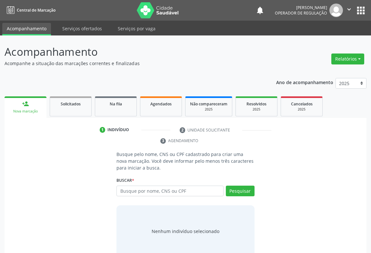
drag, startPoint x: 137, startPoint y: 190, endPoint x: 140, endPoint y: 188, distance: 3.6
click at [137, 190] on input "text" at bounding box center [169, 191] width 107 height 11
click at [140, 188] on input "text" at bounding box center [169, 191] width 107 height 11
type input "708600060774783"
click at [245, 195] on button "Pesquisar" at bounding box center [240, 191] width 29 height 11
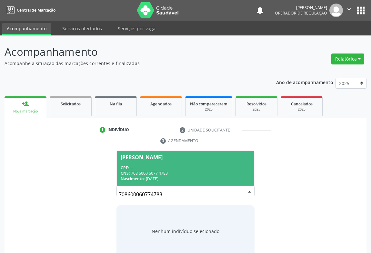
click at [195, 163] on span "Sandra Santana de Oliveira Silva CPF: -- CNS: 708 6000 6077 4783 Nascimento: 21…" at bounding box center [185, 168] width 137 height 34
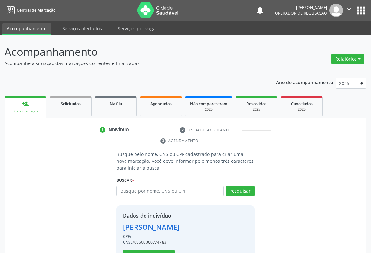
scroll to position [23, 0]
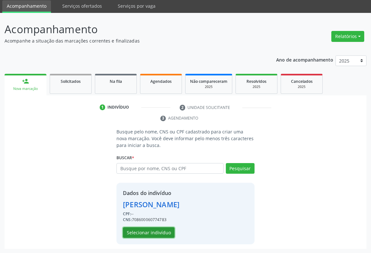
click at [139, 233] on button "Selecionar indivíduo" at bounding box center [149, 232] width 52 height 11
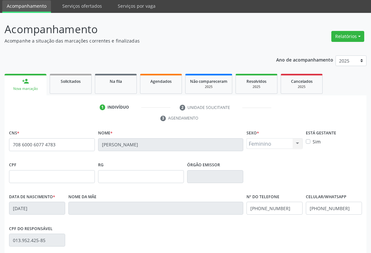
scroll to position [107, 0]
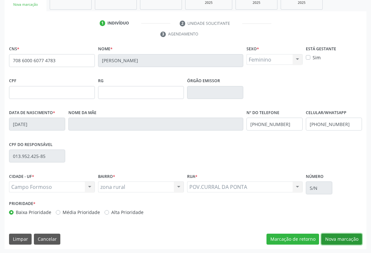
click at [332, 238] on button "Nova marcação" at bounding box center [341, 239] width 41 height 11
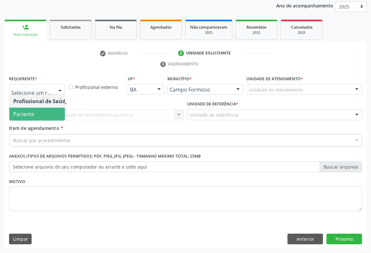
drag, startPoint x: 39, startPoint y: 112, endPoint x: 82, endPoint y: 111, distance: 42.3
click at [40, 112] on span "Paciente" at bounding box center [40, 114] width 63 height 13
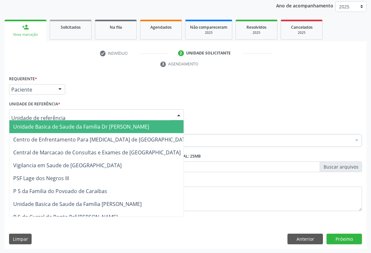
click at [86, 110] on div at bounding box center [96, 114] width 175 height 11
click at [65, 125] on span "Unidade Basica de Saude da Familia Dr [PERSON_NAME]" at bounding box center [81, 126] width 136 height 7
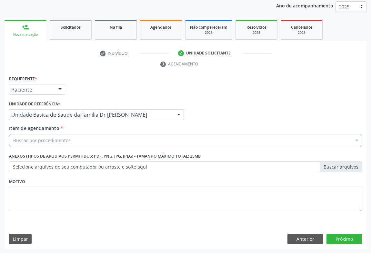
click at [56, 136] on div "Buscar por procedimentos" at bounding box center [185, 140] width 352 height 13
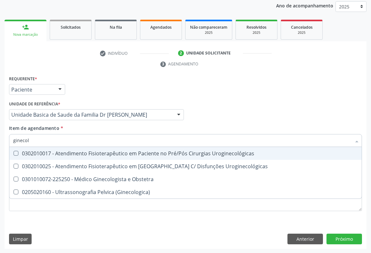
type input "ginecolo"
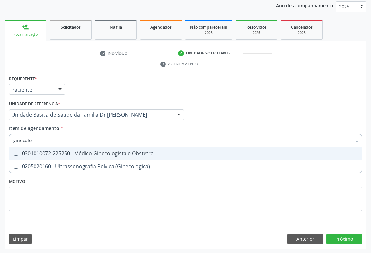
click at [101, 153] on div "0301010072-225250 - Médico Ginecologista e Obstetra" at bounding box center [185, 153] width 344 height 5
checkbox Obstetra "true"
drag, startPoint x: 171, startPoint y: 129, endPoint x: 165, endPoint y: 132, distance: 7.2
click at [171, 130] on div "Item de agendamento * ginecolo Desfazer seleção 0301010072-225250 - Médico Gine…" at bounding box center [185, 135] width 352 height 20
checkbox \(Ginecologica\) "true"
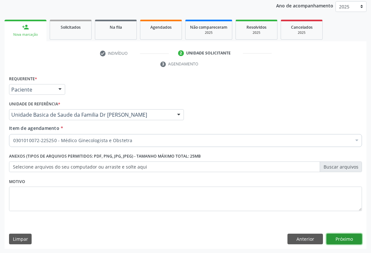
click at [345, 234] on button "Próximo" at bounding box center [343, 239] width 35 height 11
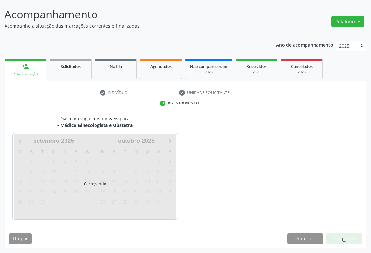
scroll to position [37, 0]
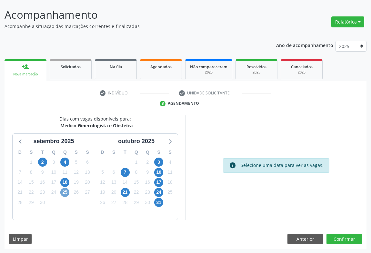
click at [65, 193] on span "25" at bounding box center [64, 192] width 9 height 9
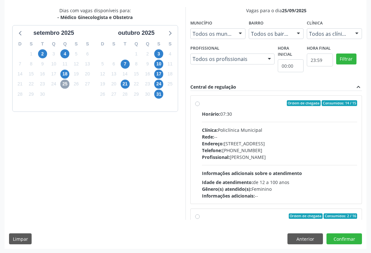
scroll to position [88, 0]
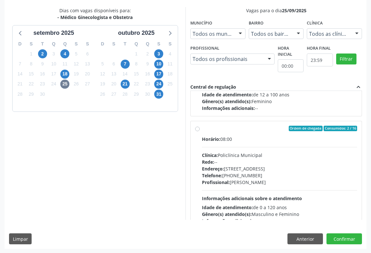
drag, startPoint x: 213, startPoint y: 134, endPoint x: 217, endPoint y: 138, distance: 5.5
click at [214, 134] on label "Ordem de chegada Consumidos: 2 / 16 Horário: 08:00 Clínica: Policlínica Municip…" at bounding box center [279, 175] width 155 height 99
radio input "true"
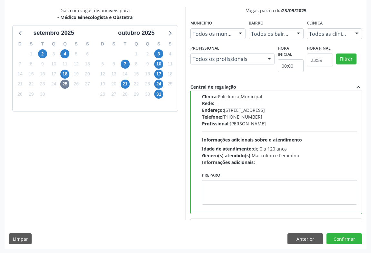
scroll to position [0, 0]
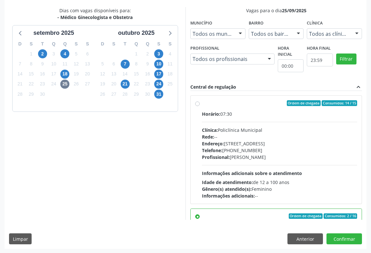
click at [215, 107] on label "Ordem de chegada Consumidos: 14 / 15 Horário: 07:30 Clínica: Policlínica Munici…" at bounding box center [279, 149] width 155 height 99
click at [199, 106] on input "Ordem de chegada Consumidos: 14 / 15 Horário: 07:30 Clínica: Policlínica Munici…" at bounding box center [197, 103] width 5 height 6
radio input "true"
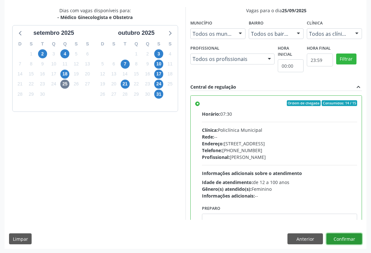
click at [338, 237] on button "Confirmar" at bounding box center [343, 238] width 35 height 11
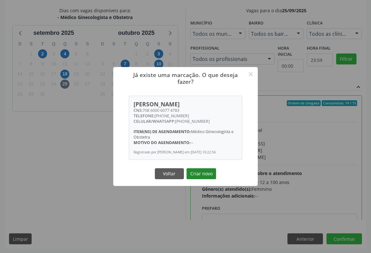
click at [200, 174] on button "Criar novo" at bounding box center [201, 173] width 30 height 11
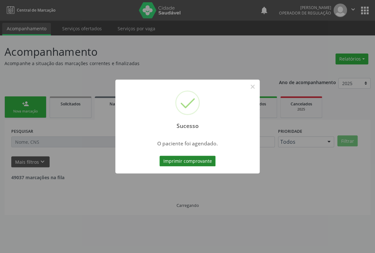
click at [190, 158] on button "Imprimir comprovante" at bounding box center [187, 161] width 56 height 11
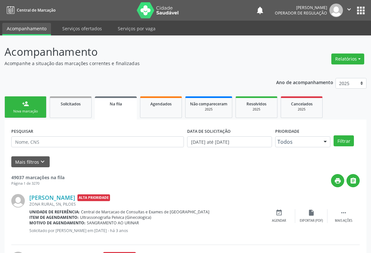
click at [16, 108] on link "person_add Nova marcação" at bounding box center [26, 107] width 42 height 22
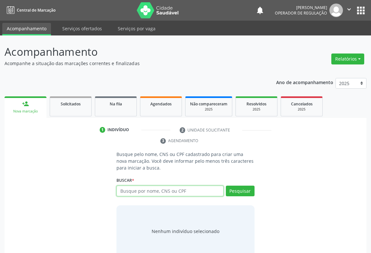
drag, startPoint x: 141, startPoint y: 189, endPoint x: 145, endPoint y: 188, distance: 3.5
click at [143, 188] on input "text" at bounding box center [169, 191] width 107 height 11
type input "704002822237368"
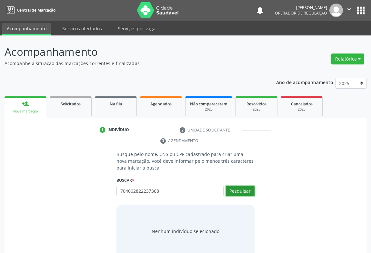
click at [246, 192] on button "Pesquisar" at bounding box center [240, 191] width 29 height 11
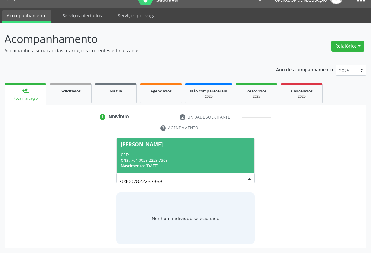
click at [162, 146] on div "Givanildo Santos da Costa" at bounding box center [142, 144] width 42 height 5
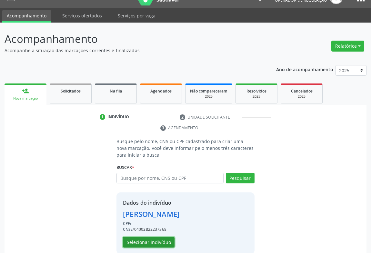
click at [148, 239] on button "Selecionar indivíduo" at bounding box center [149, 242] width 52 height 11
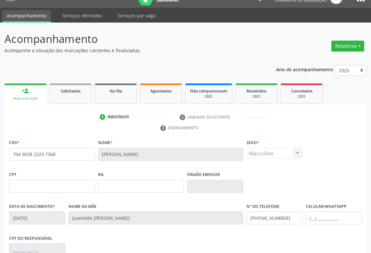
scroll to position [107, 0]
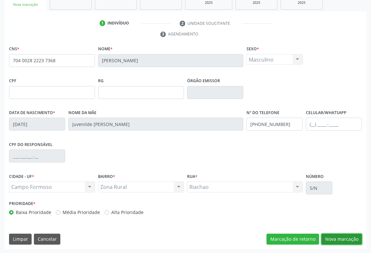
click at [342, 238] on button "Nova marcação" at bounding box center [341, 239] width 41 height 11
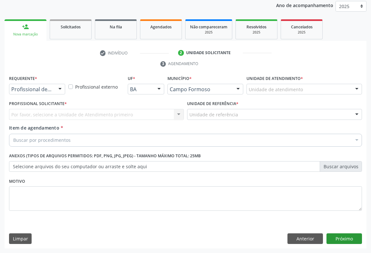
scroll to position [77, 0]
click at [64, 88] on div at bounding box center [60, 89] width 10 height 11
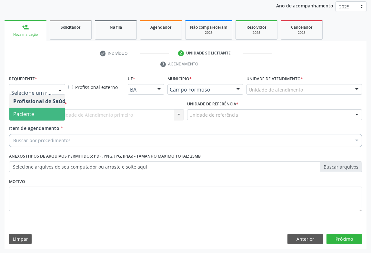
click at [22, 117] on span "Paciente" at bounding box center [40, 114] width 63 height 13
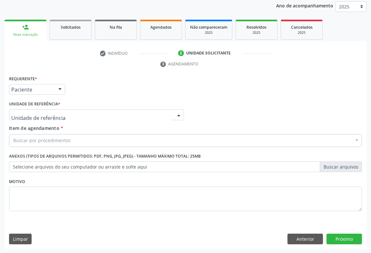
click at [66, 112] on div at bounding box center [96, 114] width 175 height 11
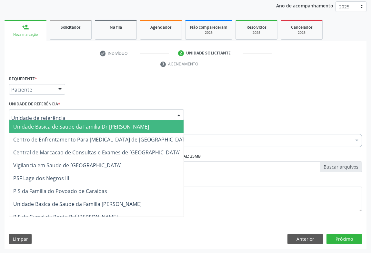
click at [44, 121] on span "Unidade Basica de Saude da Familia Dr [PERSON_NAME]" at bounding box center [101, 126] width 184 height 13
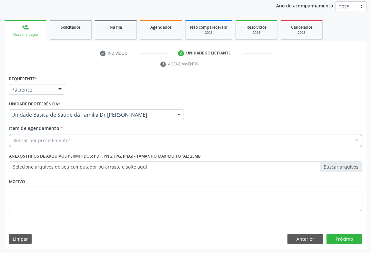
click at [42, 136] on div "Buscar por procedimentos" at bounding box center [185, 140] width 352 height 13
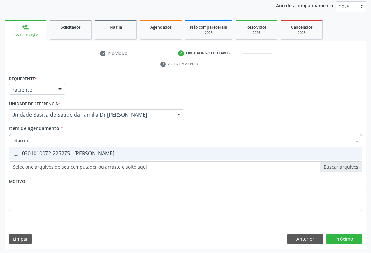
type input "otorrino"
click at [83, 155] on div "0301010072-225275 - Médico Otorrinolaringologista" at bounding box center [185, 153] width 344 height 5
checkbox Otorrinolaringologista "true"
type input "otorrino"
click at [89, 128] on div "Item de agendamento * otorrino Desfazer seleção 0301010072-225275 - Médico Otor…" at bounding box center [185, 135] width 352 height 20
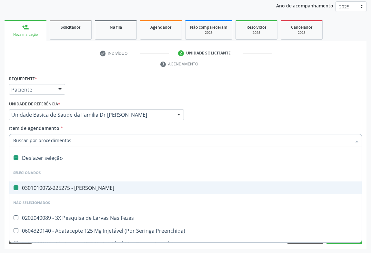
type input "e"
checkbox Otorrinolaringologista "false"
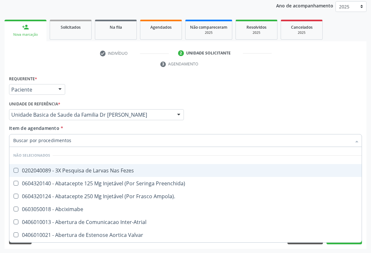
checkbox Fezes "true"
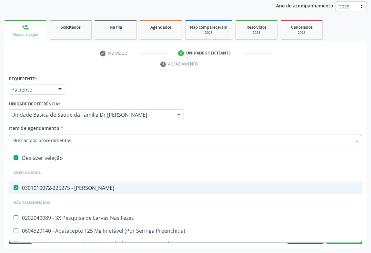
type input "e"
checkbox Otorrinolaringologista "false"
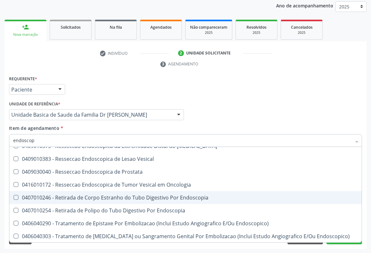
scroll to position [75, 0]
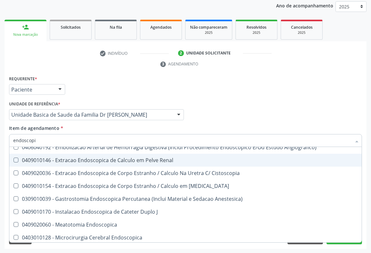
type input "endoscopia"
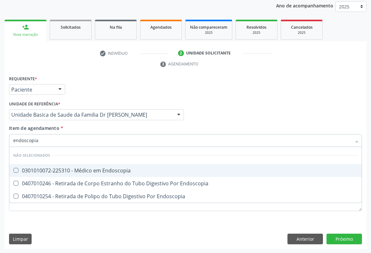
scroll to position [0, 0]
drag, startPoint x: 91, startPoint y: 169, endPoint x: 108, endPoint y: 165, distance: 17.9
click at [91, 169] on div "0301010072-225310 - Médico em Endoscopia" at bounding box center [185, 170] width 344 height 5
checkbox Endoscopia "true"
click at [131, 132] on div "Item de agendamento * endoscopia Desfazer seleção Não selecionados 0301010072-2…" at bounding box center [185, 135] width 352 height 20
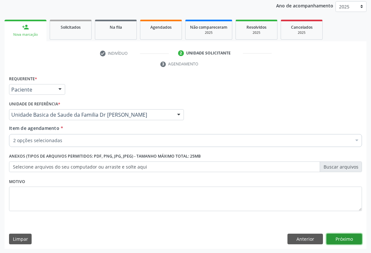
click at [345, 235] on button "Próximo" at bounding box center [343, 239] width 35 height 11
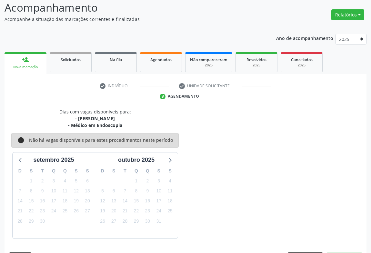
scroll to position [63, 0]
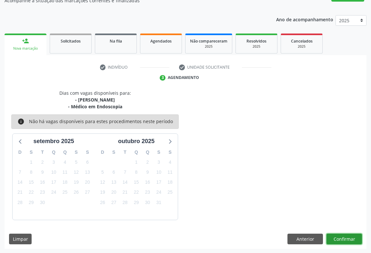
click at [348, 234] on button "Confirmar" at bounding box center [343, 239] width 35 height 11
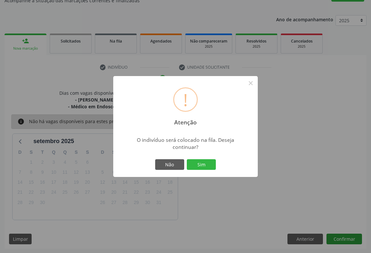
click at [341, 235] on div "! Atenção × O indivíduo será colocado na fila. Deseja continuar? Não Sim" at bounding box center [185, 126] width 371 height 253
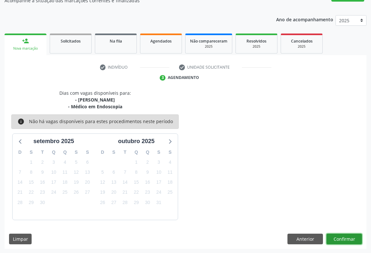
click at [341, 237] on button "Confirmar" at bounding box center [343, 239] width 35 height 11
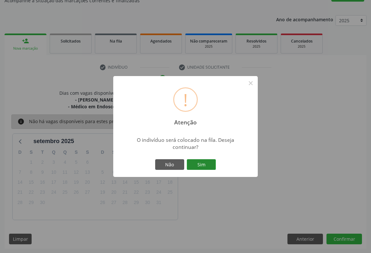
click at [201, 167] on button "Sim" at bounding box center [201, 164] width 29 height 11
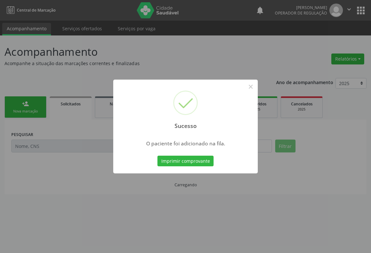
scroll to position [0, 0]
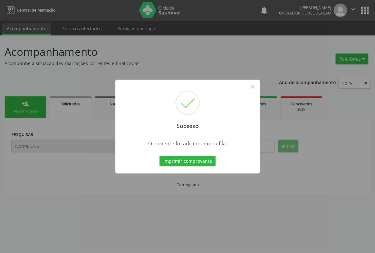
click at [191, 167] on div "Imprimir comprovante Cancel" at bounding box center [187, 161] width 59 height 14
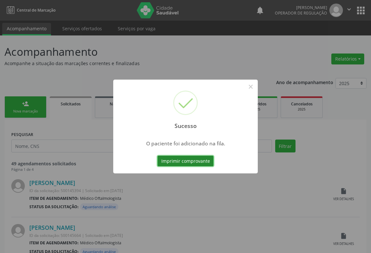
click at [183, 161] on button "Imprimir comprovante" at bounding box center [185, 161] width 56 height 11
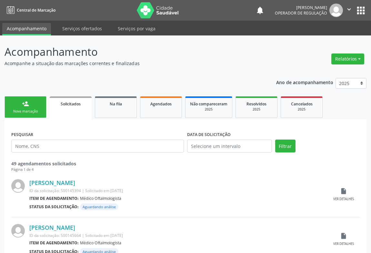
click at [37, 111] on div "Nova marcação" at bounding box center [25, 111] width 32 height 5
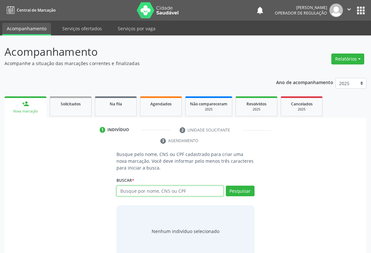
click at [145, 187] on input "text" at bounding box center [169, 191] width 107 height 11
type input "704002822237368"
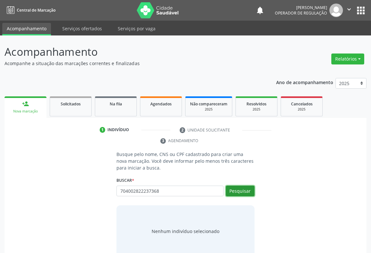
click at [242, 187] on button "Pesquisar" at bounding box center [240, 191] width 29 height 11
type input "704002822237368"
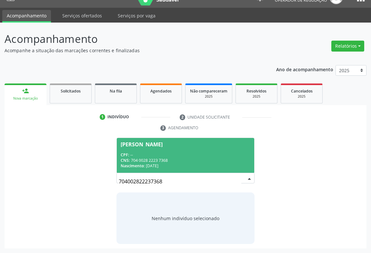
click at [150, 165] on div "Nascimento: 08/11/1998" at bounding box center [186, 165] width 130 height 5
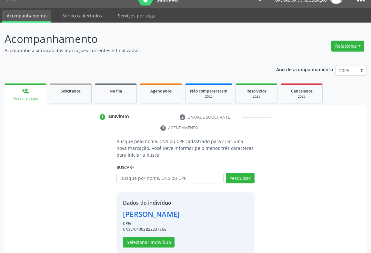
scroll to position [23, 0]
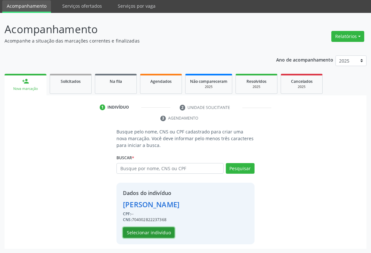
click at [144, 231] on button "Selecionar indivíduo" at bounding box center [149, 232] width 52 height 11
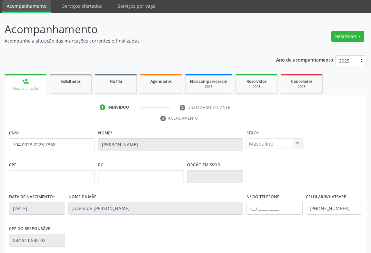
scroll to position [107, 0]
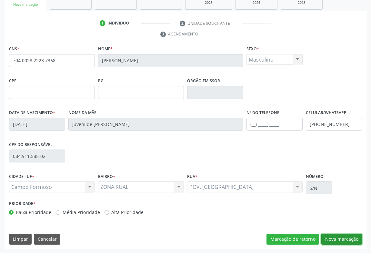
click at [344, 240] on button "Nova marcação" at bounding box center [341, 239] width 41 height 11
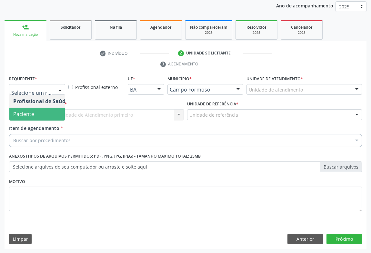
click at [36, 116] on span "Paciente" at bounding box center [40, 114] width 63 height 13
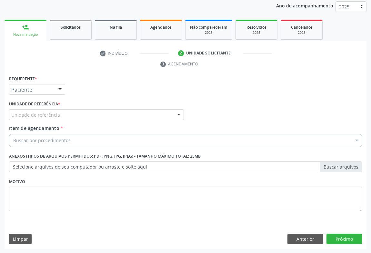
click at [93, 116] on div "Unidade de referência" at bounding box center [96, 114] width 175 height 11
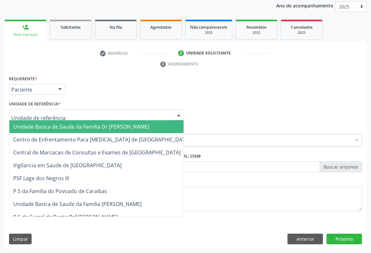
drag, startPoint x: 69, startPoint y: 129, endPoint x: 65, endPoint y: 133, distance: 5.9
click at [69, 130] on span "Unidade Basica de Saude da Familia Dr [PERSON_NAME]" at bounding box center [101, 126] width 184 height 13
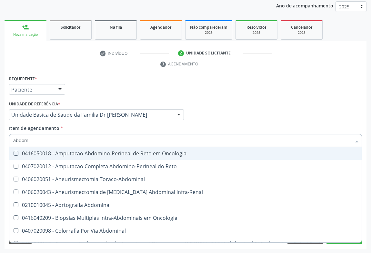
type input "abdome"
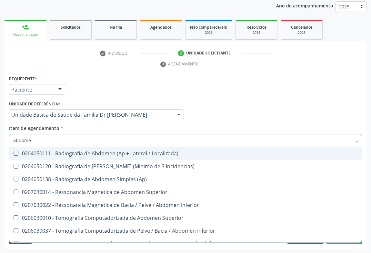
scroll to position [33, 0]
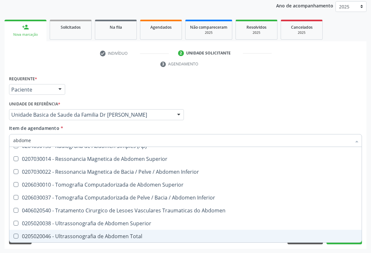
click at [73, 237] on div "0205020046 - Ultrassonografia de Abdomen Total" at bounding box center [185, 236] width 344 height 5
checkbox Total "true"
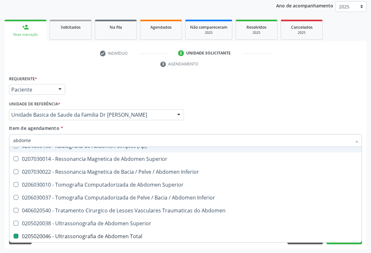
click at [148, 125] on div "Item de agendamento * abdome Desfazer seleção 0204050111 - Radiografia de Abdom…" at bounding box center [185, 135] width 352 height 20
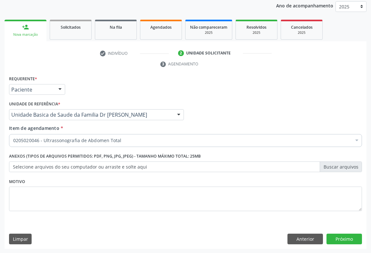
scroll to position [0, 0]
click at [345, 236] on button "Próximo" at bounding box center [343, 239] width 35 height 11
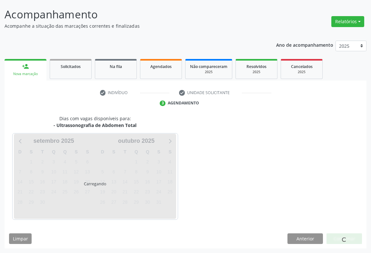
scroll to position [37, 0]
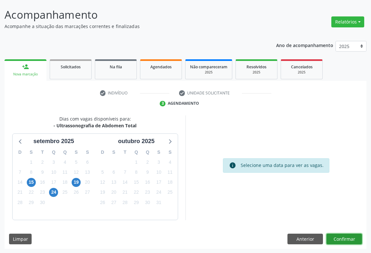
click at [349, 239] on button "Confirmar" at bounding box center [343, 239] width 35 height 11
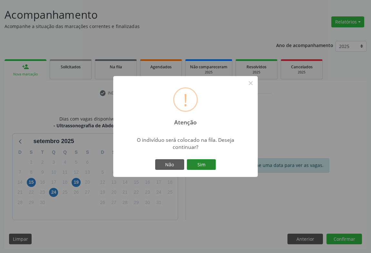
click at [208, 168] on button "Sim" at bounding box center [201, 164] width 29 height 11
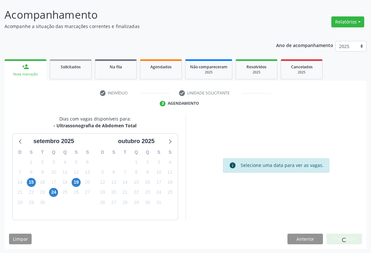
scroll to position [0, 0]
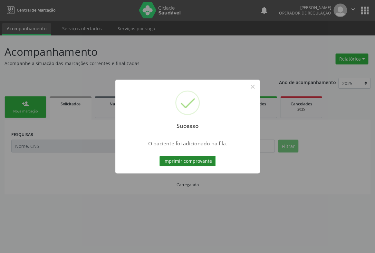
click at [197, 160] on button "Imprimir comprovante" at bounding box center [187, 161] width 56 height 11
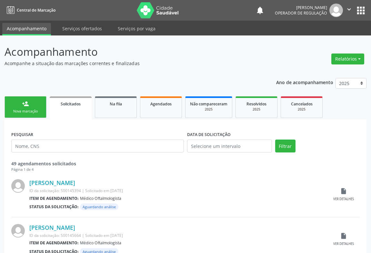
click at [40, 103] on link "person_add Nova marcação" at bounding box center [26, 107] width 42 height 22
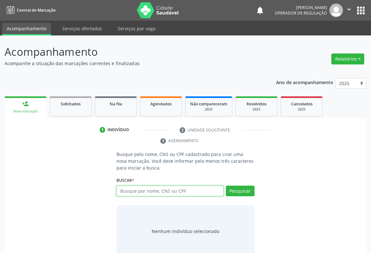
click at [135, 190] on input "text" at bounding box center [169, 191] width 107 height 11
type input "704002822237368"
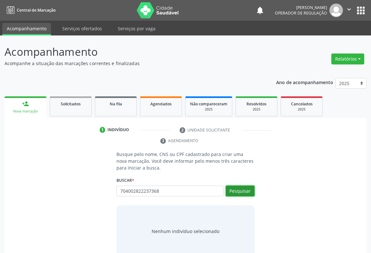
click at [232, 194] on button "Pesquisar" at bounding box center [240, 191] width 29 height 11
type input "704002822237368"
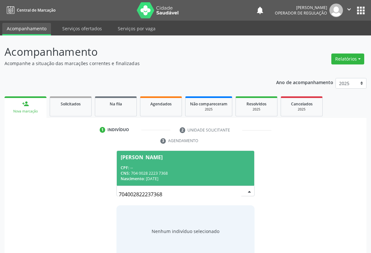
click at [141, 172] on div "CNS: 704 0028 2223 7368" at bounding box center [186, 172] width 130 height 5
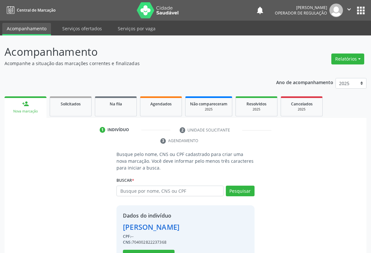
scroll to position [23, 0]
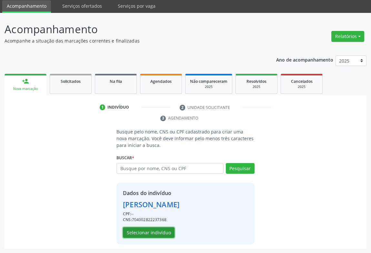
click at [148, 231] on button "Selecionar indivíduo" at bounding box center [149, 232] width 52 height 11
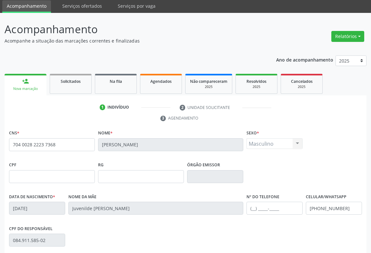
click at [14, 81] on link "person_add Nova marcação" at bounding box center [26, 85] width 42 height 22
drag, startPoint x: 14, startPoint y: 81, endPoint x: 43, endPoint y: 82, distance: 29.7
click at [17, 81] on link "person_add Nova marcação" at bounding box center [26, 85] width 42 height 22
click at [70, 86] on link "Solicitados" at bounding box center [71, 84] width 42 height 20
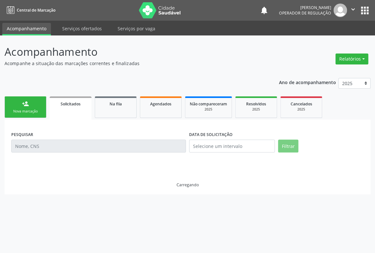
click at [24, 107] on link "person_add Nova marcação" at bounding box center [26, 107] width 42 height 22
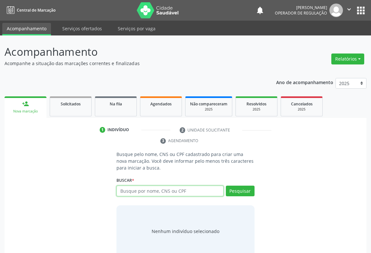
click at [144, 189] on input "text" at bounding box center [169, 191] width 107 height 11
type input "704506353687713"
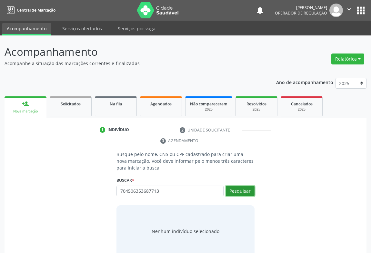
click at [242, 190] on button "Pesquisar" at bounding box center [240, 191] width 29 height 11
type input "704506353687713"
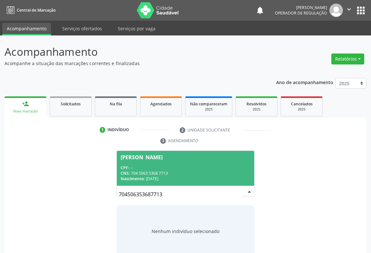
drag, startPoint x: 144, startPoint y: 161, endPoint x: 198, endPoint y: 142, distance: 56.8
click at [145, 161] on span "Iranice Santos Soares CPF: -- CNS: 704 5063 5368 7713 Nascimento: 13/09/1988" at bounding box center [185, 168] width 137 height 34
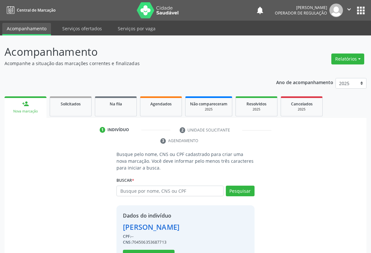
scroll to position [23, 0]
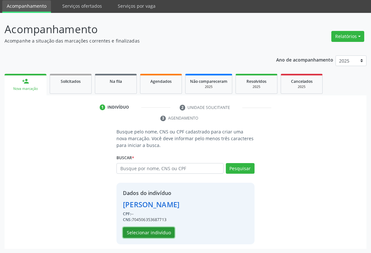
click at [146, 235] on button "Selecionar indivíduo" at bounding box center [149, 232] width 52 height 11
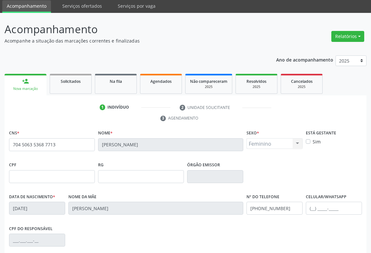
click at [145, 232] on div "CPF do responsável" at bounding box center [185, 240] width 356 height 32
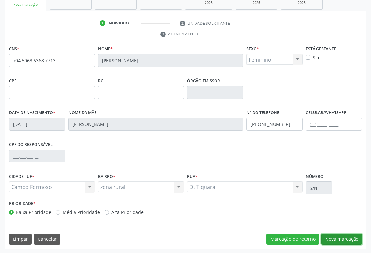
click at [346, 237] on button "Nova marcação" at bounding box center [341, 239] width 41 height 11
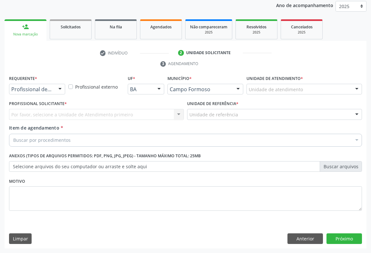
scroll to position [77, 0]
click at [38, 84] on div "Profissional de Saúde" at bounding box center [37, 89] width 56 height 11
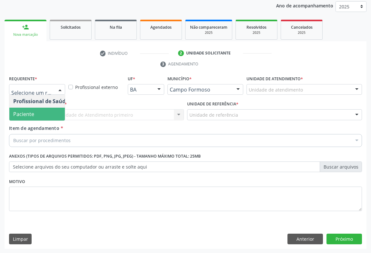
click at [37, 109] on span "Paciente" at bounding box center [40, 114] width 63 height 13
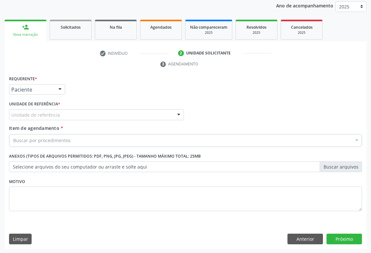
click at [64, 107] on div "Unidade de referência * Unidade de referência Unidade Basica de Saude da Famili…" at bounding box center [96, 109] width 175 height 21
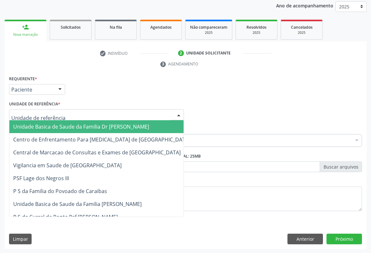
click at [66, 113] on div at bounding box center [96, 114] width 175 height 11
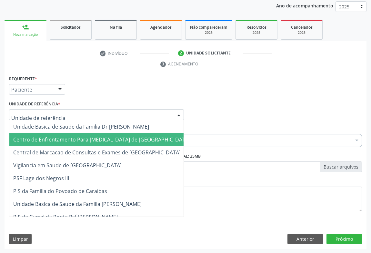
click at [78, 138] on span "Centro de Enfrentamento Para [MEDICAL_DATA] de [GEOGRAPHIC_DATA]" at bounding box center [101, 139] width 177 height 7
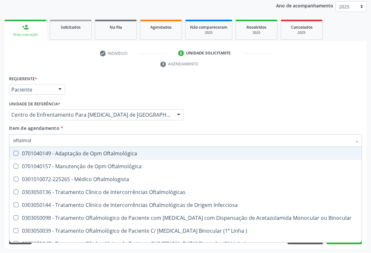
type input "oftalmolo"
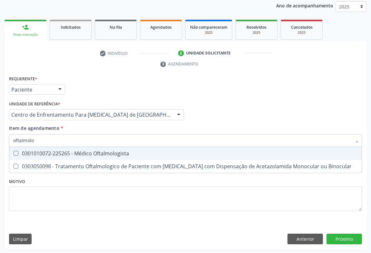
click at [98, 155] on div "0301010072-225265 - Médico Oftalmologista" at bounding box center [185, 153] width 344 height 5
checkbox Oftalmologista "true"
click at [95, 131] on div "Item de agendamento * oftalmolo Desfazer seleção 0301010072-225265 - Médico Oft…" at bounding box center [185, 135] width 352 height 20
checkbox Binocular "true"
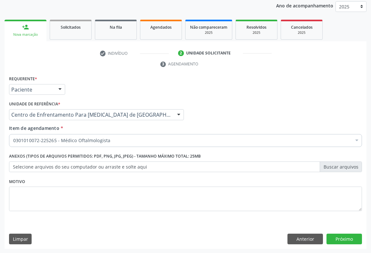
drag, startPoint x: 40, startPoint y: 141, endPoint x: 43, endPoint y: 124, distance: 17.5
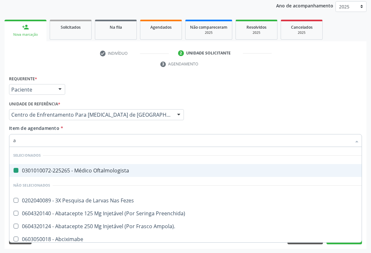
type input "ab"
checkbox Oftalmologista "false"
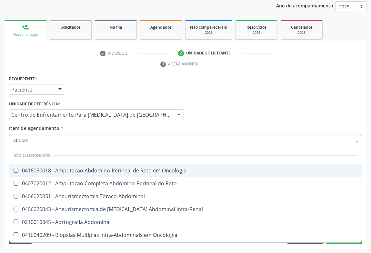
type input "abdome"
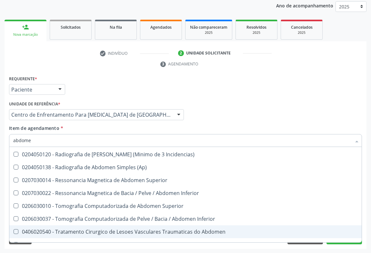
scroll to position [50, 0]
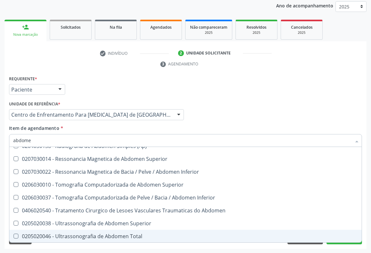
click at [131, 234] on div "0205020046 - Ultrassonografia de Abdomen Total" at bounding box center [185, 236] width 344 height 5
checkbox Total "true"
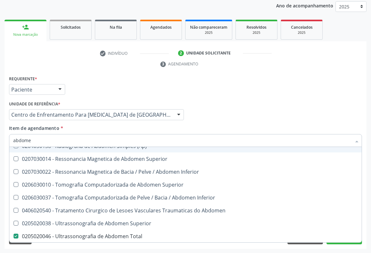
drag, startPoint x: 207, startPoint y: 119, endPoint x: 190, endPoint y: 136, distance: 23.5
click at [204, 120] on div "Profissional Solicitante Por favor, selecione a Unidade de Atendimento primeiro…" at bounding box center [185, 111] width 356 height 25
checkbox Localizada\) "true"
checkbox Total "false"
checkbox Incidencias\) "true"
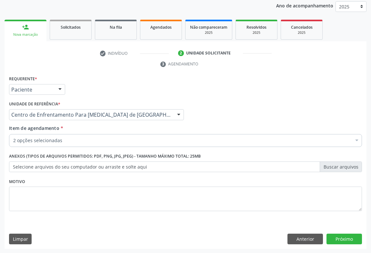
scroll to position [0, 0]
click at [344, 232] on div "Requerente * Paciente Profissional de Saúde Paciente Nenhum resultado encontrad…" at bounding box center [186, 161] width 362 height 175
click at [342, 234] on button "Próximo" at bounding box center [343, 239] width 35 height 11
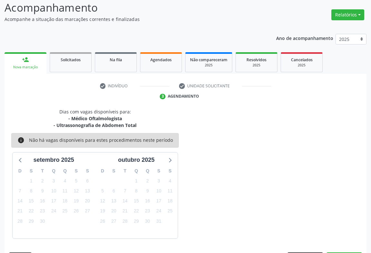
scroll to position [63, 0]
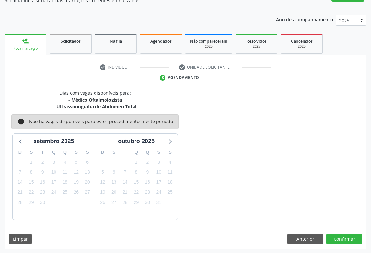
drag, startPoint x: 332, startPoint y: 231, endPoint x: 333, endPoint y: 238, distance: 7.5
click at [332, 232] on div "Dias com vagas disponíveis para: - Médico Oftalmologista - Ultrassonografia de …" at bounding box center [186, 169] width 362 height 159
click at [333, 238] on button "Confirmar" at bounding box center [343, 239] width 35 height 11
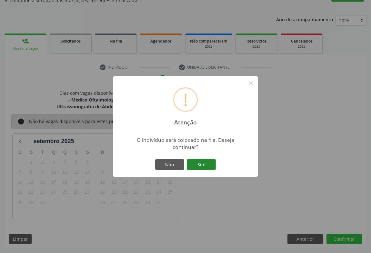
click at [208, 166] on button "Sim" at bounding box center [201, 164] width 29 height 11
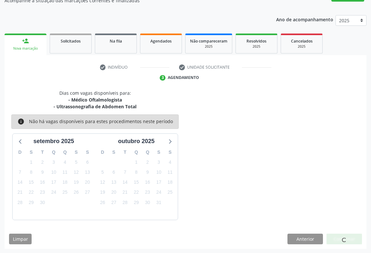
scroll to position [0, 0]
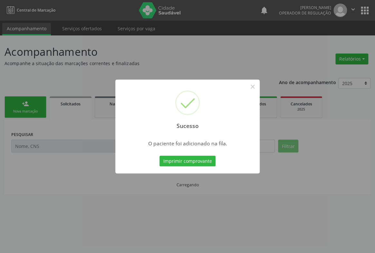
click at [159, 156] on button "Imprimir comprovante" at bounding box center [187, 161] width 56 height 11
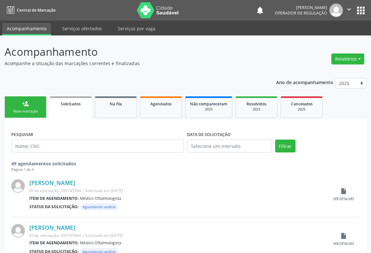
drag, startPoint x: 20, startPoint y: 109, endPoint x: 0, endPoint y: 120, distance: 22.5
click at [20, 110] on div "Nova marcação" at bounding box center [25, 111] width 32 height 5
click at [20, 109] on div "Nova marcação" at bounding box center [25, 111] width 32 height 5
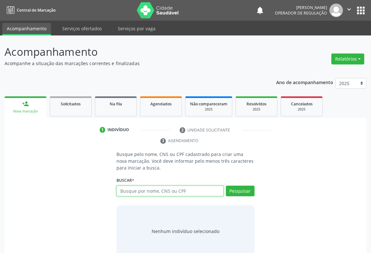
click at [145, 190] on input "text" at bounding box center [169, 191] width 107 height 11
type input "700000756118004"
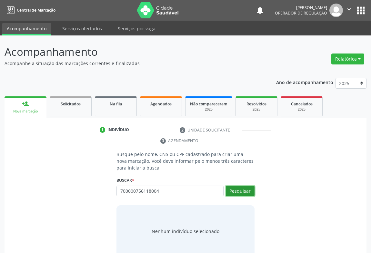
click at [241, 190] on button "Pesquisar" at bounding box center [240, 191] width 29 height 11
type input "700000756118004"
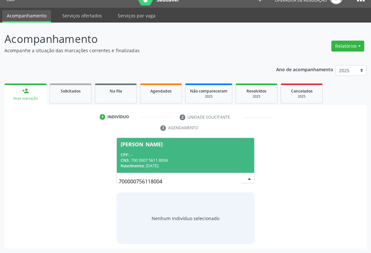
click at [148, 158] on div "CNS: 700 0007 5611 8004" at bounding box center [186, 160] width 130 height 5
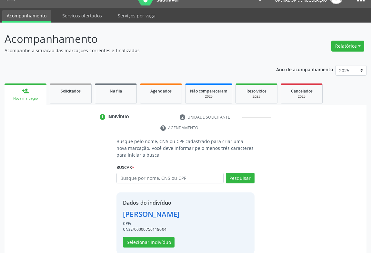
scroll to position [23, 0]
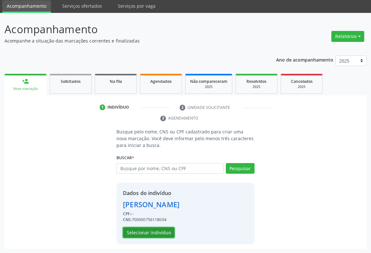
click at [144, 231] on button "Selecionar indivíduo" at bounding box center [149, 232] width 52 height 11
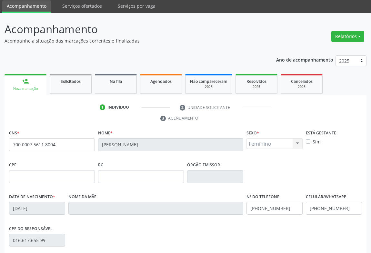
scroll to position [107, 0]
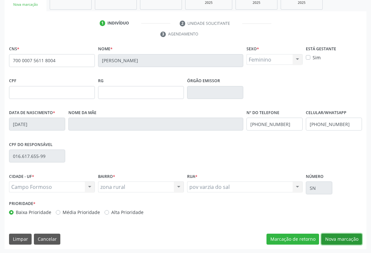
click at [332, 237] on button "Nova marcação" at bounding box center [341, 239] width 41 height 11
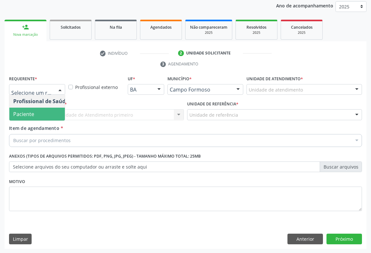
drag, startPoint x: 25, startPoint y: 112, endPoint x: 49, endPoint y: 111, distance: 24.2
click at [25, 113] on span "Paciente" at bounding box center [23, 114] width 21 height 7
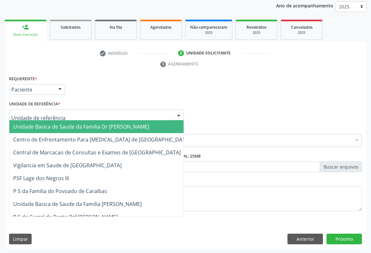
click at [64, 113] on div at bounding box center [96, 114] width 175 height 11
drag, startPoint x: 55, startPoint y: 125, endPoint x: 65, endPoint y: 134, distance: 14.1
click at [55, 125] on span "Unidade Basica de Saude da Familia Dr [PERSON_NAME]" at bounding box center [81, 126] width 136 height 7
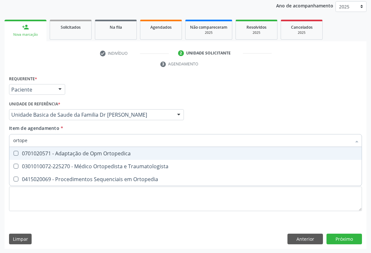
type input "ortoped"
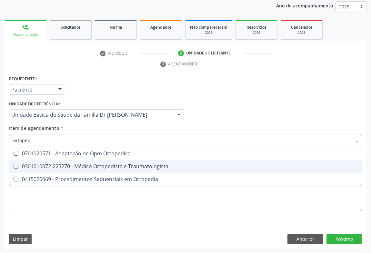
click at [89, 166] on div "0301010072-225270 - Médico Ortopedista e Traumatologista" at bounding box center [185, 166] width 344 height 5
checkbox Traumatologista "true"
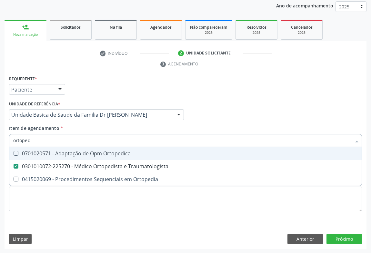
drag, startPoint x: 139, startPoint y: 129, endPoint x: 129, endPoint y: 129, distance: 10.0
click at [139, 128] on div "Item de agendamento * ortoped Desfazer seleção 0701020571 - Adaptação de Opm Or…" at bounding box center [185, 135] width 352 height 20
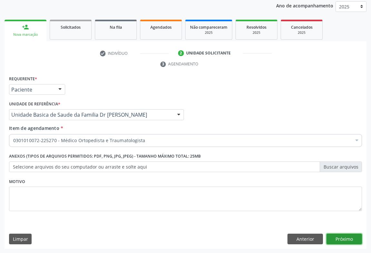
click at [336, 238] on button "Próximo" at bounding box center [343, 239] width 35 height 11
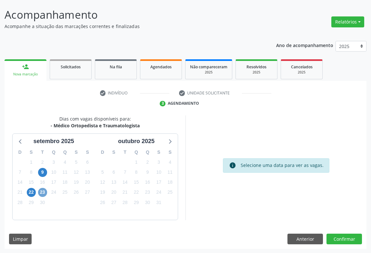
click at [43, 194] on span "23" at bounding box center [42, 192] width 9 height 9
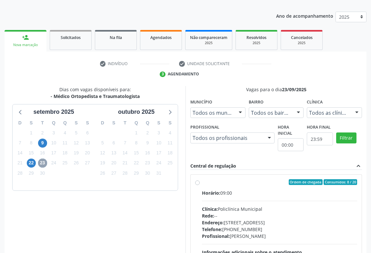
scroll to position [145, 0]
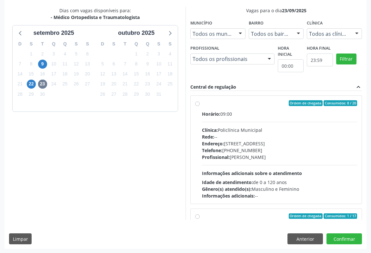
drag, startPoint x: 203, startPoint y: 115, endPoint x: 244, endPoint y: 126, distance: 42.0
click at [203, 115] on span "Horário:" at bounding box center [211, 114] width 18 height 6
radio input "true"
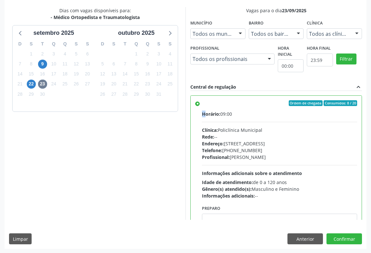
scroll to position [145, 0]
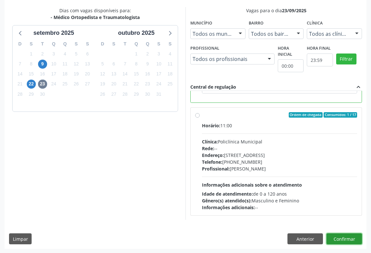
click at [343, 239] on button "Confirmar" at bounding box center [343, 238] width 35 height 11
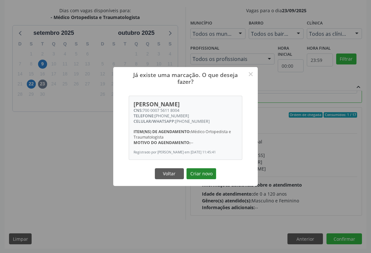
click at [197, 174] on button "Criar novo" at bounding box center [201, 173] width 30 height 11
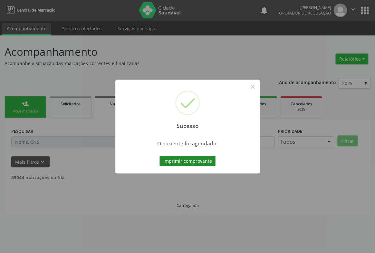
click at [196, 163] on button "Imprimir comprovante" at bounding box center [187, 161] width 56 height 11
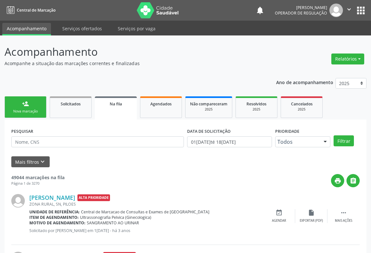
click at [40, 106] on link "person_add Nova marcação" at bounding box center [26, 107] width 42 height 22
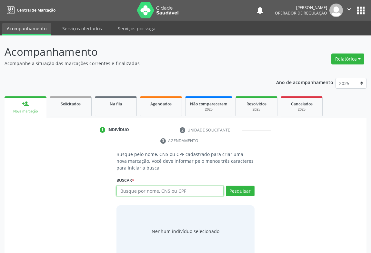
click at [126, 190] on input "text" at bounding box center [169, 191] width 107 height 11
type input "700005228803003"
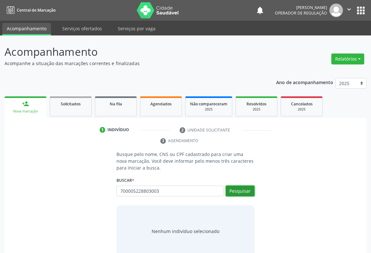
drag, startPoint x: 238, startPoint y: 195, endPoint x: 238, endPoint y: 192, distance: 3.3
click at [238, 194] on button "Pesquisar" at bounding box center [240, 191] width 29 height 11
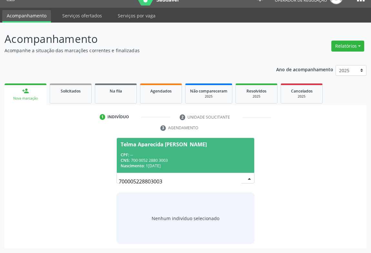
click at [132, 151] on span "Telma Aparecida Rodrigues do Nascimento CPF: -- CNS: 700 0052 2880 3003 Nascime…" at bounding box center [185, 155] width 137 height 34
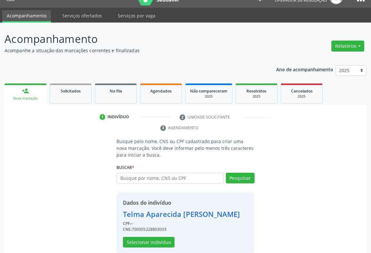
scroll to position [33, 0]
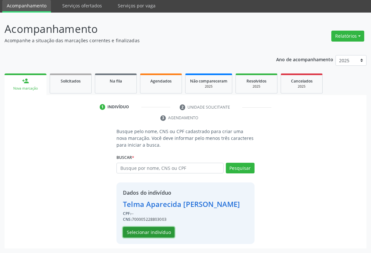
click at [142, 232] on button "Selecionar indivíduo" at bounding box center [149, 232] width 52 height 11
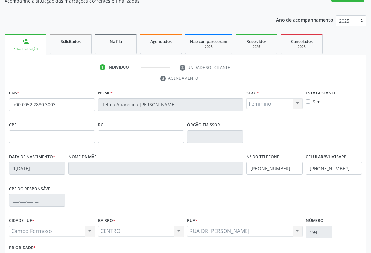
scroll to position [107, 0]
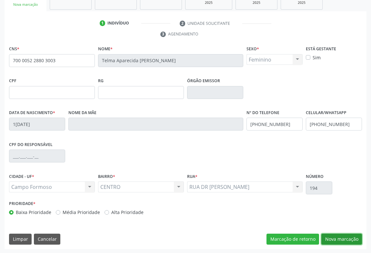
click at [337, 235] on button "Nova marcação" at bounding box center [341, 239] width 41 height 11
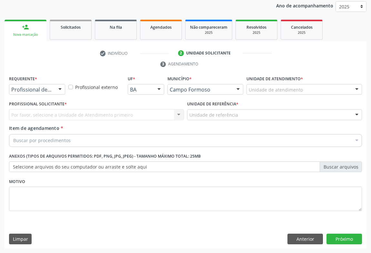
click at [52, 89] on div "Profissional de Saúde" at bounding box center [37, 89] width 56 height 11
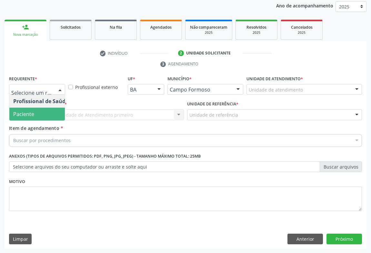
drag, startPoint x: 21, startPoint y: 112, endPoint x: 66, endPoint y: 114, distance: 45.1
click at [21, 112] on span "Paciente" at bounding box center [23, 114] width 21 height 7
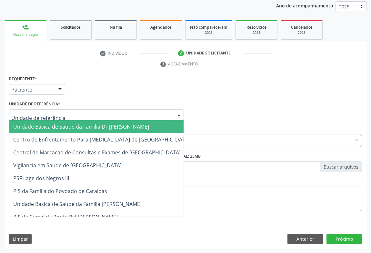
click at [77, 112] on div at bounding box center [96, 114] width 175 height 11
drag, startPoint x: 49, startPoint y: 126, endPoint x: 72, endPoint y: 142, distance: 28.6
click at [50, 125] on span "Unidade Basica de Saude da Familia Dr [PERSON_NAME]" at bounding box center [81, 126] width 136 height 7
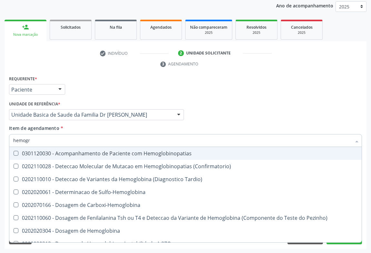
type input "hemogra"
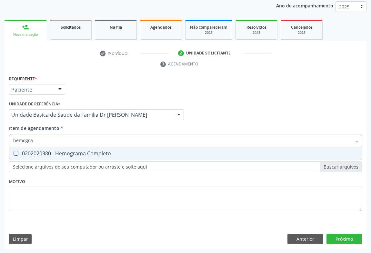
click at [62, 151] on div "0202020380 - Hemograma Completo" at bounding box center [185, 153] width 344 height 5
checkbox Completo "true"
click at [70, 138] on input "hemogra" at bounding box center [182, 140] width 338 height 13
type input "hemogra"
click at [74, 126] on div "Item de agendamento * hemogra Desfazer seleção 0202020380 - Hemograma Completo …" at bounding box center [185, 135] width 352 height 20
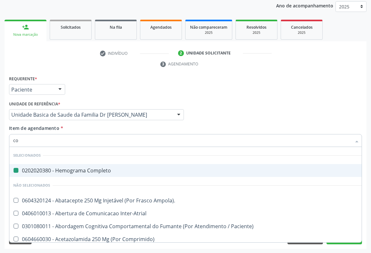
type input "col"
checkbox Completo "false"
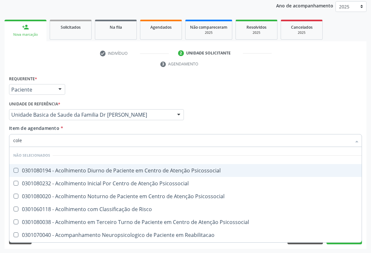
type input "coles"
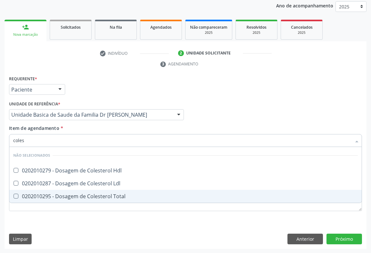
drag, startPoint x: 52, startPoint y: 194, endPoint x: 53, endPoint y: 181, distance: 12.6
click at [52, 194] on div "0202010295 - Dosagem de Colesterol Total" at bounding box center [185, 196] width 344 height 5
checkbox Total "true"
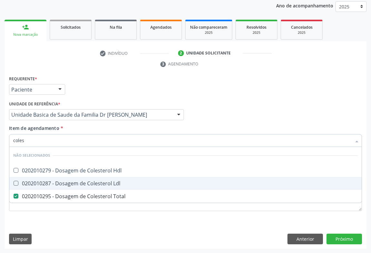
click at [53, 181] on div "0202010287 - Dosagem de Colesterol Ldl" at bounding box center [185, 183] width 344 height 5
checkbox Ldl "true"
click at [53, 169] on div "0202010279 - Dosagem de Colesterol Hdl" at bounding box center [185, 170] width 344 height 5
checkbox Hdl "true"
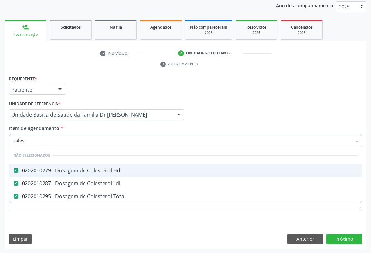
click at [60, 134] on input "coles" at bounding box center [182, 140] width 338 height 13
type input "coles"
click at [74, 129] on div "Item de agendamento * coles Desfazer seleção Não selecionados 0202010279 - Dosa…" at bounding box center [185, 135] width 352 height 20
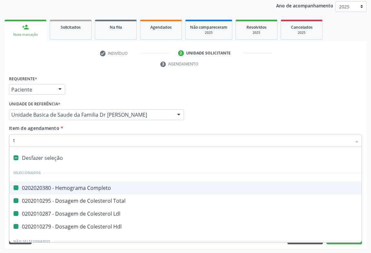
type input "tr"
checkbox Completo "false"
checkbox Ldl "false"
checkbox Total "false"
checkbox Hdl "false"
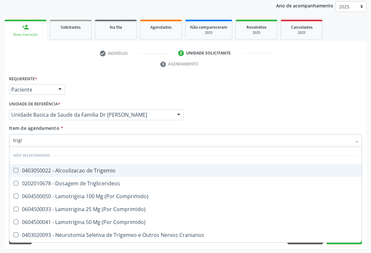
type input "trigli"
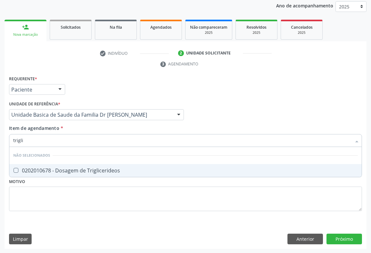
drag, startPoint x: 42, startPoint y: 169, endPoint x: 48, endPoint y: 144, distance: 25.6
click at [42, 169] on div "0202010678 - Dosagem de Triglicerideos" at bounding box center [185, 170] width 344 height 5
checkbox Triglicerideos "true"
click at [72, 123] on div "Unidade de referência * Unidade Basica de Saude da Familia Dr [PERSON_NAME] Uni…" at bounding box center [96, 111] width 178 height 25
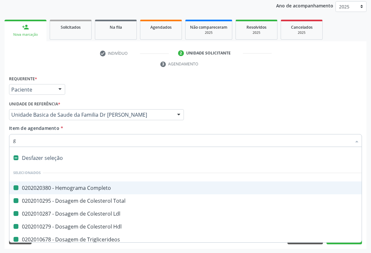
type input "ga"
checkbox Completo "false"
checkbox Total "false"
checkbox Ldl "false"
checkbox Hdl "false"
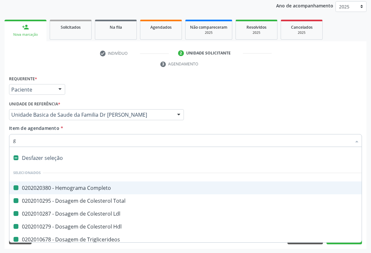
checkbox Triglicerideos "false"
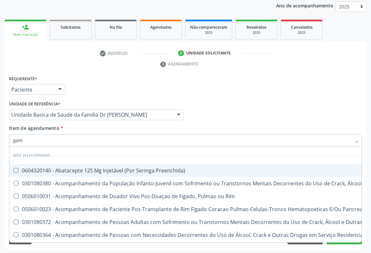
type input "gama"
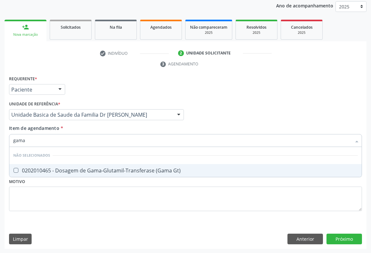
drag, startPoint x: 66, startPoint y: 166, endPoint x: 68, endPoint y: 159, distance: 6.4
click at [66, 166] on span "0202010465 - Dosagem de Gama-Glutamil-Transferase (Gama Gt)" at bounding box center [185, 170] width 352 height 13
checkbox Gt\) "true"
click at [73, 126] on div "Item de agendamento * gama Desfazer seleção Não selecionados 0202010465 - Dosag…" at bounding box center [185, 135] width 352 height 20
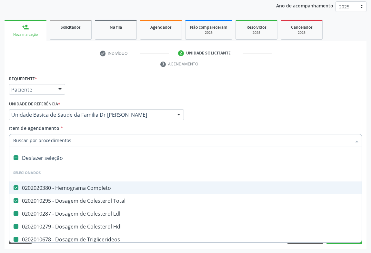
type input "u"
checkbox Ldl "false"
checkbox Hdl "false"
checkbox Triglicerideos "false"
checkbox Gt\) "false"
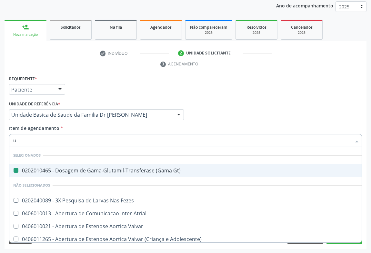
type input "ur"
checkbox Gt\) "false"
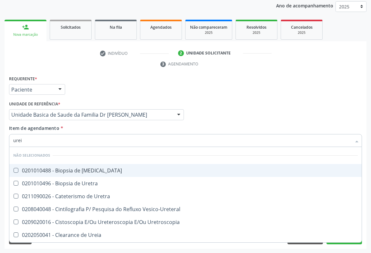
type input "ureia"
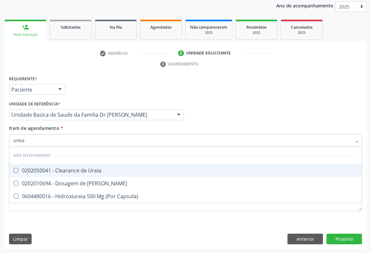
click at [64, 171] on div "0202050041 - Clearance de Ureia" at bounding box center [185, 170] width 344 height 5
checkbox Ureia "true"
click at [84, 125] on div "Item de agendamento * ureia Desfazer seleção Não selecionados 0202050041 - Clea…" at bounding box center [185, 135] width 352 height 20
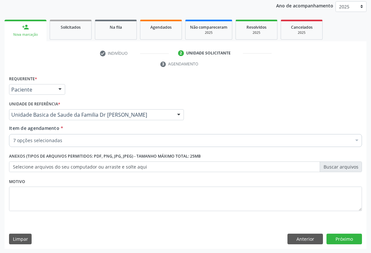
checkbox Ldl "true"
checkbox Total "true"
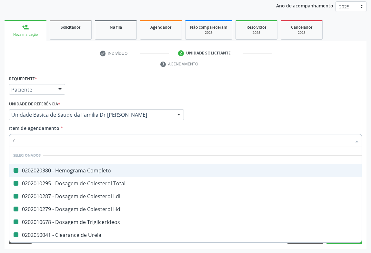
type input "cr"
checkbox Completo "false"
checkbox Ldl "false"
checkbox Total "false"
checkbox Hdl "false"
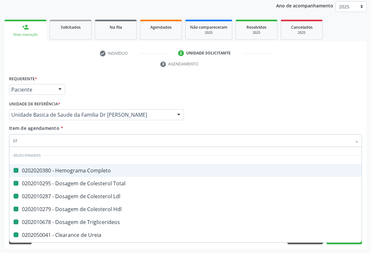
checkbox Triglicerideos "false"
checkbox Ureia "false"
type input "crea"
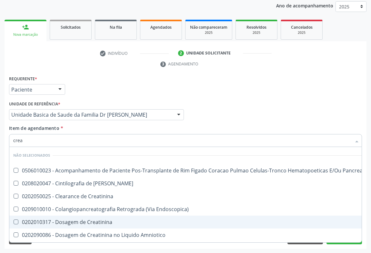
drag, startPoint x: 71, startPoint y: 220, endPoint x: 88, endPoint y: 216, distance: 18.1
click at [73, 219] on div "0202010317 - Dosagem de Creatinina" at bounding box center [189, 221] width 352 height 5
checkbox Creatinina "true"
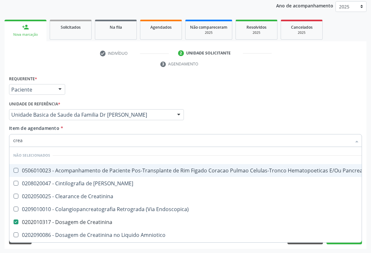
click at [105, 132] on div "Item de agendamento * crea Desfazer seleção Não selecionados 0506010023 - Acomp…" at bounding box center [185, 135] width 352 height 20
checkbox Pancreas "true"
checkbox Creatinina "true"
checkbox Pancreas "true"
checkbox Endoscopica\) "true"
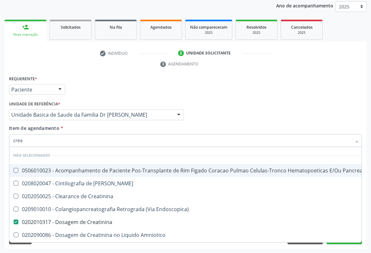
checkbox Amniotico "true"
checkbox Mb "true"
checkbox \(Cpk\) "true"
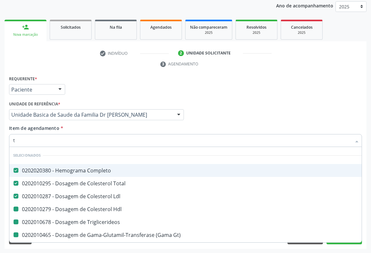
type input "tr"
checkbox Hdl "false"
checkbox Triglicerideos "false"
checkbox Gt\) "false"
checkbox Creatinina "false"
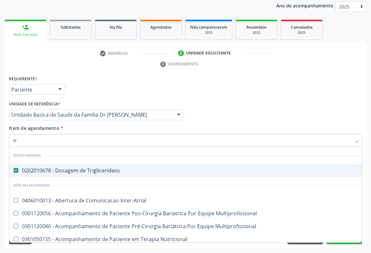
type input "t"
checkbox Multiprofissional "true"
checkbox Nutricional "true"
checkbox Tonometria "true"
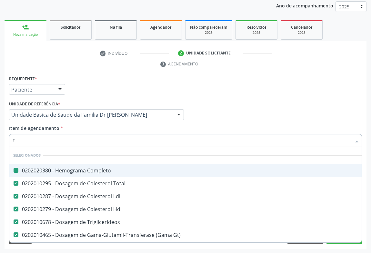
type input "tg"
checkbox Completo "false"
checkbox Ldl "false"
checkbox Total "false"
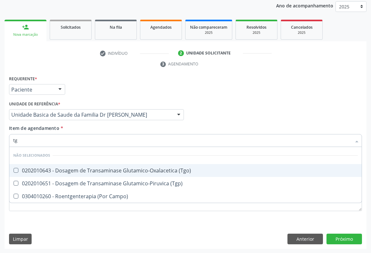
click at [115, 165] on span "0202010643 - Dosagem de Transaminase Glutamico-Oxalacetica (Tgo)" at bounding box center [185, 170] width 352 height 13
checkbox \(Tgo\) "true"
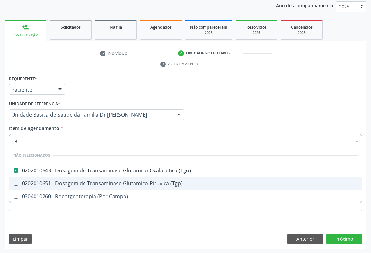
drag, startPoint x: 114, startPoint y: 179, endPoint x: 114, endPoint y: 147, distance: 32.2
click at [114, 178] on span "0202010651 - Dosagem de Transaminase Glutamico-Piruvica (Tgp)" at bounding box center [185, 183] width 352 height 13
checkbox \(Tgp\) "true"
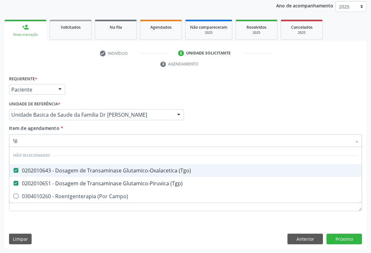
click at [112, 126] on div "Item de agendamento * tg Desfazer seleção Não selecionados 0202010643 - Dosagem…" at bounding box center [185, 135] width 352 height 20
checkbox Campo\) "true"
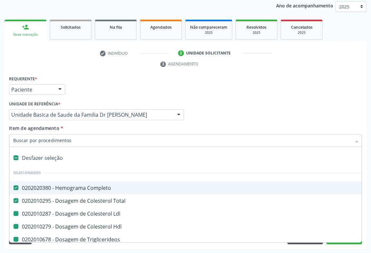
type input "f"
checkbox Ldl "false"
checkbox Hdl "false"
checkbox Triglicerideos "false"
checkbox Gt\) "false"
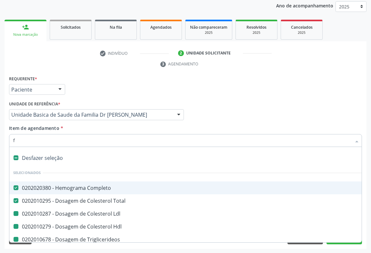
checkbox Ureia "false"
checkbox Creatinina "false"
checkbox \(Tgo\) "false"
checkbox \(Tgp\) "false"
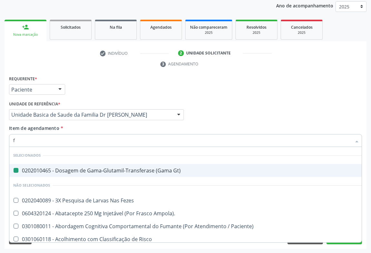
type input "fo"
checkbox Gt\) "false"
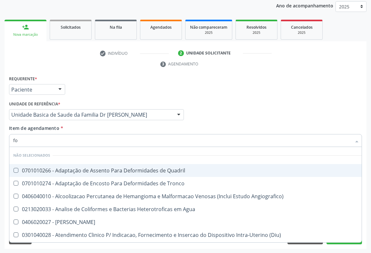
type input "f"
checkbox Quadril "true"
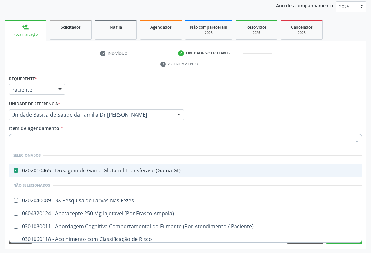
type input "fo"
checkbox Gt\) "false"
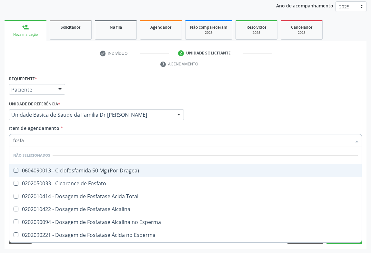
type input "fosfat"
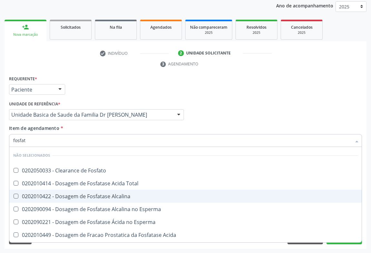
click at [89, 197] on div "0202010422 - Dosagem de Fosfatase Alcalina" at bounding box center [185, 196] width 344 height 5
checkbox Alcalina "true"
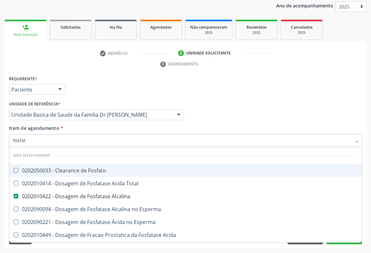
click at [125, 129] on div "Item de agendamento * fosfat Desfazer seleção Não selecionados 0202050033 - Cle…" at bounding box center [185, 135] width 352 height 20
checkbox Fosfato "true"
checkbox Esperma "true"
checkbox Acida "true"
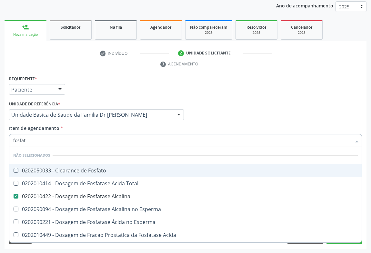
checkbox Desidrogenase "true"
checkbox Total "true"
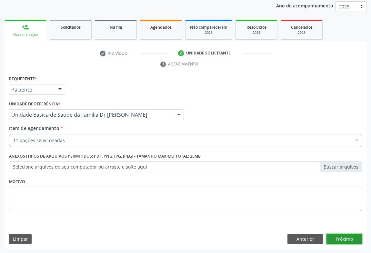
click at [338, 234] on button "Próximo" at bounding box center [343, 239] width 35 height 11
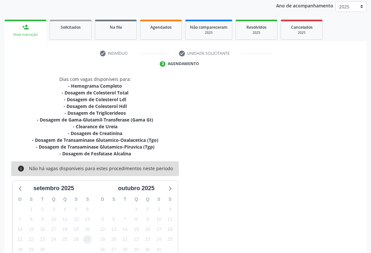
scroll to position [124, 0]
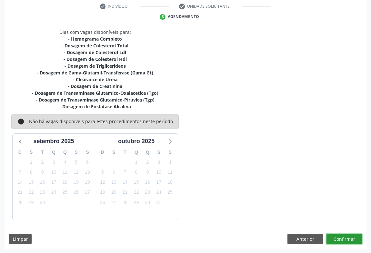
click at [340, 239] on button "Confirmar" at bounding box center [343, 239] width 35 height 11
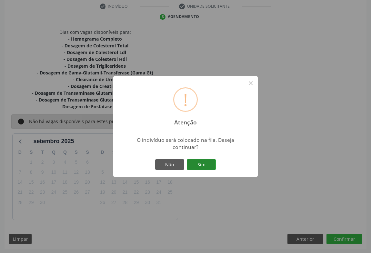
click at [208, 161] on button "Sim" at bounding box center [201, 164] width 29 height 11
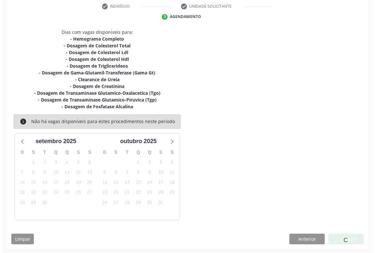
scroll to position [0, 0]
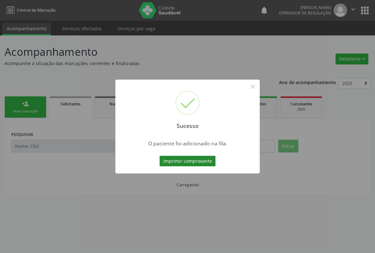
click at [192, 160] on button "Imprimir comprovante" at bounding box center [187, 161] width 56 height 11
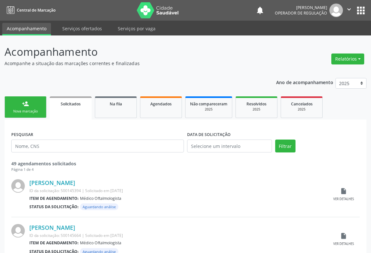
click at [28, 112] on div "Nova marcação" at bounding box center [25, 111] width 32 height 5
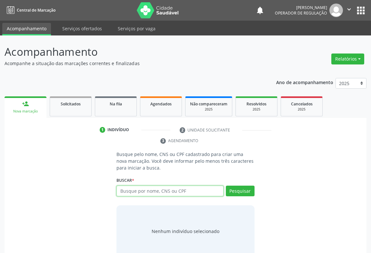
paste input "700 0052 2880 3003"
type input "700 0052 2880 3003"
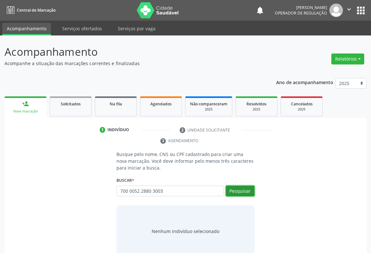
click at [238, 190] on button "Pesquisar" at bounding box center [240, 191] width 29 height 11
click at [113, 104] on span "Na fila" at bounding box center [116, 103] width 12 height 5
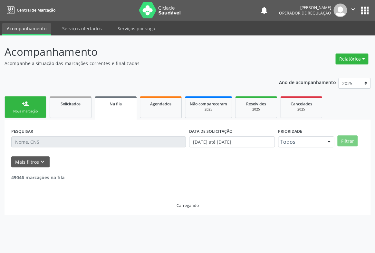
drag, startPoint x: 31, startPoint y: 142, endPoint x: 21, endPoint y: 79, distance: 64.2
click at [21, 79] on div "Ano de acompanhamento 2025 2024 2023 person_add Nova marcação Solicitados Na fi…" at bounding box center [188, 144] width 366 height 142
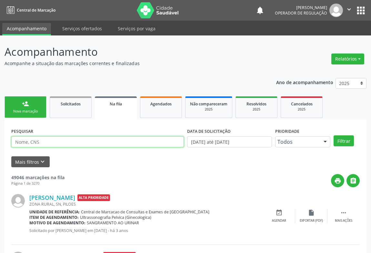
paste input "700 0052 2880 3003"
type input "700 0052 2880 3003"
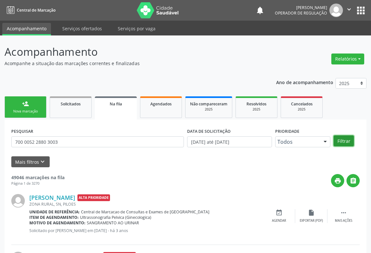
click at [348, 140] on button "Filtrar" at bounding box center [343, 140] width 20 height 11
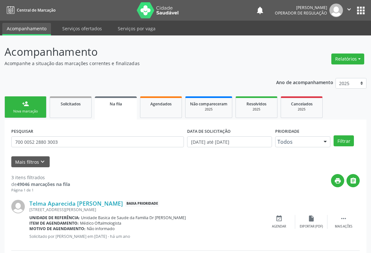
scroll to position [124, 0]
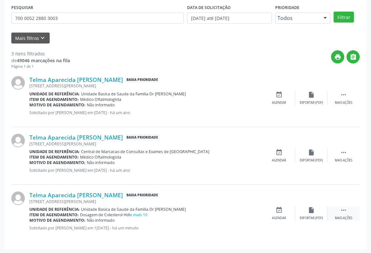
click at [351, 213] on div " Mais ações" at bounding box center [343, 214] width 32 height 14
click at [314, 213] on div "edit Editar" at bounding box center [311, 214] width 32 height 14
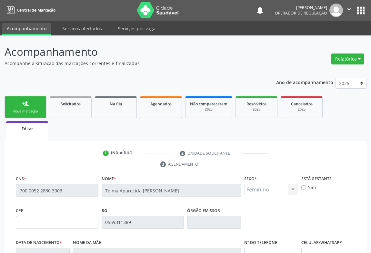
scroll to position [137, 0]
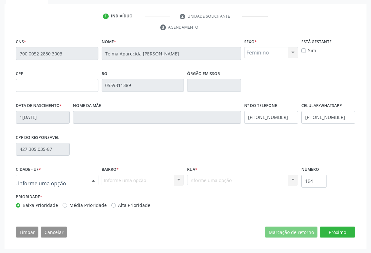
click at [93, 179] on div at bounding box center [93, 180] width 10 height 11
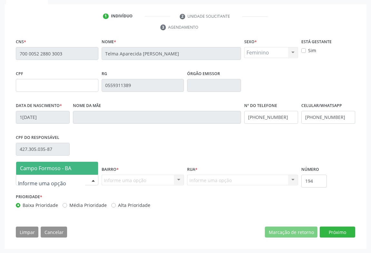
drag, startPoint x: 63, startPoint y: 165, endPoint x: 93, endPoint y: 166, distance: 30.0
click at [63, 165] on span "Campo Formoso - BA" at bounding box center [45, 168] width 51 height 7
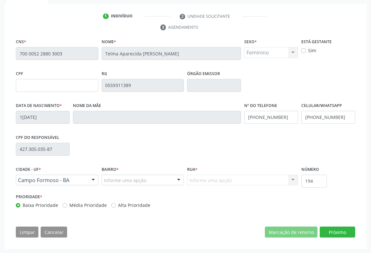
click at [178, 179] on div at bounding box center [179, 180] width 10 height 11
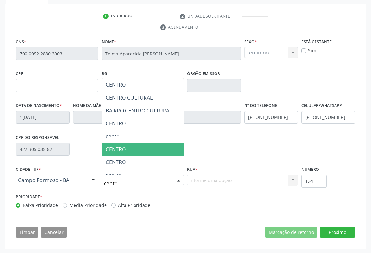
type input "centro"
drag, startPoint x: 110, startPoint y: 144, endPoint x: 164, endPoint y: 173, distance: 61.3
click at [112, 143] on span "CENTRO" at bounding box center [143, 149] width 82 height 13
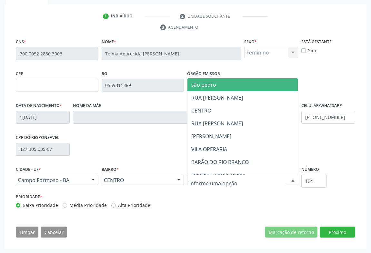
click at [285, 175] on div at bounding box center [242, 180] width 111 height 11
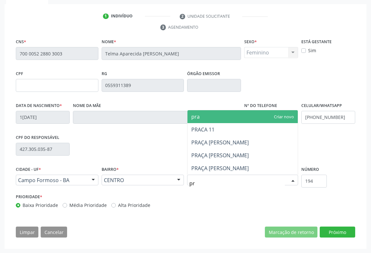
type input "p"
type input "j"
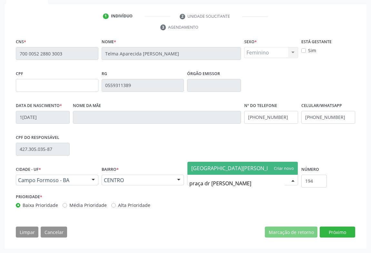
type input "praça dr jose gonçalves"
click at [237, 165] on span "praça dr jose gonçalves" at bounding box center [222, 168] width 62 height 7
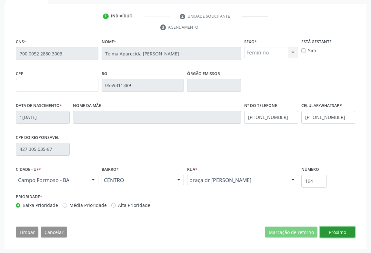
click at [340, 229] on button "Próximo" at bounding box center [336, 232] width 35 height 11
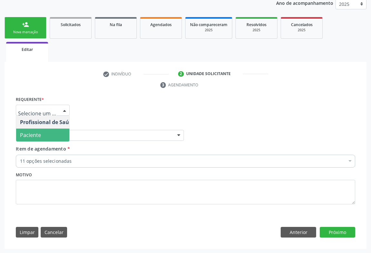
click at [38, 133] on span "Paciente" at bounding box center [30, 134] width 21 height 7
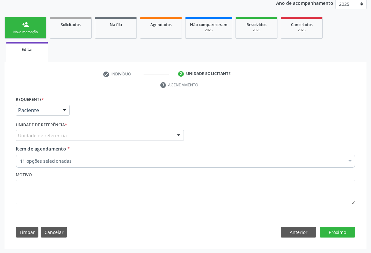
click at [97, 132] on div "Unidade de referência" at bounding box center [100, 135] width 168 height 11
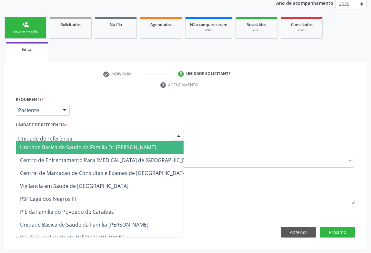
click at [59, 146] on span "Unidade Basica de Saude da Familia Dr [PERSON_NAME]" at bounding box center [88, 147] width 136 height 7
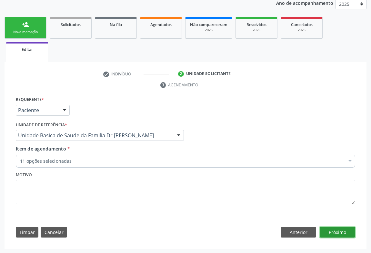
click at [333, 228] on button "Próximo" at bounding box center [336, 232] width 35 height 11
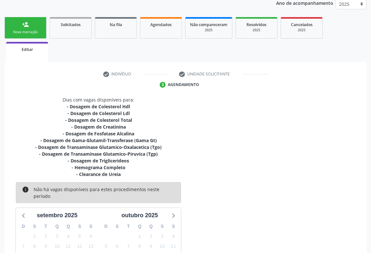
scroll to position [154, 0]
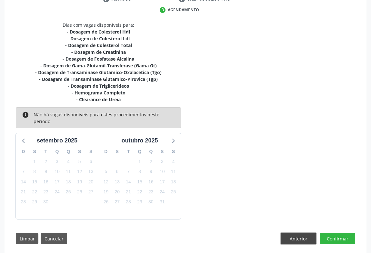
click at [293, 233] on button "Anterior" at bounding box center [297, 238] width 35 height 11
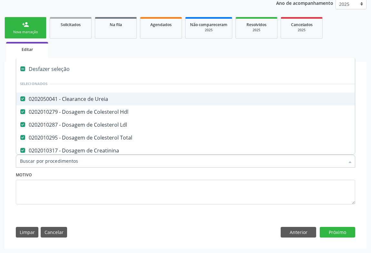
click at [50, 99] on div "0202050041 - Clearance de Ureia" at bounding box center [271, 98] width 502 height 5
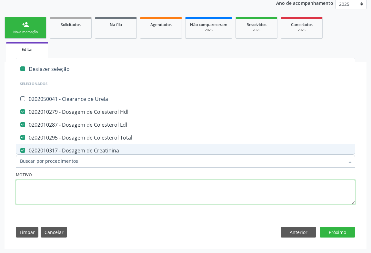
click at [69, 189] on textarea at bounding box center [185, 192] width 339 height 24
checkbox Ureia "true"
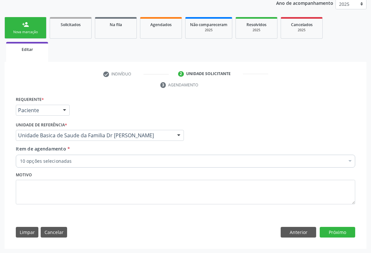
drag, startPoint x: 59, startPoint y: 157, endPoint x: 65, endPoint y: 160, distance: 6.3
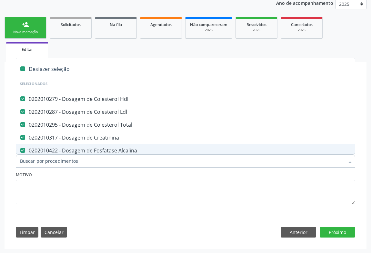
type input "i"
checkbox \(Tgp\) "false"
checkbox Triglicerideos "false"
checkbox Completo "false"
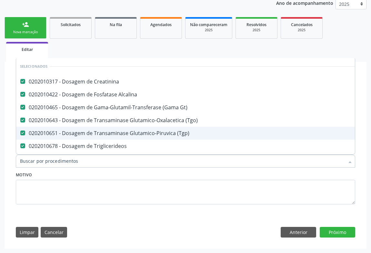
checkbox Fezes "true"
checkbox Preenchida\) "true"
checkbox Ampola\)\ "true"
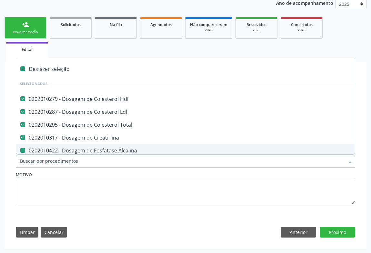
type input "u"
checkbox Alcalina "false"
checkbox Gt\) "false"
checkbox \(Tgp\) "false"
checkbox Triglicerideos "false"
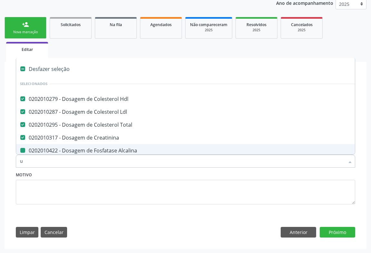
checkbox Completo "false"
checkbox \(Tgo\) "false"
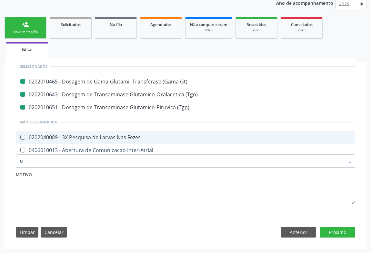
type input "ur"
checkbox Gt\) "false"
checkbox \(Tgo\) "false"
checkbox \(Tgp\) "false"
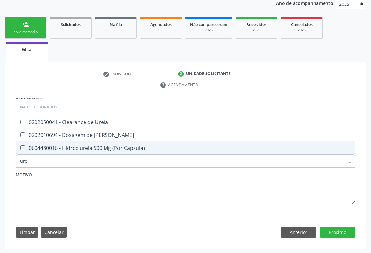
type input "ureia"
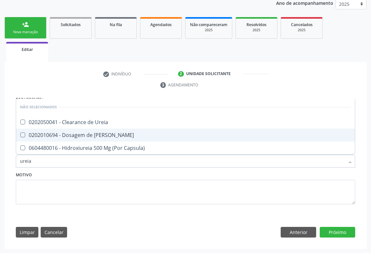
click at [74, 133] on div "0202010694 - Dosagem de Ureia" at bounding box center [185, 134] width 331 height 5
checkbox Ureia "true"
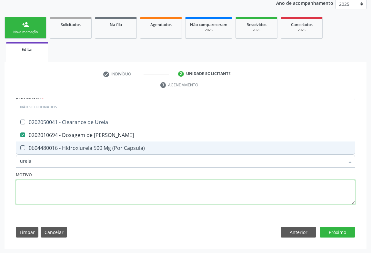
click at [102, 180] on textarea at bounding box center [185, 192] width 339 height 24
checkbox Ureia "true"
checkbox Capsula\) "true"
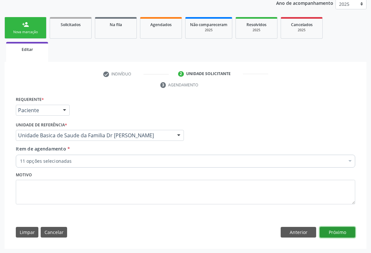
click at [327, 229] on button "Próximo" at bounding box center [336, 232] width 35 height 11
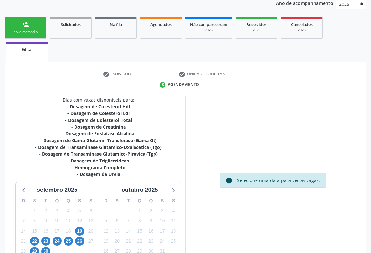
scroll to position [135, 0]
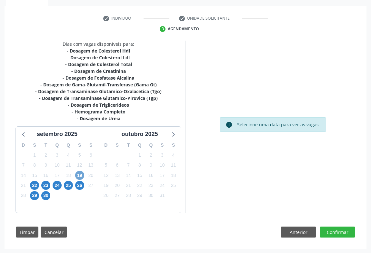
click at [75, 174] on span "19" at bounding box center [79, 175] width 9 height 9
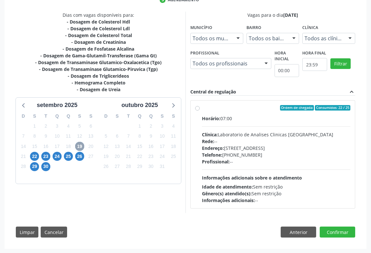
scroll to position [135, 0]
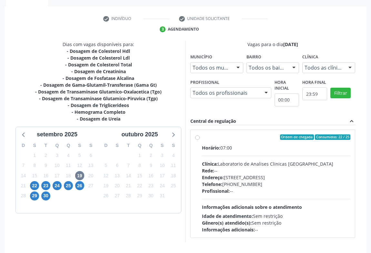
click at [215, 113] on div "Vagas para o dia 19/09/2025 Município Todos os municípios Todos os municípios C…" at bounding box center [272, 141] width 165 height 201
click at [197, 144] on div "Ordem de chegada Consumidos: 22 / 25 Horário: 07:00 Clínica: Laboratorio de Ana…" at bounding box center [272, 183] width 155 height 99
radio input "true"
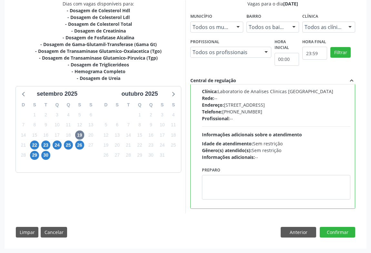
click at [341, 225] on div "Dias com vagas disponíveis para: - Dosagem de Colesterol Hdl - Dosagem de Coles…" at bounding box center [185, 121] width 348 height 242
click at [341, 227] on button "Confirmar" at bounding box center [336, 232] width 35 height 11
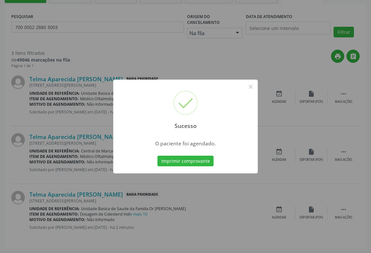
scroll to position [0, 0]
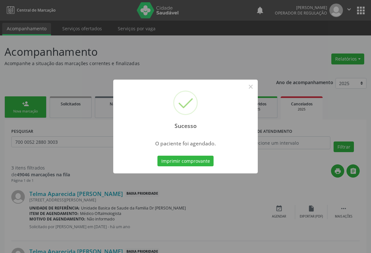
click at [157, 156] on button "Imprimir comprovante" at bounding box center [185, 161] width 56 height 11
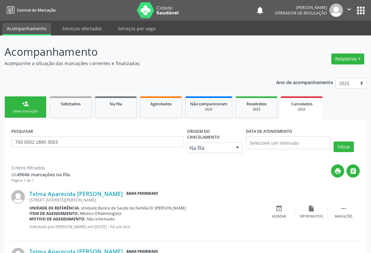
click at [22, 106] on div "person_add" at bounding box center [25, 103] width 7 height 7
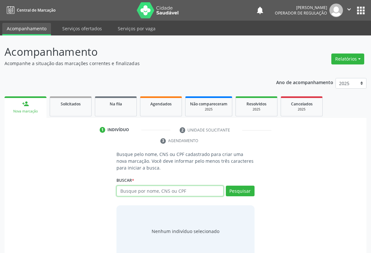
drag, startPoint x: 144, startPoint y: 190, endPoint x: 140, endPoint y: 168, distance: 22.9
click at [144, 190] on input "text" at bounding box center [169, 191] width 107 height 11
type input "702002888253381"
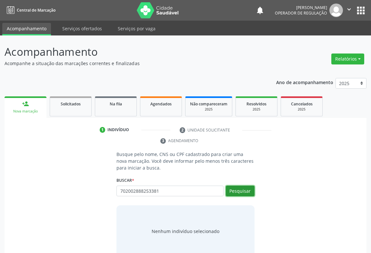
click at [247, 192] on button "Pesquisar" at bounding box center [240, 191] width 29 height 11
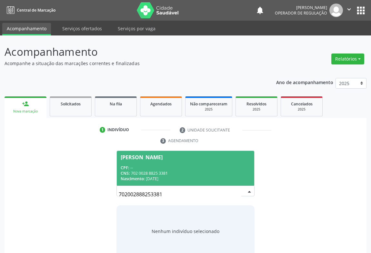
click at [157, 165] on div "CPF: --" at bounding box center [186, 167] width 130 height 5
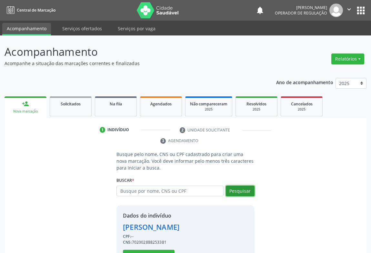
click at [236, 192] on button "Pesquisar" at bounding box center [240, 191] width 29 height 11
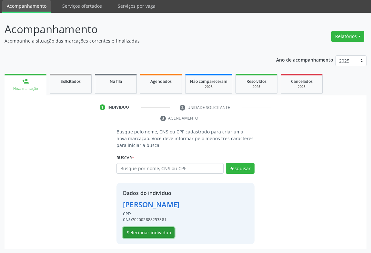
click at [151, 228] on button "Selecionar indivíduo" at bounding box center [149, 232] width 52 height 11
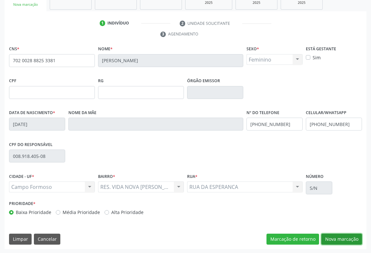
click at [344, 238] on button "Nova marcação" at bounding box center [341, 239] width 41 height 11
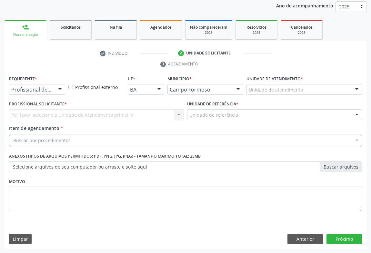
click at [56, 87] on div at bounding box center [60, 89] width 10 height 11
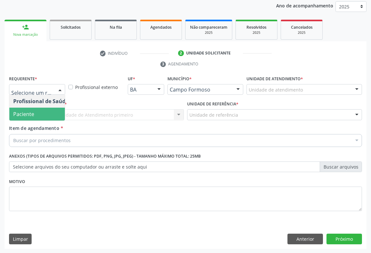
click at [42, 118] on span "Paciente" at bounding box center [40, 114] width 63 height 13
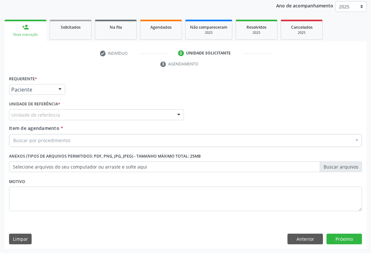
click at [57, 109] on div "Unidade de referência" at bounding box center [96, 114] width 175 height 11
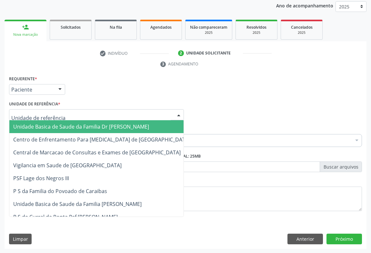
click at [48, 125] on span "Unidade Basica de Saude da Familia Dr [PERSON_NAME]" at bounding box center [81, 126] width 136 height 7
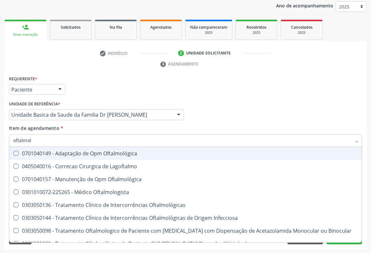
type input "oftalmolo"
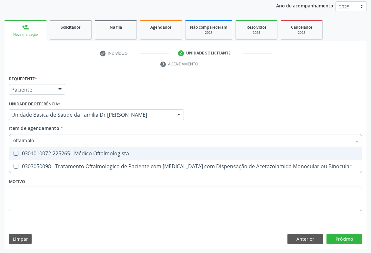
click at [75, 152] on div "0301010072-225265 - Médico Oftalmologista" at bounding box center [185, 153] width 344 height 5
checkbox Oftalmologista "true"
click at [77, 122] on div "Unidade de referência * Unidade Basica de Saude da Familia Dr [PERSON_NAME] Uni…" at bounding box center [96, 111] width 178 height 25
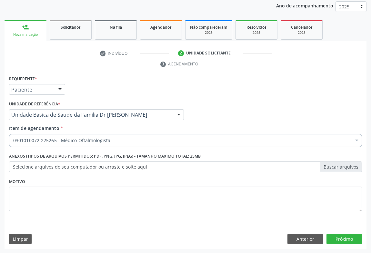
drag, startPoint x: 41, startPoint y: 139, endPoint x: 46, endPoint y: 137, distance: 5.3
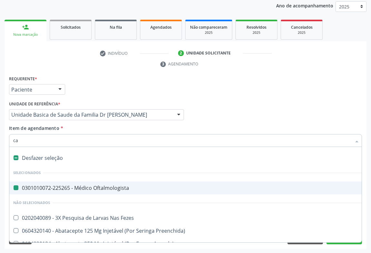
type input "car"
checkbox Oftalmologista "false"
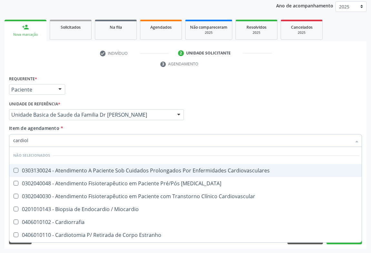
type input "cardiolo"
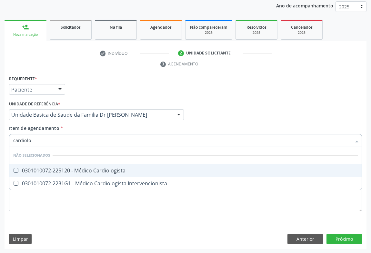
click at [89, 172] on div "0301010072-225120 - Médico Cardiologista" at bounding box center [185, 170] width 344 height 5
checkbox Cardiologista "true"
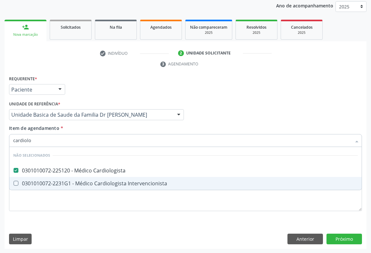
click at [106, 212] on div "Requerente * Paciente Profissional de Saúde Paciente Nenhum resultado encontrad…" at bounding box center [185, 147] width 352 height 146
checkbox Intervencionista "true"
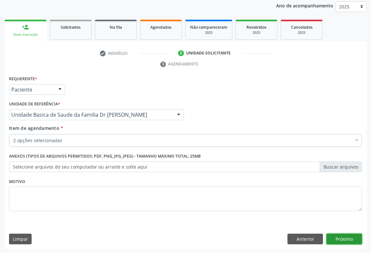
click at [341, 234] on button "Próximo" at bounding box center [343, 239] width 35 height 11
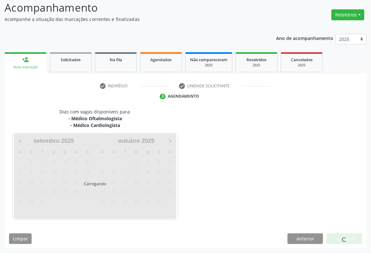
scroll to position [63, 0]
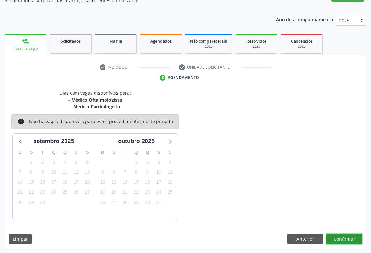
click at [343, 234] on button "Confirmar" at bounding box center [343, 239] width 35 height 11
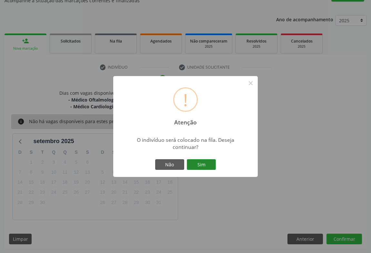
click at [205, 160] on button "Sim" at bounding box center [201, 164] width 29 height 11
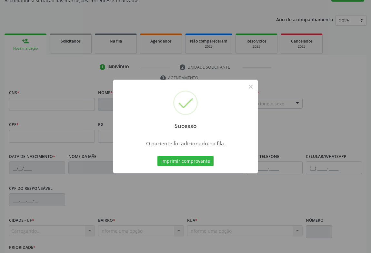
click at [207, 160] on button "Imprimir comprovante" at bounding box center [185, 161] width 56 height 11
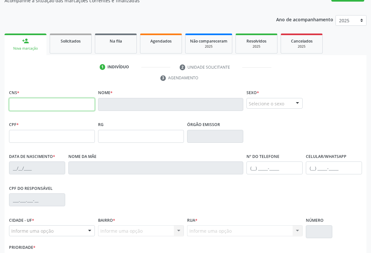
drag, startPoint x: 35, startPoint y: 104, endPoint x: 78, endPoint y: 110, distance: 43.2
click at [35, 104] on input "text" at bounding box center [52, 104] width 86 height 13
drag, startPoint x: 74, startPoint y: 102, endPoint x: 82, endPoint y: 54, distance: 48.3
click at [75, 100] on input "708 6071 5814 6590" at bounding box center [52, 104] width 86 height 13
type input "708 6071 5814 6590"
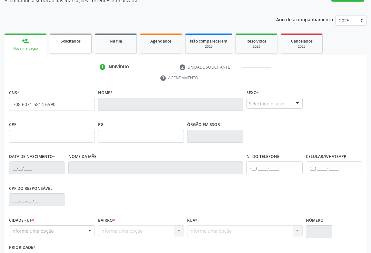
click at [80, 45] on link "Solicitados" at bounding box center [71, 44] width 42 height 20
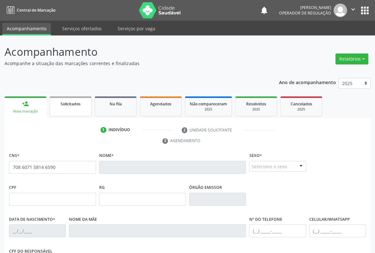
click at [80, 45] on p "Acompanhamento" at bounding box center [133, 52] width 256 height 16
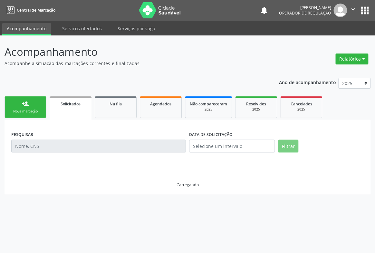
click at [29, 106] on link "person_add Nova marcação" at bounding box center [26, 107] width 42 height 22
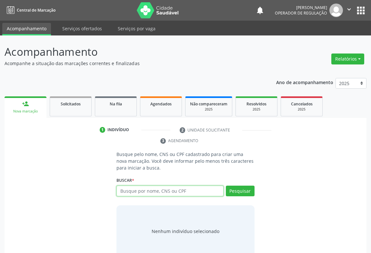
click at [139, 188] on input "text" at bounding box center [169, 191] width 107 height 11
type input "708607158146590"
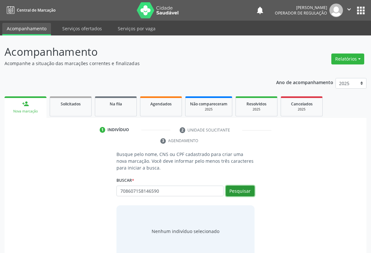
click at [240, 192] on button "Pesquisar" at bounding box center [240, 191] width 29 height 11
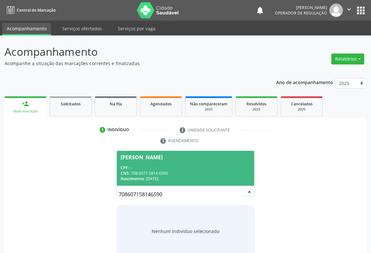
click at [128, 159] on div "Mavie Paes de Sousa Umbuzeiro" at bounding box center [142, 157] width 42 height 5
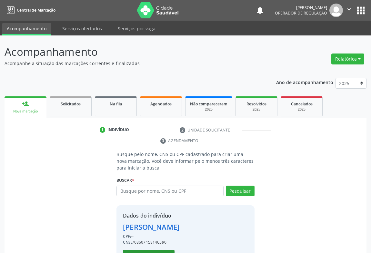
scroll to position [23, 0]
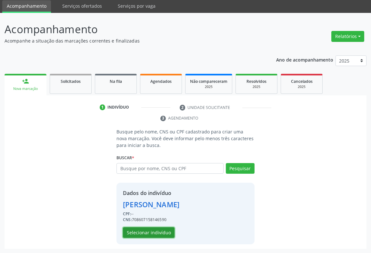
click at [143, 227] on button "Selecionar indivíduo" at bounding box center [149, 232] width 52 height 11
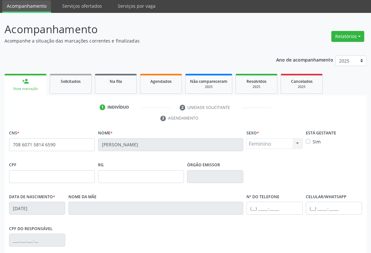
scroll to position [107, 0]
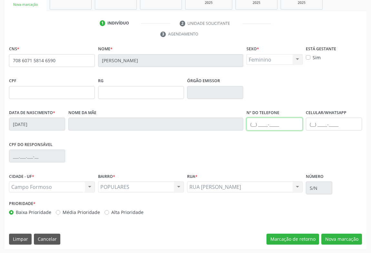
click at [274, 119] on input "text" at bounding box center [274, 124] width 56 height 13
type input "(74) 99135-7782"
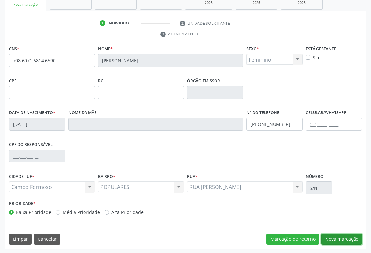
click at [344, 237] on button "Nova marcação" at bounding box center [341, 239] width 41 height 11
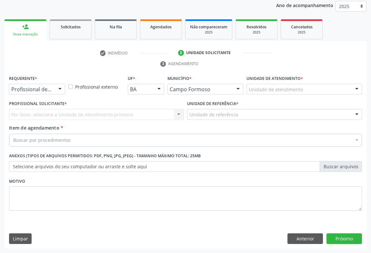
scroll to position [77, 0]
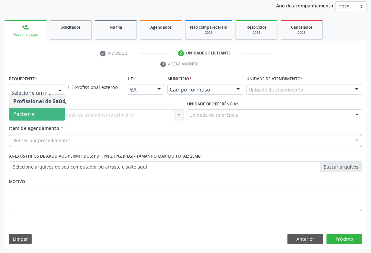
click at [29, 116] on span "Paciente" at bounding box center [23, 114] width 21 height 7
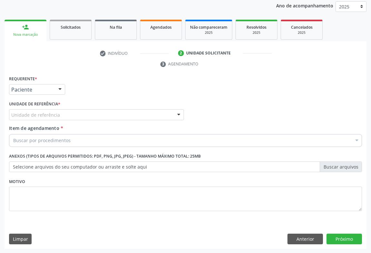
click at [80, 116] on div "Unidade de referência" at bounding box center [96, 114] width 175 height 11
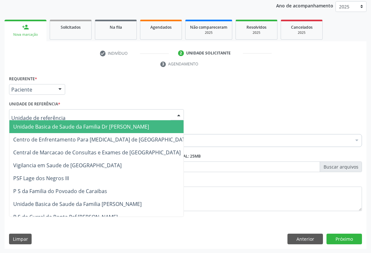
click at [57, 123] on span "Unidade Basica de Saude da Familia Dr [PERSON_NAME]" at bounding box center [81, 126] width 136 height 7
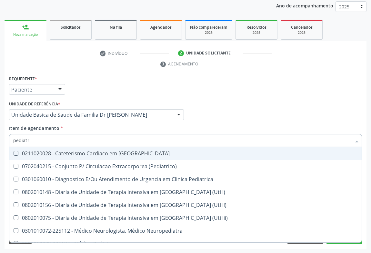
type input "pediatra"
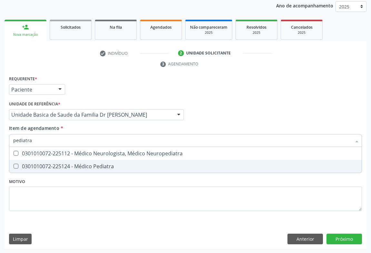
drag, startPoint x: 73, startPoint y: 163, endPoint x: 75, endPoint y: 158, distance: 5.5
click at [73, 164] on div "0301010072-225124 - Médico Pediatra" at bounding box center [185, 166] width 344 height 5
checkbox Pediatra "true"
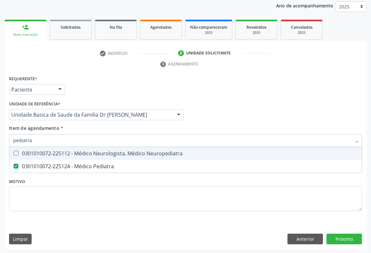
click at [83, 122] on div "Unidade de referência * Unidade Basica de Saude da Familia Dr [PERSON_NAME] Uni…" at bounding box center [96, 111] width 178 height 25
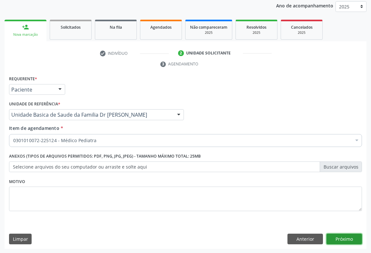
click at [337, 236] on button "Próximo" at bounding box center [343, 239] width 35 height 11
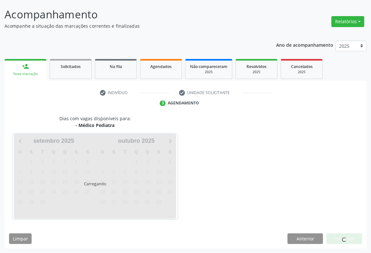
scroll to position [37, 0]
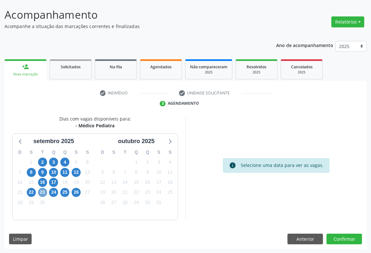
click at [44, 191] on span "23" at bounding box center [42, 192] width 9 height 9
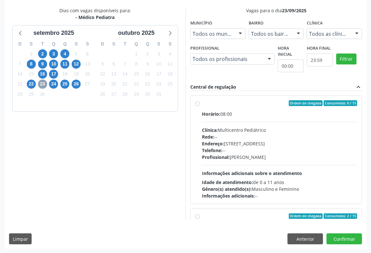
scroll to position [101, 0]
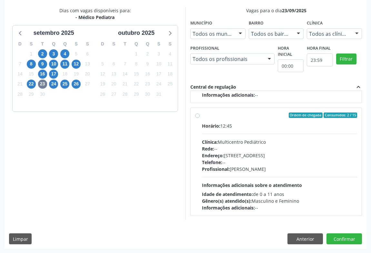
click at [226, 116] on div "Ordem de chegada Consumidos: 2 / 15" at bounding box center [279, 115] width 155 height 6
click at [199, 116] on input "Ordem de chegada Consumidos: 2 / 15 Horário: 12:45 Clínica: Multicentro Pediátr…" at bounding box center [197, 115] width 5 height 6
radio input "true"
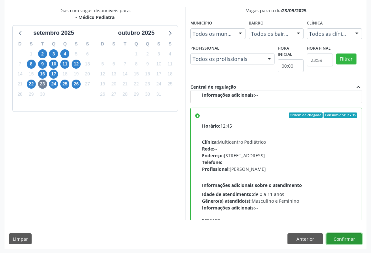
click at [344, 234] on button "Confirmar" at bounding box center [343, 238] width 35 height 11
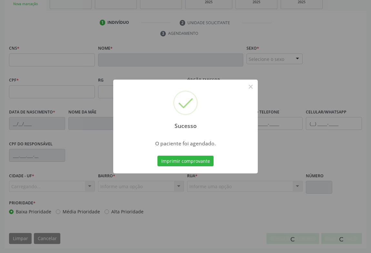
scroll to position [107, 0]
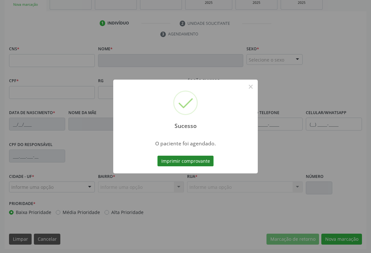
click at [186, 161] on button "Imprimir comprovante" at bounding box center [185, 161] width 56 height 11
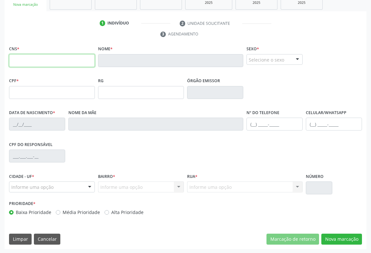
click at [48, 58] on input "text" at bounding box center [52, 60] width 86 height 13
drag, startPoint x: 48, startPoint y: 58, endPoint x: 59, endPoint y: 59, distance: 11.3
click at [48, 58] on input "text" at bounding box center [52, 60] width 86 height 13
click at [95, 72] on div "CNS *" at bounding box center [51, 60] width 89 height 32
click at [125, 71] on div "Nome *" at bounding box center [170, 60] width 148 height 32
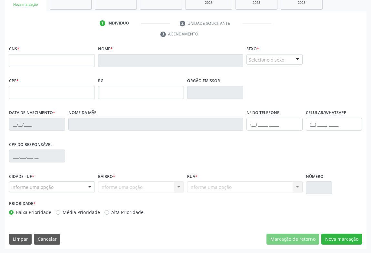
click at [123, 71] on div "Nome *" at bounding box center [170, 60] width 148 height 32
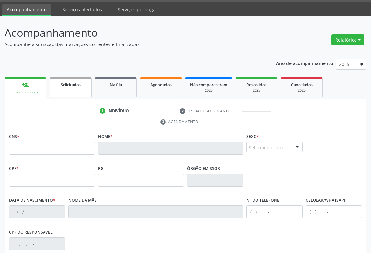
click at [70, 87] on span "Solicitados" at bounding box center [71, 84] width 20 height 5
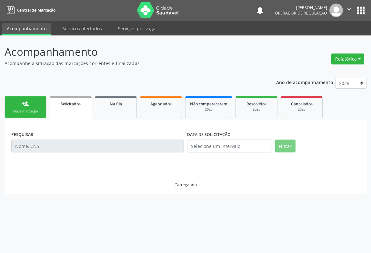
scroll to position [0, 0]
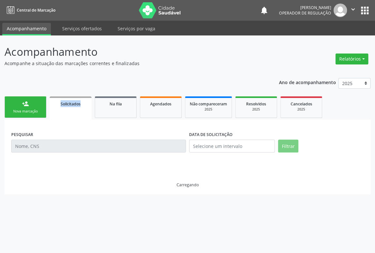
click at [70, 87] on div "Ano de acompanhamento 2025 2024 2023 person_add Nova marcação Solicitados Na fi…" at bounding box center [188, 133] width 366 height 121
click at [28, 106] on div "person_add" at bounding box center [25, 103] width 7 height 7
click at [23, 107] on link "person_add Nova marcação" at bounding box center [26, 107] width 42 height 22
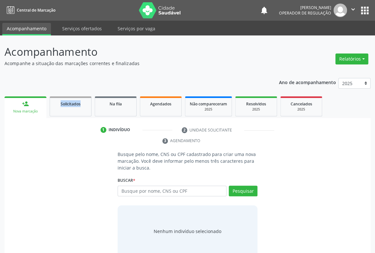
click at [23, 107] on link "person_add Nova marcação" at bounding box center [26, 107] width 42 height 22
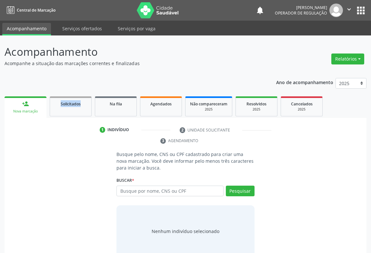
click at [23, 107] on link "person_add Nova marcação" at bounding box center [26, 107] width 42 height 22
click at [141, 190] on input "text" at bounding box center [169, 191] width 107 height 11
click at [147, 188] on input "text" at bounding box center [169, 191] width 107 height 11
type input "706002861625043"
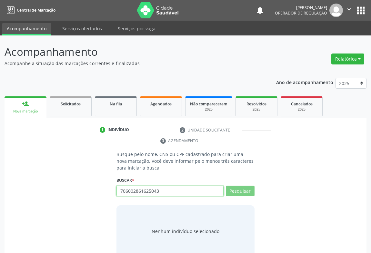
scroll to position [13, 0]
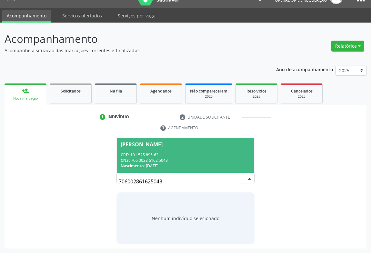
click at [148, 157] on div "CPF: 101.525.895-62" at bounding box center [186, 154] width 130 height 5
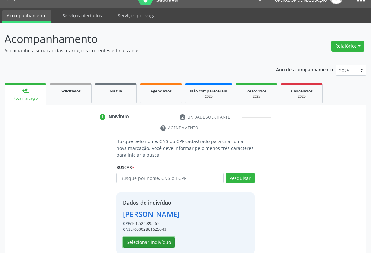
click at [150, 239] on button "Selecionar indivíduo" at bounding box center [149, 242] width 52 height 11
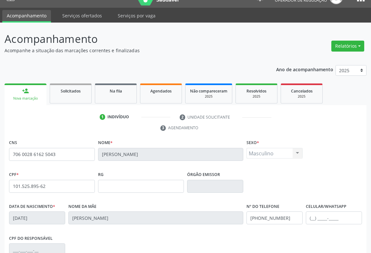
scroll to position [107, 0]
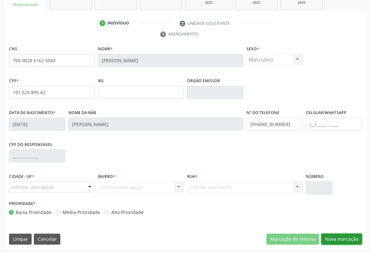
click at [347, 234] on button "Nova marcação" at bounding box center [341, 239] width 41 height 11
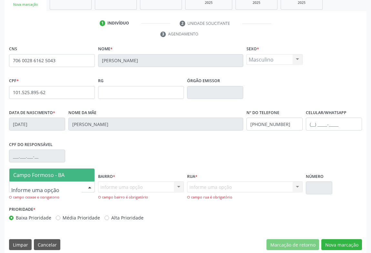
click at [88, 182] on div at bounding box center [90, 187] width 10 height 11
click at [52, 176] on span "Campo Formoso - BA" at bounding box center [38, 174] width 51 height 7
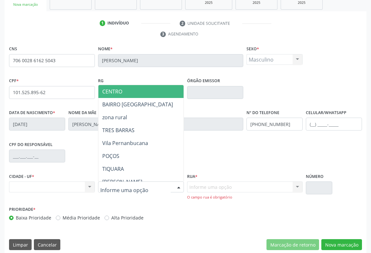
click at [178, 185] on div at bounding box center [179, 187] width 10 height 11
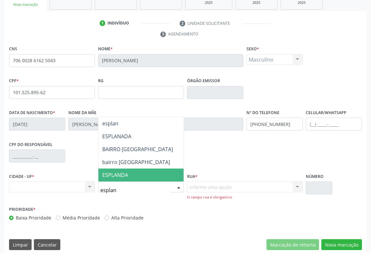
type input "esplana"
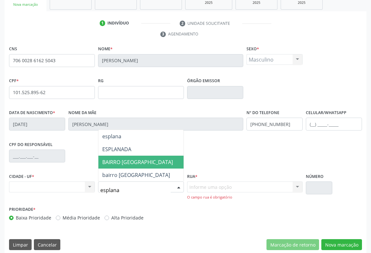
drag, startPoint x: 127, startPoint y: 162, endPoint x: 178, endPoint y: 170, distance: 51.2
click at [127, 162] on span "BAIRRO ESPLANADA" at bounding box center [137, 162] width 71 height 7
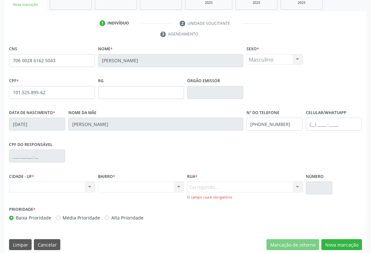
click at [203, 184] on div "Carregando... Nenhum resultado encontrado para: " " Nenhuma opção encontrada. D…" at bounding box center [244, 190] width 115 height 18
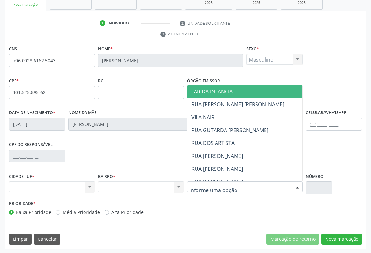
click at [88, 185] on div "Nenhum resultado encontrado para: " " Não há nenhuma opção para ser exibida." at bounding box center [52, 186] width 86 height 11
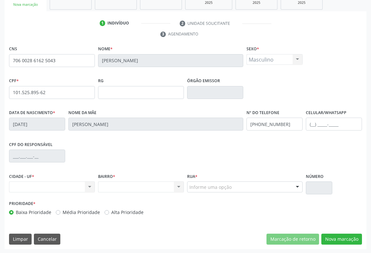
click at [88, 185] on div "Nenhum resultado encontrado para: " " Não há nenhuma opção para ser exibida." at bounding box center [52, 186] width 86 height 11
drag, startPoint x: 88, startPoint y: 185, endPoint x: 131, endPoint y: 186, distance: 43.8
click at [88, 185] on div "Nenhum resultado encontrado para: " " Não há nenhuma opção para ser exibida." at bounding box center [52, 186] width 86 height 11
click at [289, 184] on div "Informe uma opção" at bounding box center [244, 186] width 115 height 11
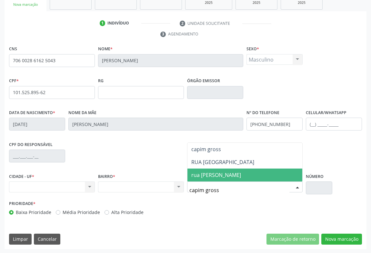
type input "capim grosso"
click at [222, 174] on span "RUA CAPIM GROSSO" at bounding box center [222, 174] width 63 height 7
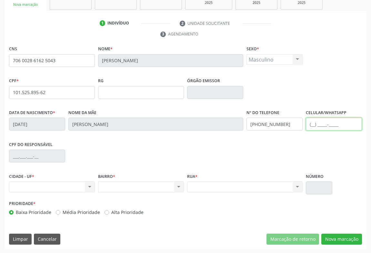
click at [324, 121] on input "text" at bounding box center [333, 124] width 56 height 13
type input "(74) 99814-3622"
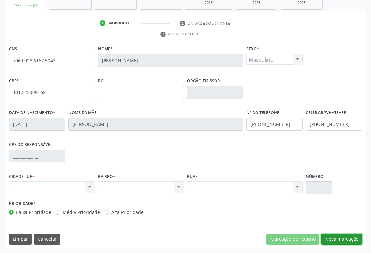
click at [332, 237] on button "Nova marcação" at bounding box center [341, 239] width 41 height 11
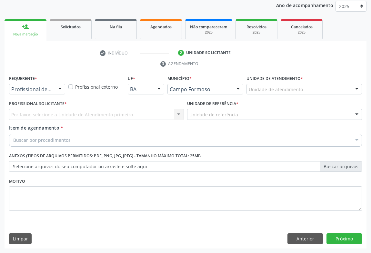
scroll to position [77, 0]
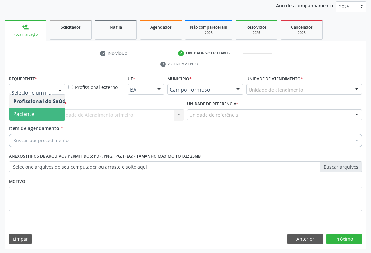
click at [27, 114] on span "Paciente" at bounding box center [23, 114] width 21 height 7
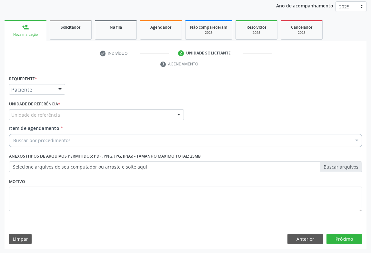
click at [79, 115] on div "Unidade de referência" at bounding box center [96, 114] width 175 height 11
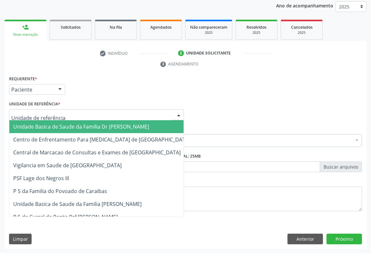
click at [57, 124] on span "Unidade Basica de Saude da Familia Dr [PERSON_NAME]" at bounding box center [81, 126] width 136 height 7
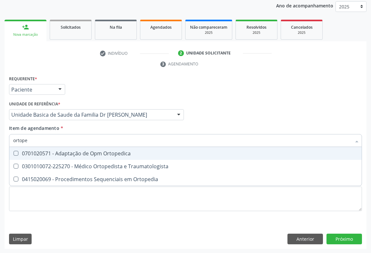
type input "ortoped"
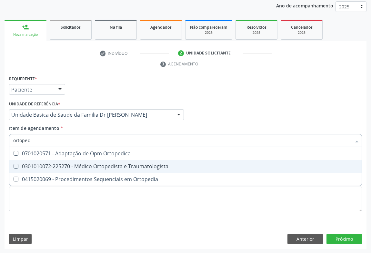
drag, startPoint x: 95, startPoint y: 168, endPoint x: 98, endPoint y: 168, distance: 3.3
click at [94, 168] on div "0301010072-225270 - Médico Ortopedista e Traumatologista" at bounding box center [185, 166] width 344 height 5
checkbox Traumatologista "true"
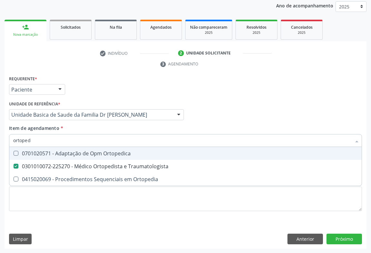
click at [175, 127] on div "Item de agendamento * ortoped Desfazer seleção 0701020571 - Adaptação de Opm Or…" at bounding box center [185, 135] width 352 height 20
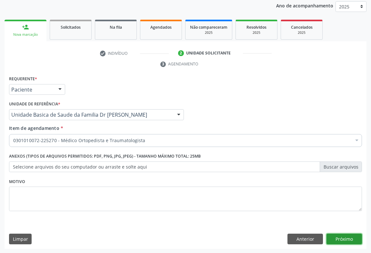
click at [333, 238] on button "Próximo" at bounding box center [343, 239] width 35 height 11
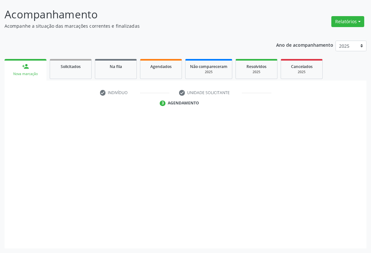
scroll to position [37, 0]
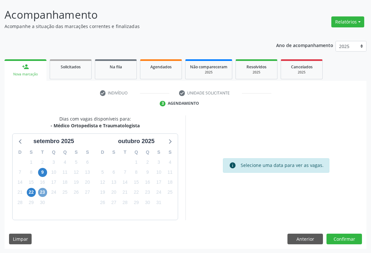
click at [42, 191] on span "23" at bounding box center [42, 192] width 9 height 9
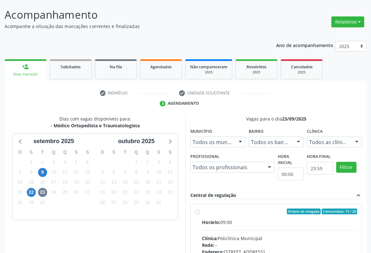
click at [212, 214] on label "Ordem de chegada Consumidos: 13 / 20 Horário: 09:00 Clínica: Policlínica Munici…" at bounding box center [279, 257] width 155 height 99
click at [199, 214] on input "Ordem de chegada Consumidos: 13 / 20 Horário: 09:00 Clínica: Policlínica Munici…" at bounding box center [197, 211] width 5 height 6
radio input "true"
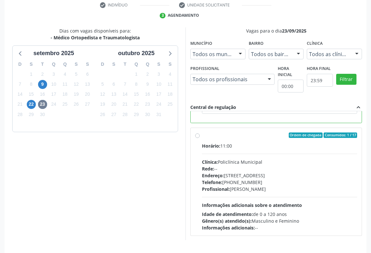
scroll to position [145, 0]
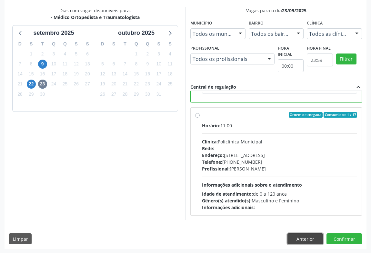
click at [298, 238] on button "Anterior" at bounding box center [304, 238] width 35 height 11
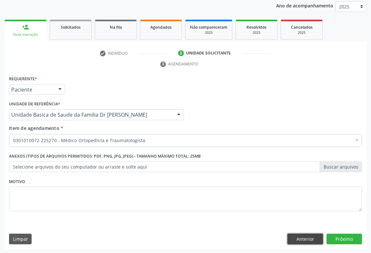
click at [298, 237] on button "Anterior" at bounding box center [304, 239] width 35 height 11
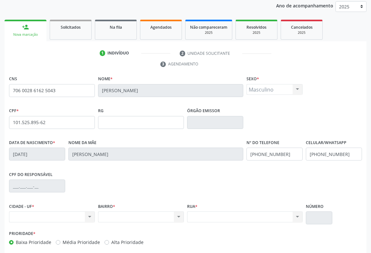
scroll to position [18, 0]
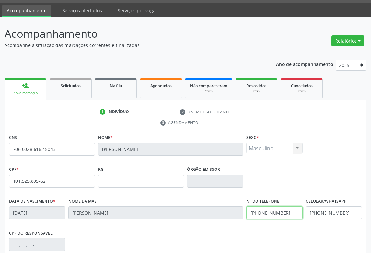
click at [286, 212] on input "(74) 99821-5626" at bounding box center [274, 212] width 56 height 13
type input "("
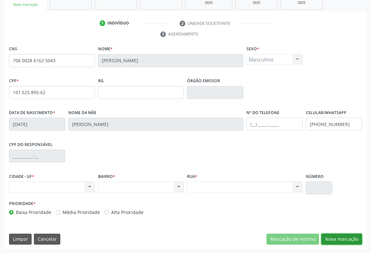
click at [342, 237] on button "Nova marcação" at bounding box center [341, 239] width 41 height 11
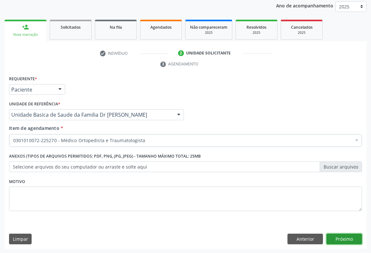
click at [346, 235] on button "Próximo" at bounding box center [343, 239] width 35 height 11
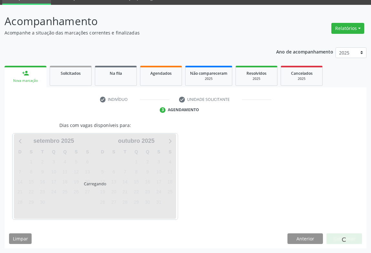
scroll to position [30, 0]
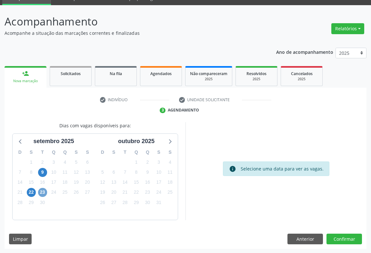
click at [41, 190] on span "23" at bounding box center [42, 192] width 9 height 9
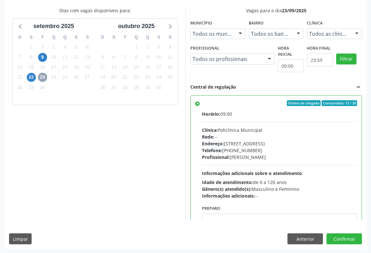
scroll to position [145, 0]
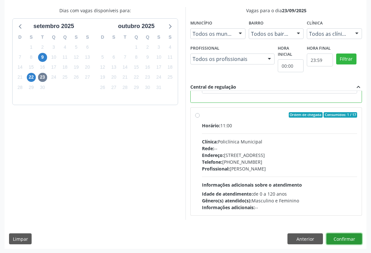
click at [347, 237] on button "Confirmar" at bounding box center [343, 238] width 35 height 11
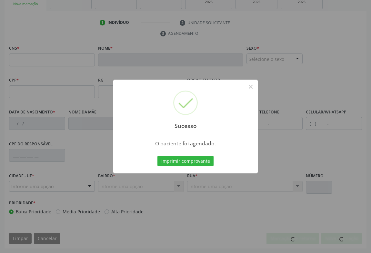
scroll to position [107, 0]
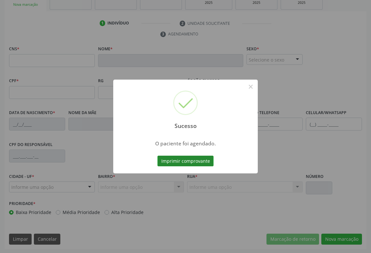
click at [181, 159] on button "Imprimir comprovante" at bounding box center [185, 161] width 56 height 11
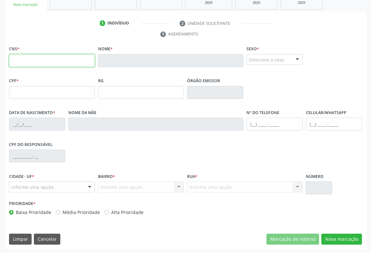
click at [64, 57] on input "text" at bounding box center [52, 60] width 86 height 13
drag, startPoint x: 64, startPoint y: 57, endPoint x: 91, endPoint y: 81, distance: 36.7
click at [64, 57] on input "text" at bounding box center [52, 60] width 86 height 13
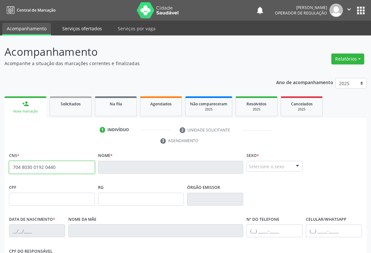
type input "704 8030 0192 0440"
click at [77, 29] on link "Serviços ofertados" at bounding box center [82, 28] width 49 height 11
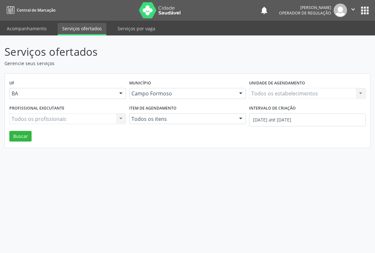
click at [66, 108] on div "Profissional executante Todos os profissionais Todos os profissionais Nenhum re…" at bounding box center [68, 116] width 120 height 27
drag, startPoint x: 116, startPoint y: 213, endPoint x: 119, endPoint y: 201, distance: 12.0
click at [119, 206] on div "Serviços ofertados Gerencie seus serviços UF BA BA Nenhum resultado encontrado …" at bounding box center [187, 143] width 375 height 217
click at [120, 199] on div "Serviços ofertados Gerencie seus serviços UF BA BA Nenhum resultado encontrado …" at bounding box center [187, 143] width 375 height 217
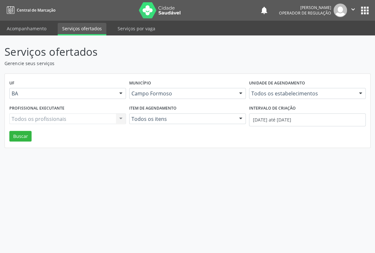
drag, startPoint x: 120, startPoint y: 199, endPoint x: 123, endPoint y: 130, distance: 69.0
click at [123, 183] on div "Serviços ofertados Gerencie seus serviços UF BA BA Nenhum resultado encontrado …" at bounding box center [187, 143] width 375 height 217
click at [20, 28] on link "Acompanhamento" at bounding box center [26, 28] width 49 height 11
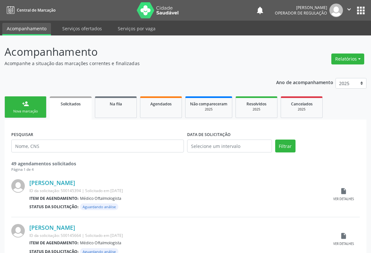
click at [23, 111] on div "Nova marcação" at bounding box center [25, 111] width 32 height 5
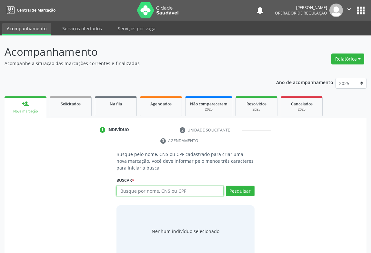
click at [141, 194] on input "text" at bounding box center [169, 191] width 107 height 11
type input "7"
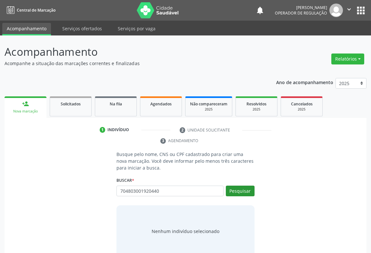
type input "704803001920440"
drag, startPoint x: 253, startPoint y: 188, endPoint x: 248, endPoint y: 186, distance: 5.2
click at [252, 188] on button "Pesquisar" at bounding box center [240, 191] width 29 height 11
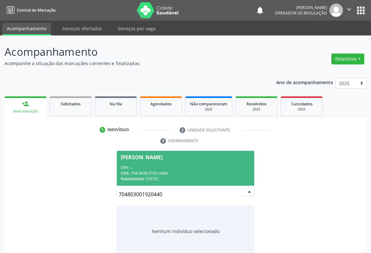
click at [155, 159] on span "[PERSON_NAME] CPF: -- CNS: 704 8030 0192 0440 Nascimento: 1[DATE]" at bounding box center [185, 168] width 137 height 34
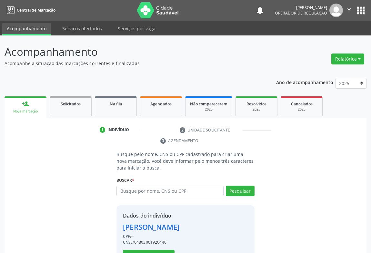
scroll to position [23, 0]
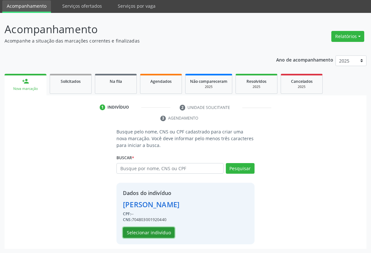
click at [145, 228] on button "Selecionar indivíduo" at bounding box center [149, 232] width 52 height 11
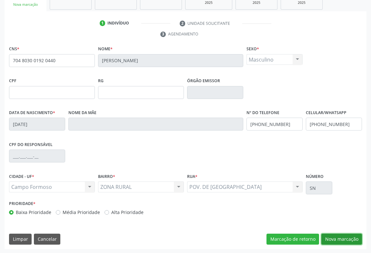
drag, startPoint x: 333, startPoint y: 236, endPoint x: 331, endPoint y: 232, distance: 4.0
click at [333, 236] on button "Nova marcação" at bounding box center [341, 239] width 41 height 11
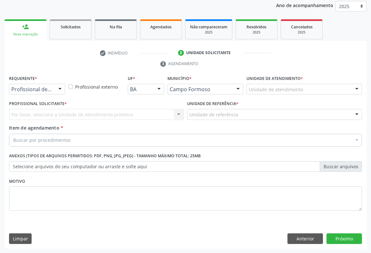
scroll to position [77, 0]
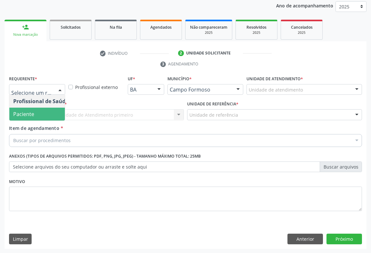
click at [30, 113] on span "Paciente" at bounding box center [23, 114] width 21 height 7
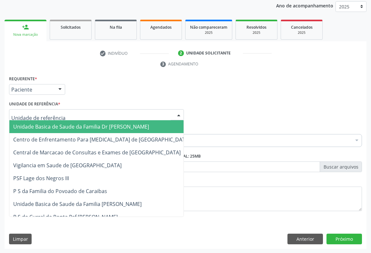
click at [91, 113] on div at bounding box center [96, 114] width 175 height 11
click at [67, 126] on span "Unidade Basica de Saude da Familia Dr [PERSON_NAME]" at bounding box center [81, 126] width 136 height 7
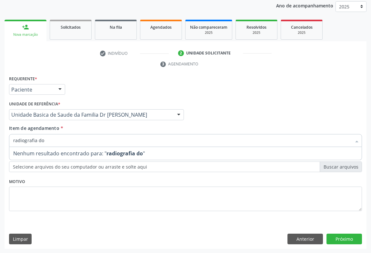
type input "radiografia d"
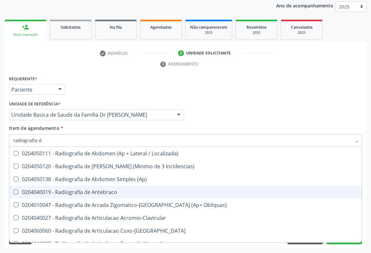
drag, startPoint x: 94, startPoint y: 193, endPoint x: 99, endPoint y: 191, distance: 4.5
click at [95, 192] on div "0204040019 - Radiografia de Antebraco" at bounding box center [185, 191] width 344 height 5
checkbox Antebraco "true"
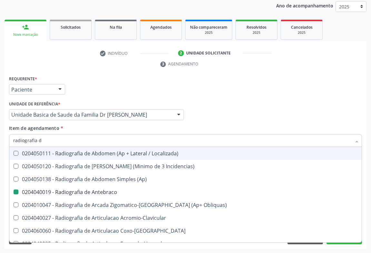
click at [225, 123] on div "Profissional Solicitante Por favor, selecione a Unidade de Atendimento primeiro…" at bounding box center [185, 111] width 356 height 25
checkbox Incidencias\) "true"
checkbox Antebraco "false"
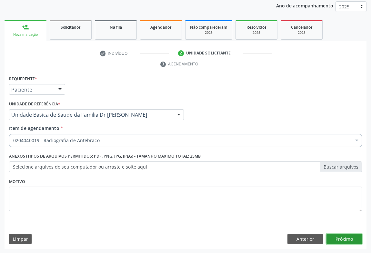
click at [346, 238] on button "Próximo" at bounding box center [343, 239] width 35 height 11
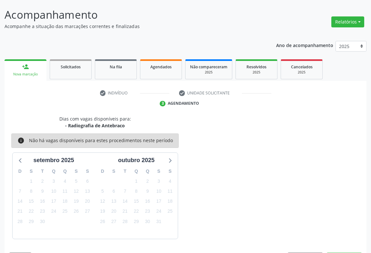
scroll to position [56, 0]
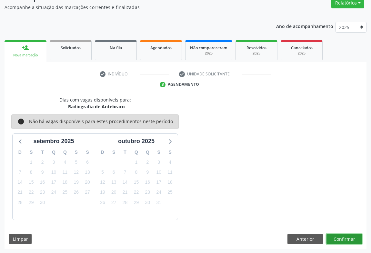
click at [333, 235] on button "Confirmar" at bounding box center [343, 239] width 35 height 11
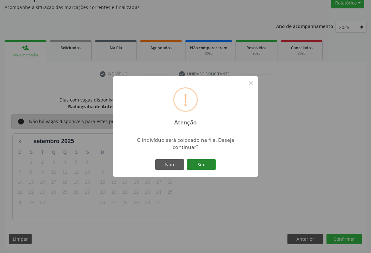
click at [201, 165] on button "Sim" at bounding box center [201, 164] width 29 height 11
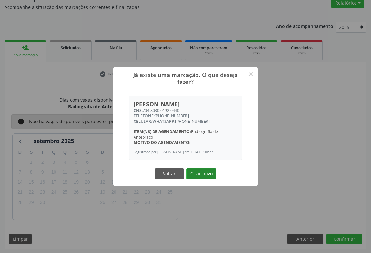
click at [203, 173] on button "Criar novo" at bounding box center [201, 173] width 30 height 11
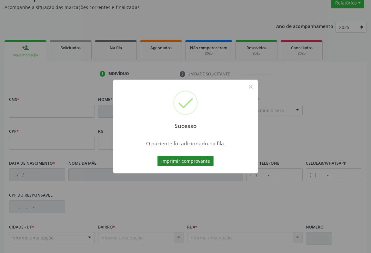
click at [178, 159] on button "Imprimir comprovante" at bounding box center [185, 161] width 56 height 11
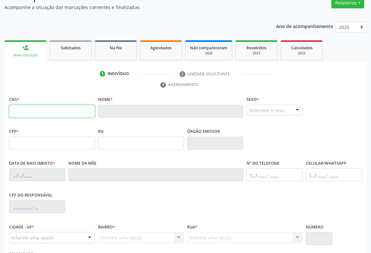
click at [45, 112] on input "text" at bounding box center [52, 111] width 86 height 13
drag, startPoint x: 45, startPoint y: 112, endPoint x: 68, endPoint y: 116, distance: 23.5
click at [45, 112] on input "text" at bounding box center [52, 111] width 86 height 13
click at [69, 45] on span "Solicitados" at bounding box center [71, 47] width 20 height 5
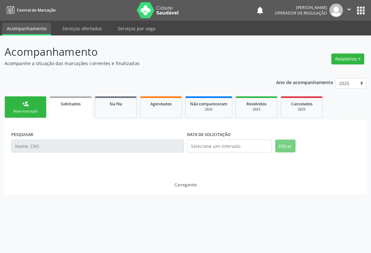
scroll to position [0, 0]
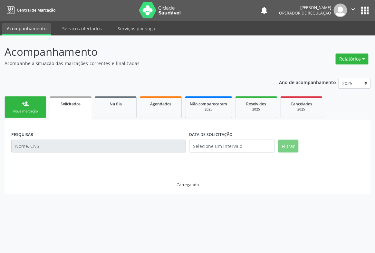
click at [30, 107] on link "person_add Nova marcação" at bounding box center [26, 107] width 42 height 22
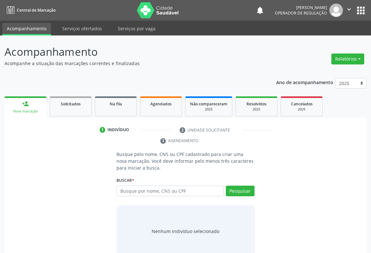
click at [30, 107] on link "person_add Nova marcação" at bounding box center [26, 107] width 42 height 22
click at [149, 188] on input "text" at bounding box center [169, 191] width 107 height 11
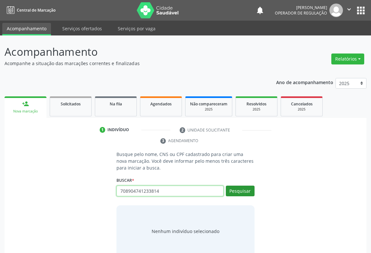
type input "708904741233814"
click at [246, 189] on button "Pesquisar" at bounding box center [240, 191] width 29 height 11
type input "708904741233814"
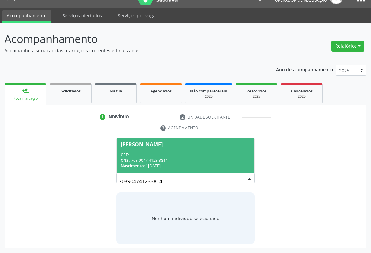
drag, startPoint x: 149, startPoint y: 154, endPoint x: 170, endPoint y: 152, distance: 21.0
click at [150, 154] on div "CPF: --" at bounding box center [186, 154] width 130 height 5
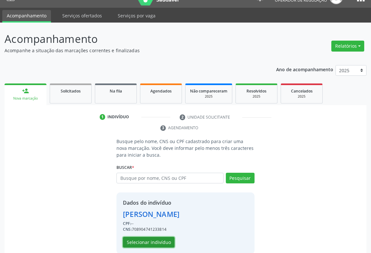
click at [148, 238] on button "Selecionar indivíduo" at bounding box center [149, 242] width 52 height 11
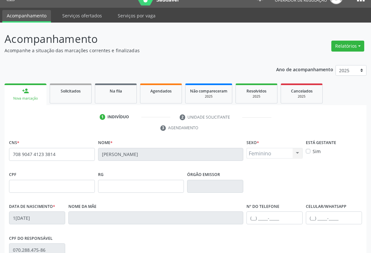
scroll to position [107, 0]
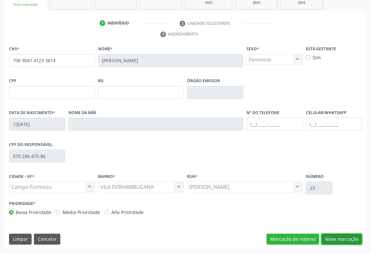
click at [338, 239] on button "Nova marcação" at bounding box center [341, 239] width 41 height 11
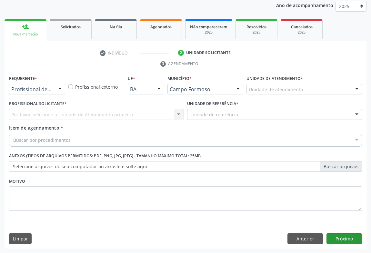
scroll to position [77, 0]
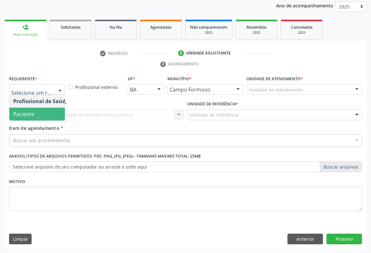
click at [32, 117] on span "Paciente" at bounding box center [23, 114] width 21 height 7
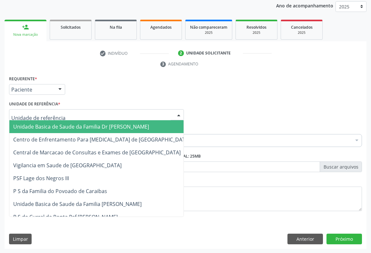
drag, startPoint x: 77, startPoint y: 116, endPoint x: 62, endPoint y: 123, distance: 16.7
click at [76, 116] on div at bounding box center [96, 114] width 175 height 11
click at [55, 127] on span "Unidade Basica de Saude da Familia Dr [PERSON_NAME]" at bounding box center [81, 126] width 136 height 7
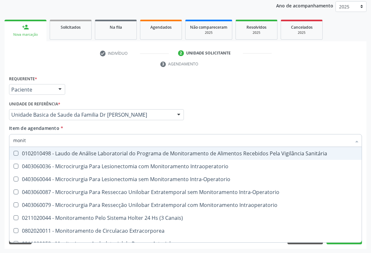
type input "monito"
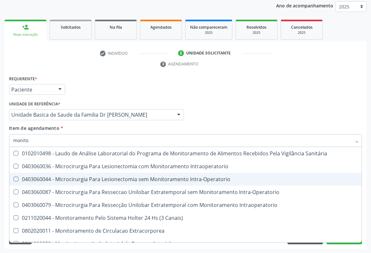
scroll to position [20, 0]
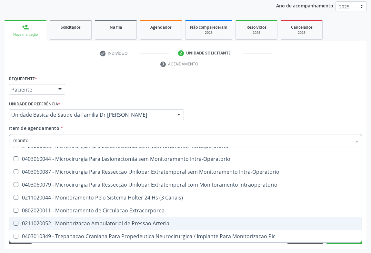
drag, startPoint x: 103, startPoint y: 222, endPoint x: 135, endPoint y: 188, distance: 46.7
click at [104, 222] on div "0211020052 - Monitorizacao Ambulatorial de Pressao Arterial" at bounding box center [185, 223] width 344 height 5
checkbox Arterial "true"
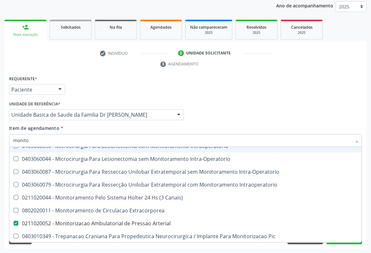
click at [136, 122] on div "Unidade de referência * Unidade Basica de Saude da Familia Dr Paulo Sudre Unida…" at bounding box center [96, 111] width 178 height 25
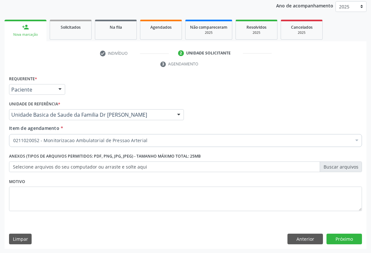
scroll to position [0, 0]
drag, startPoint x: 48, startPoint y: 139, endPoint x: 52, endPoint y: 141, distance: 4.5
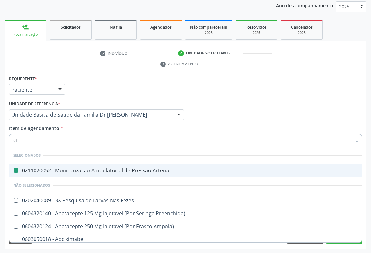
type input "ele"
checkbox Arterial "false"
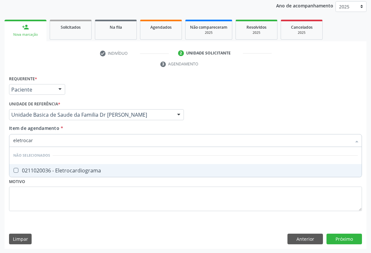
type input "eletrocard"
click at [53, 168] on div "0211020036 - Eletrocardiograma" at bounding box center [185, 170] width 344 height 5
checkbox Eletrocardiograma "true"
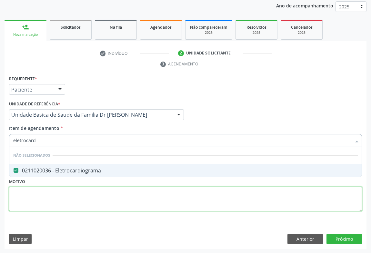
click at [72, 204] on div "Requerente * Paciente Profissional de Saúde Paciente Nenhum resultado encontrad…" at bounding box center [185, 147] width 352 height 146
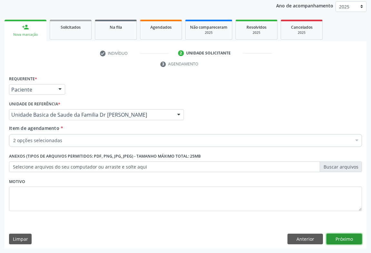
click at [336, 238] on button "Próximo" at bounding box center [343, 239] width 35 height 11
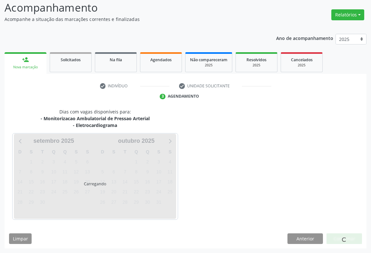
scroll to position [63, 0]
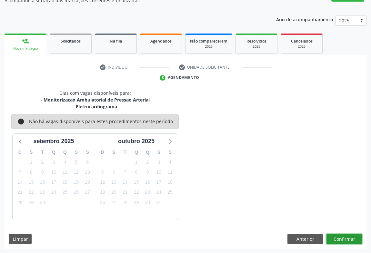
click at [336, 238] on button "Confirmar" at bounding box center [343, 239] width 35 height 11
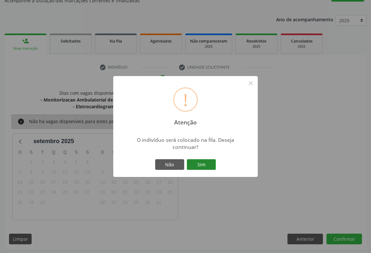
click at [206, 164] on button "Sim" at bounding box center [201, 164] width 29 height 11
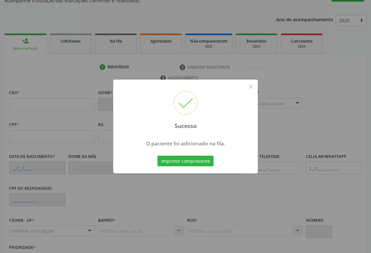
click at [194, 162] on div "Sucesso × O paciente foi adicionado na fila. Imprimir comprovante Cancel" at bounding box center [185, 126] width 371 height 253
click at [184, 159] on button "Imprimir comprovante" at bounding box center [185, 161] width 56 height 11
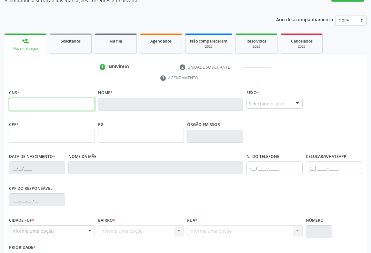
drag, startPoint x: 26, startPoint y: 102, endPoint x: 41, endPoint y: 97, distance: 15.5
click at [26, 102] on input "text" at bounding box center [52, 104] width 86 height 13
type input "700 0025"
click at [66, 49] on link "Solicitados" at bounding box center [71, 44] width 42 height 20
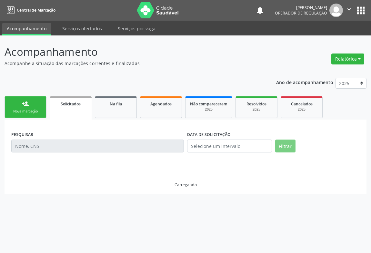
scroll to position [0, 0]
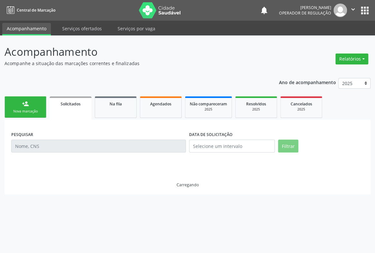
click at [66, 49] on p "Acompanhamento" at bounding box center [133, 52] width 256 height 16
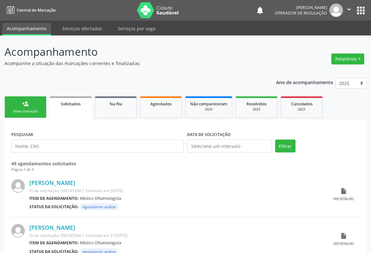
drag, startPoint x: 35, startPoint y: 103, endPoint x: 0, endPoint y: 138, distance: 49.7
click at [35, 103] on link "person_add Nova marcação" at bounding box center [26, 107] width 42 height 22
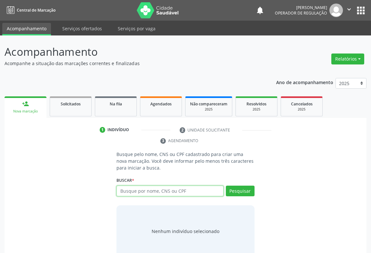
drag, startPoint x: 140, startPoint y: 188, endPoint x: 145, endPoint y: 183, distance: 7.1
click at [141, 188] on input "text" at bounding box center [169, 191] width 107 height 11
type input "700002593220605"
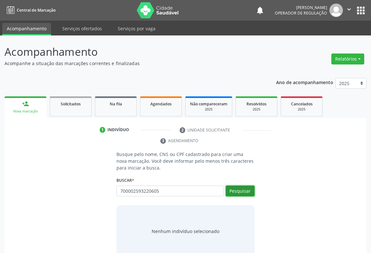
click at [244, 190] on button "Pesquisar" at bounding box center [240, 191] width 29 height 11
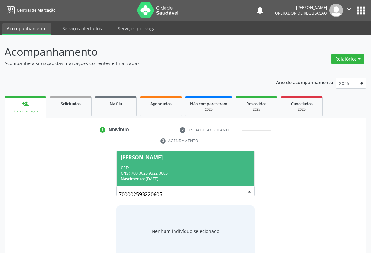
click at [137, 165] on div "CPF: --" at bounding box center [186, 167] width 130 height 5
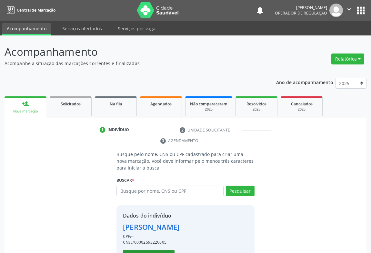
scroll to position [23, 0]
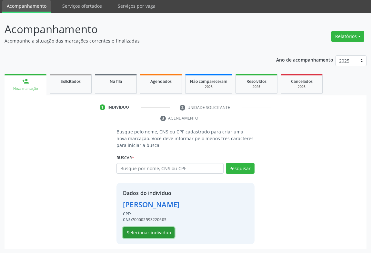
click at [141, 227] on button "Selecionar indivíduo" at bounding box center [149, 232] width 52 height 11
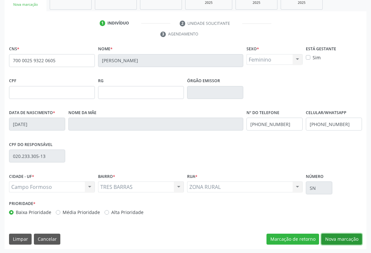
click at [347, 234] on button "Nova marcação" at bounding box center [341, 239] width 41 height 11
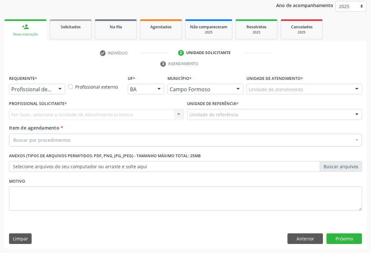
scroll to position [77, 0]
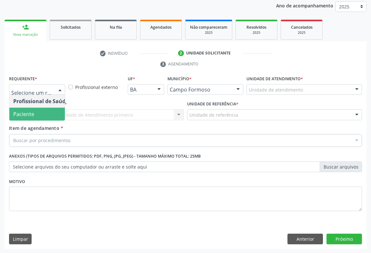
click at [30, 113] on span "Paciente" at bounding box center [23, 114] width 21 height 7
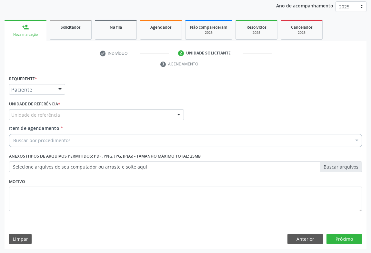
click at [93, 107] on div "Unidade de referência * Unidade de referência Unidade Basica de Saude da Famili…" at bounding box center [96, 109] width 175 height 21
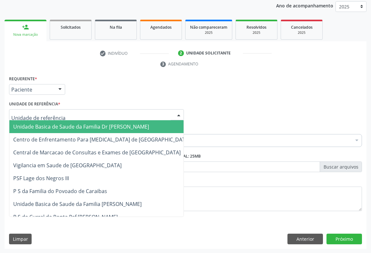
click at [93, 111] on div at bounding box center [96, 114] width 175 height 11
click at [60, 128] on span "Unidade Basica de Saude da Familia Dr [PERSON_NAME]" at bounding box center [81, 126] width 136 height 7
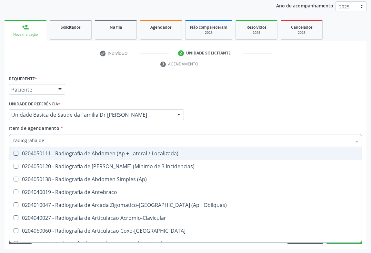
type input "radiografia de t"
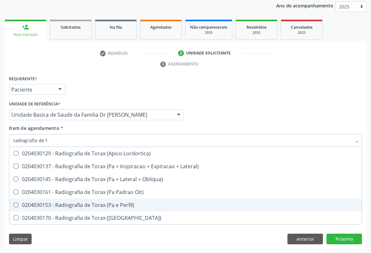
drag, startPoint x: 78, startPoint y: 204, endPoint x: 122, endPoint y: 185, distance: 48.2
click at [82, 203] on div "0204030153 - Radiografia de Torax (Pa e Perfil)" at bounding box center [185, 204] width 344 height 5
checkbox Perfil\) "true"
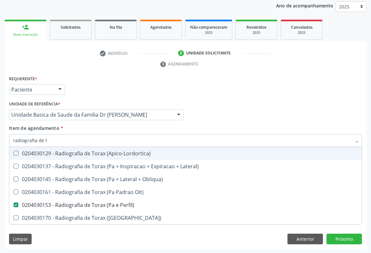
drag, startPoint x: 224, startPoint y: 108, endPoint x: 223, endPoint y: 125, distance: 17.4
click at [225, 108] on div "Profissional Solicitante Por favor, selecione a Unidade de Atendimento primeiro…" at bounding box center [185, 111] width 356 height 25
checkbox Lateral\) "true"
checkbox Perfil\) "false"
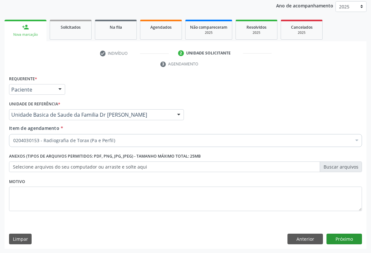
drag, startPoint x: 344, startPoint y: 232, endPoint x: 343, endPoint y: 237, distance: 5.2
click at [344, 233] on div "Requerente * Paciente Profissional de Saúde Paciente Nenhum resultado encontrad…" at bounding box center [186, 161] width 362 height 175
click at [343, 237] on button "Próximo" at bounding box center [343, 239] width 35 height 11
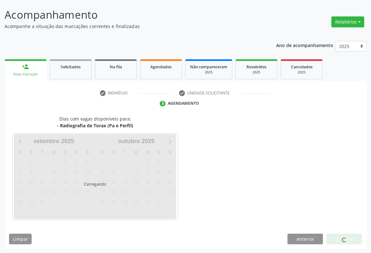
scroll to position [56, 0]
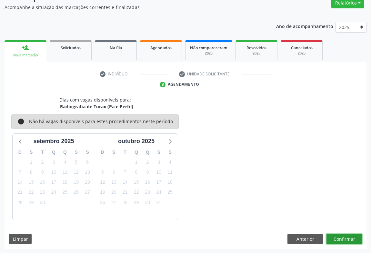
click at [334, 239] on button "Confirmar" at bounding box center [343, 239] width 35 height 11
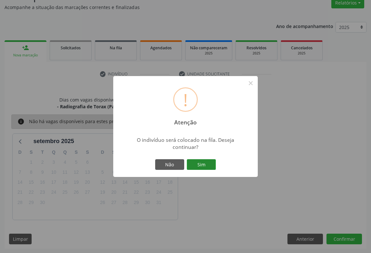
click at [203, 165] on button "Sim" at bounding box center [201, 164] width 29 height 11
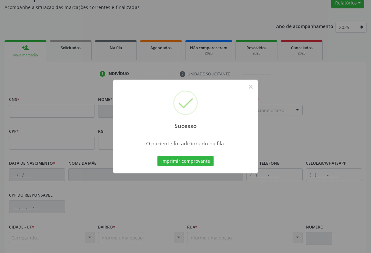
click at [157, 156] on button "Imprimir comprovante" at bounding box center [185, 161] width 56 height 11
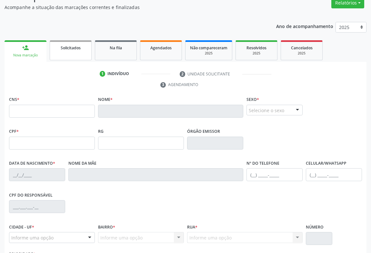
click at [83, 55] on link "Solicitados" at bounding box center [71, 50] width 42 height 20
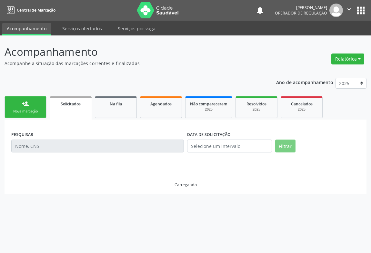
click at [83, 55] on p "Acompanhamento" at bounding box center [131, 52] width 253 height 16
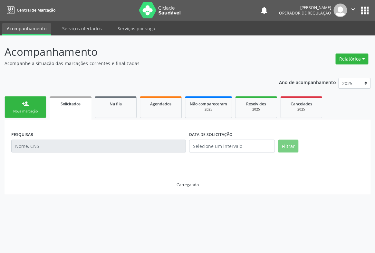
click at [36, 112] on div "Nova marcação" at bounding box center [25, 111] width 32 height 5
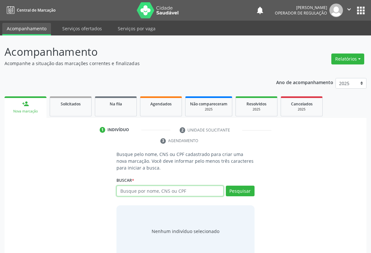
click at [133, 190] on input "text" at bounding box center [169, 191] width 107 height 11
type input "708609048523480"
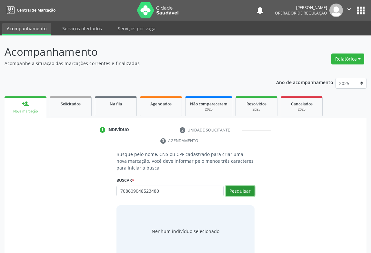
click at [243, 187] on button "Pesquisar" at bounding box center [240, 191] width 29 height 11
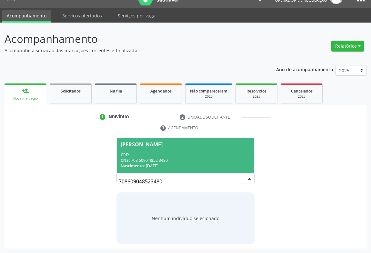
click at [159, 154] on div "CPF: --" at bounding box center [186, 154] width 130 height 5
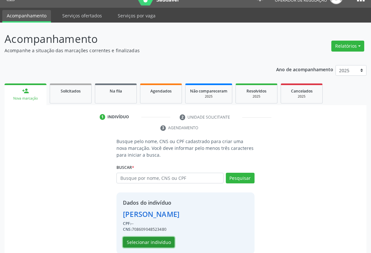
click at [152, 238] on button "Selecionar indivíduo" at bounding box center [149, 242] width 52 height 11
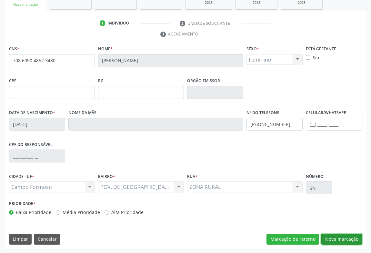
click at [339, 237] on button "Nova marcação" at bounding box center [341, 239] width 41 height 11
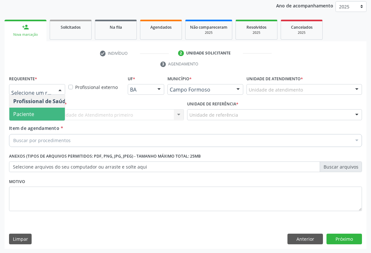
click at [31, 112] on span "Paciente" at bounding box center [23, 114] width 21 height 7
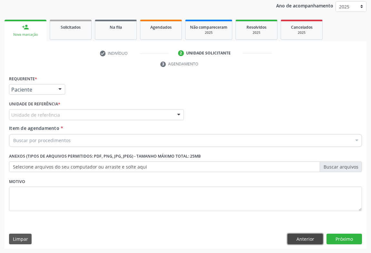
click at [308, 236] on button "Anterior" at bounding box center [304, 239] width 35 height 11
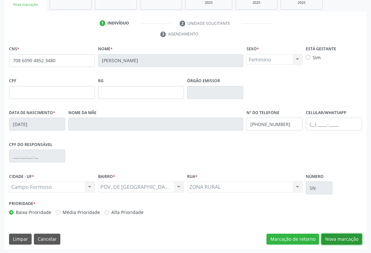
drag, startPoint x: 348, startPoint y: 237, endPoint x: 336, endPoint y: 215, distance: 25.5
click at [348, 237] on button "Nova marcação" at bounding box center [341, 239] width 41 height 11
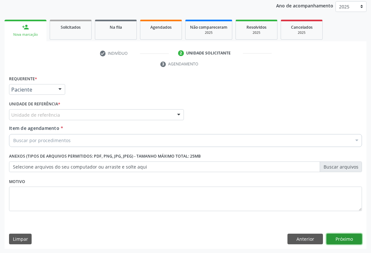
click at [342, 234] on button "Próximo" at bounding box center [343, 239] width 35 height 11
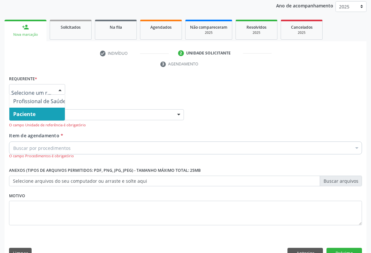
click at [53, 84] on div at bounding box center [37, 89] width 56 height 11
drag, startPoint x: 45, startPoint y: 111, endPoint x: 77, endPoint y: 121, distance: 32.8
click at [46, 111] on span "Paciente" at bounding box center [39, 114] width 60 height 13
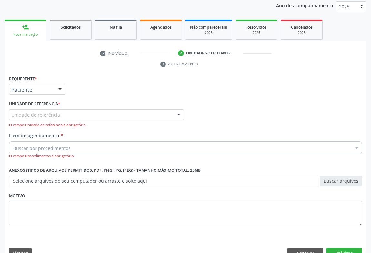
click at [111, 114] on div "Unidade de referência" at bounding box center [96, 114] width 175 height 11
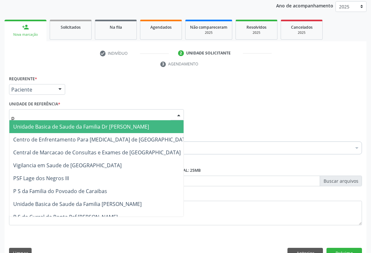
type input "po"
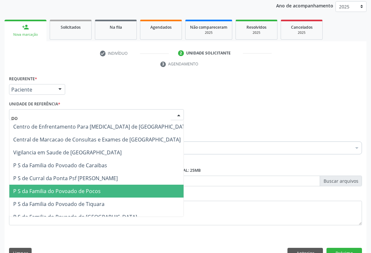
click at [87, 189] on span "P S da Familia do Povoado de Pocos" at bounding box center [56, 191] width 87 height 7
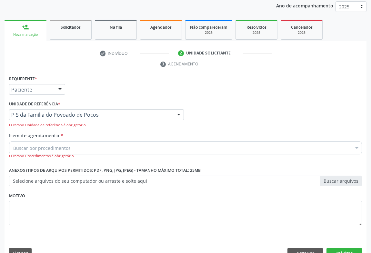
click at [82, 150] on div "Buscar por procedimentos" at bounding box center [185, 147] width 352 height 13
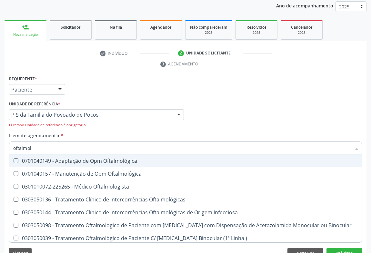
type input "oftalmolo"
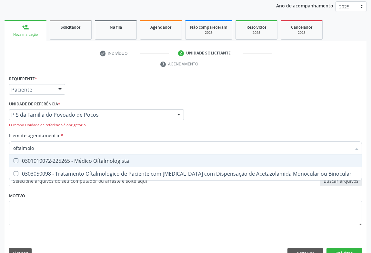
click at [95, 162] on div "0301010072-225265 - Médico Oftalmologista" at bounding box center [185, 160] width 344 height 5
checkbox Oftalmologista "true"
click at [123, 135] on div "Item de agendamento * oftalmolo Desfazer seleção 0301010072-225265 - Médico Oft…" at bounding box center [185, 145] width 352 height 27
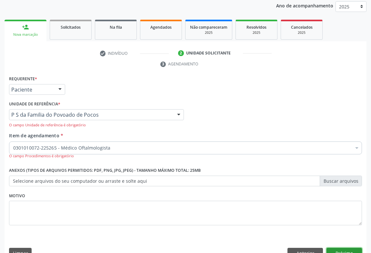
click at [337, 250] on button "Próximo" at bounding box center [343, 253] width 35 height 11
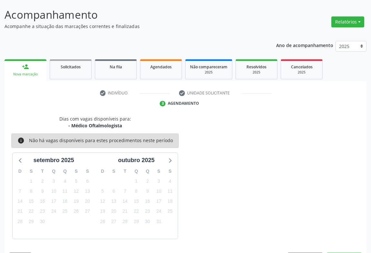
scroll to position [56, 0]
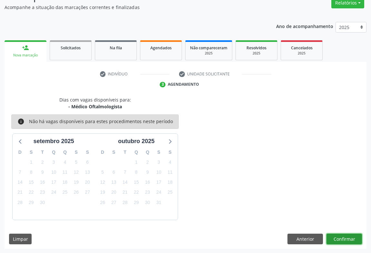
click at [340, 235] on button "Confirmar" at bounding box center [343, 239] width 35 height 11
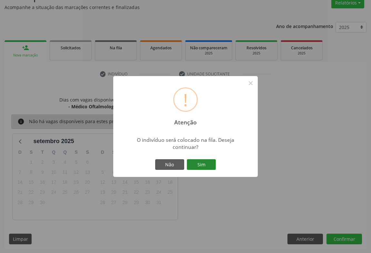
click at [203, 164] on button "Sim" at bounding box center [201, 164] width 29 height 11
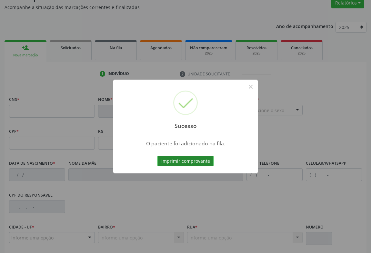
click at [188, 159] on button "Imprimir comprovante" at bounding box center [185, 161] width 56 height 11
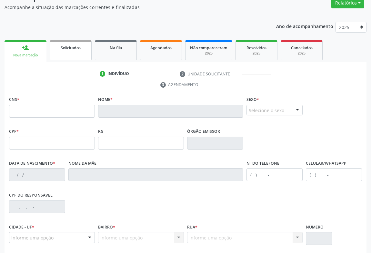
click at [67, 57] on link "Solicitados" at bounding box center [71, 50] width 42 height 20
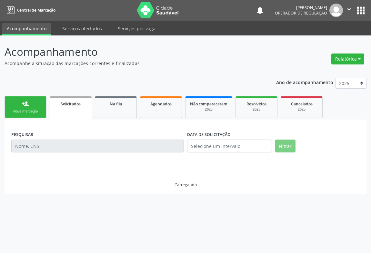
scroll to position [0, 0]
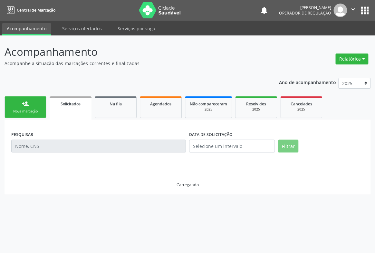
click at [26, 109] on div "Nova marcação" at bounding box center [25, 111] width 32 height 5
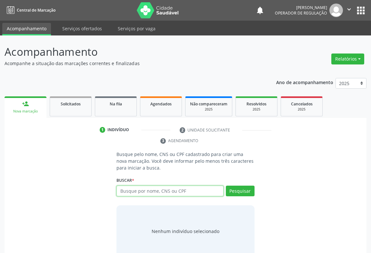
click at [167, 193] on input "text" at bounding box center [169, 191] width 107 height 11
type input "704201259625481"
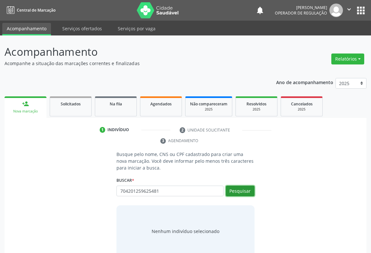
click at [245, 191] on button "Pesquisar" at bounding box center [240, 191] width 29 height 11
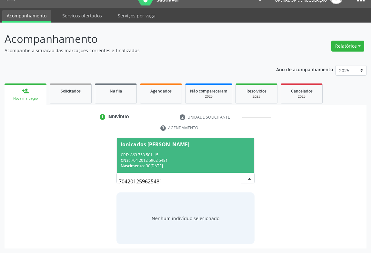
drag, startPoint x: 153, startPoint y: 161, endPoint x: 164, endPoint y: 161, distance: 11.0
click at [153, 160] on div "CNS: 704 2012 5962 5481" at bounding box center [186, 160] width 130 height 5
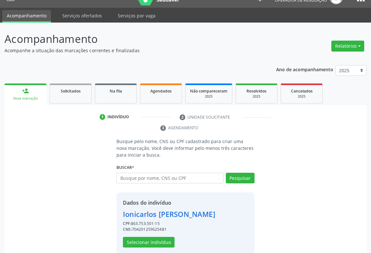
scroll to position [23, 0]
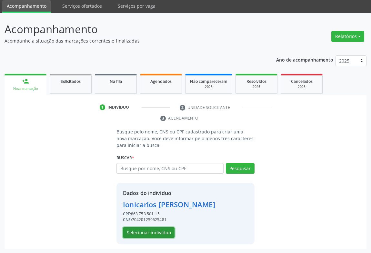
click at [147, 231] on button "Selecionar indivíduo" at bounding box center [149, 232] width 52 height 11
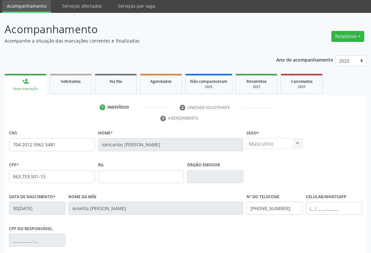
scroll to position [107, 0]
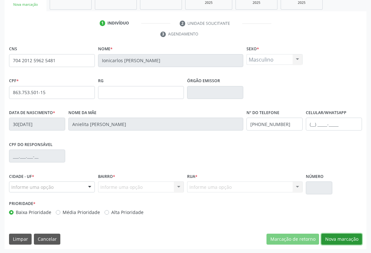
click at [342, 239] on button "Nova marcação" at bounding box center [341, 239] width 41 height 11
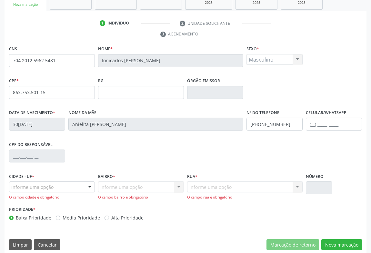
click at [91, 184] on div at bounding box center [90, 187] width 10 height 11
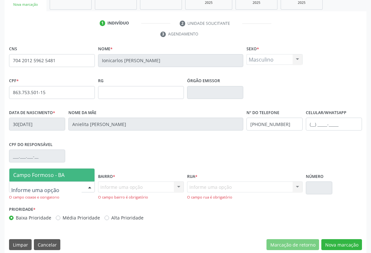
click at [45, 177] on span "Campo Formoso - BA" at bounding box center [38, 174] width 51 height 7
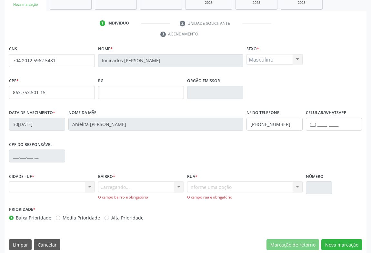
click at [171, 184] on div "Carregando... Nenhum resultado encontrado para: " " Nenhuma opção encontrada. D…" at bounding box center [141, 190] width 86 height 18
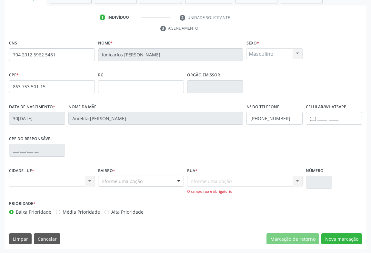
click at [179, 179] on div at bounding box center [179, 181] width 10 height 11
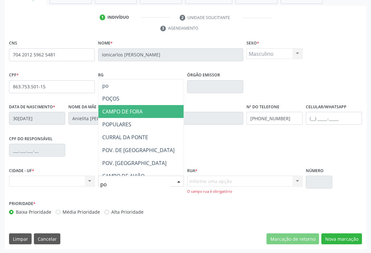
type input "p"
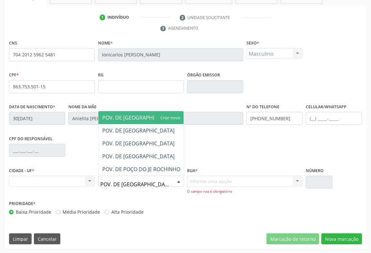
type input "POV. DE POÇOS"
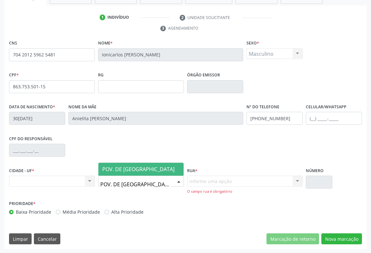
click at [131, 164] on span "POV. DE POÇOS" at bounding box center [140, 169] width 85 height 13
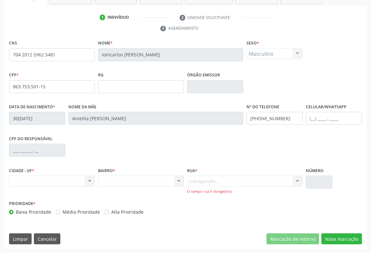
scroll to position [107, 0]
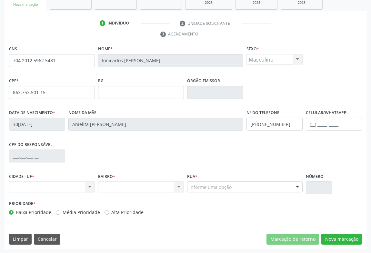
click at [295, 182] on div at bounding box center [297, 187] width 10 height 11
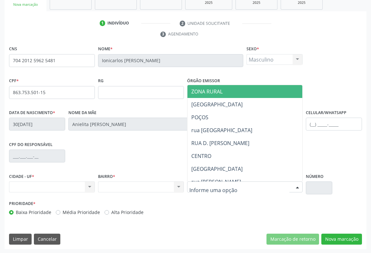
click at [203, 93] on span "ZONA RURAL" at bounding box center [206, 91] width 31 height 7
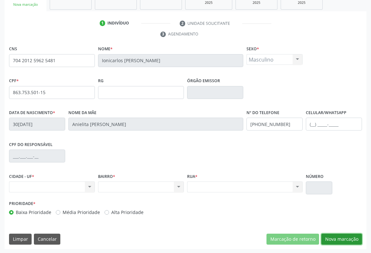
click at [341, 238] on button "Nova marcação" at bounding box center [341, 239] width 41 height 11
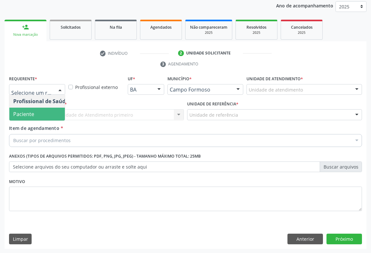
click at [26, 111] on span "Paciente" at bounding box center [23, 114] width 21 height 7
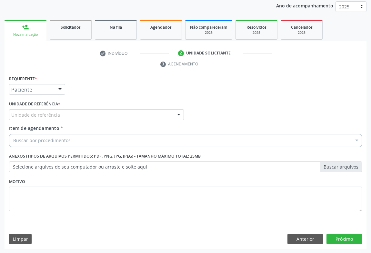
click at [63, 112] on div "Unidade de referência" at bounding box center [96, 114] width 175 height 11
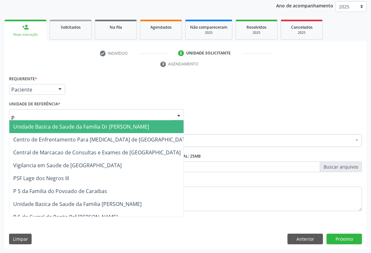
type input "PO"
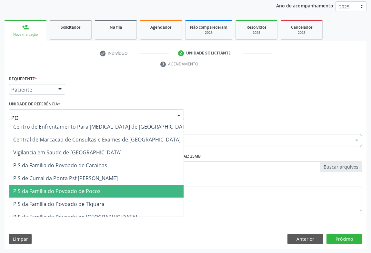
click at [67, 188] on span "P S da Familia do Povoado de Pocos" at bounding box center [56, 191] width 87 height 7
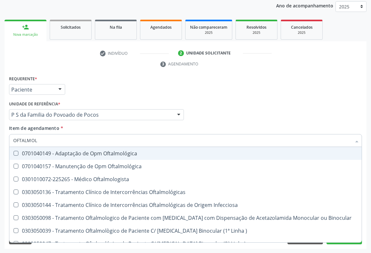
type input "OFTALMOLO"
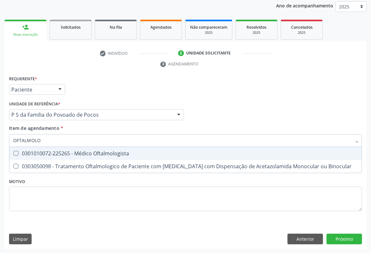
click at [89, 151] on div "0301010072-225265 - Médico Oftalmologista" at bounding box center [185, 153] width 344 height 5
checkbox Oftalmologista "true"
click at [136, 129] on div "Item de agendamento * OFTALMOLO Desfazer seleção 0301010072-225265 - Médico Oft…" at bounding box center [185, 135] width 352 height 20
checkbox Binocular "true"
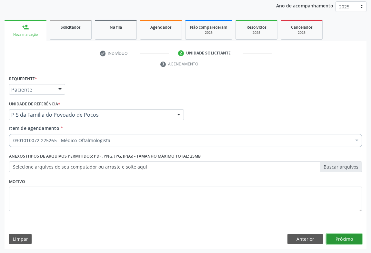
click at [342, 239] on button "Próximo" at bounding box center [343, 239] width 35 height 11
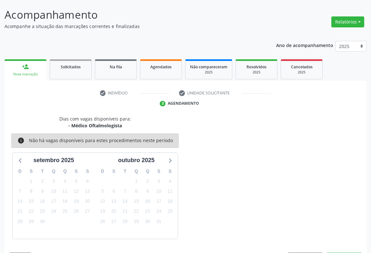
scroll to position [56, 0]
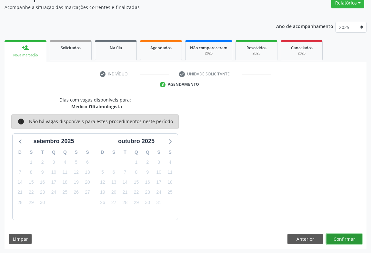
click at [344, 236] on button "Confirmar" at bounding box center [343, 239] width 35 height 11
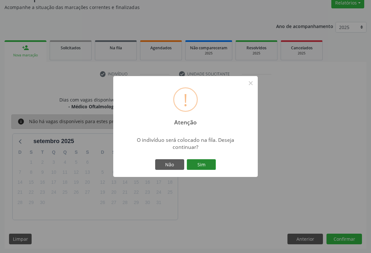
click at [206, 166] on button "Sim" at bounding box center [201, 164] width 29 height 11
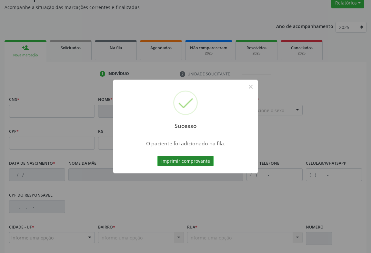
click at [187, 161] on button "Imprimir comprovante" at bounding box center [185, 161] width 56 height 11
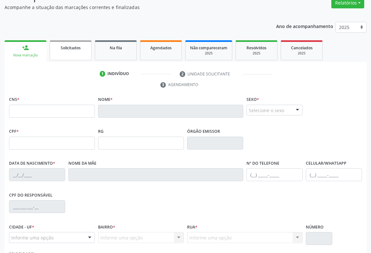
click at [77, 57] on link "Solicitados" at bounding box center [71, 50] width 42 height 20
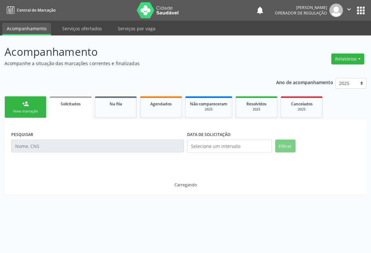
scroll to position [0, 0]
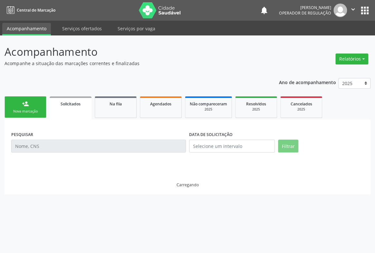
click at [77, 57] on p "Acompanhamento" at bounding box center [133, 52] width 256 height 16
click at [35, 106] on link "person_add Nova marcação" at bounding box center [26, 107] width 42 height 22
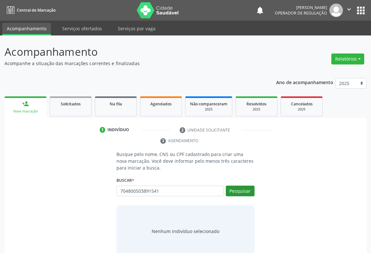
type input "704800503891541"
click at [232, 192] on button "Pesquisar" at bounding box center [240, 191] width 29 height 11
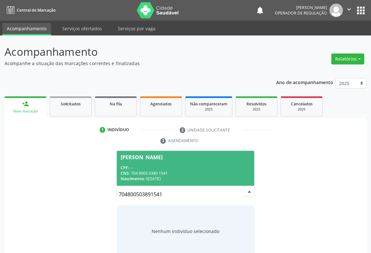
click at [137, 162] on span "[PERSON_NAME] CPF: -- CNS: 704 8005 0389 1541 Nascimento: 07[DATE]" at bounding box center [185, 168] width 137 height 34
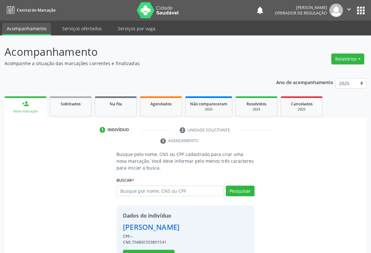
scroll to position [23, 0]
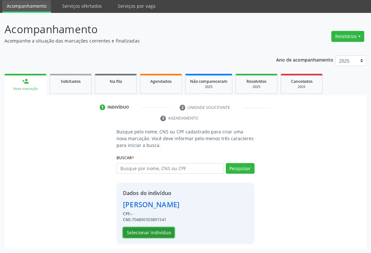
click at [143, 230] on button "Selecionar indivíduo" at bounding box center [149, 232] width 52 height 11
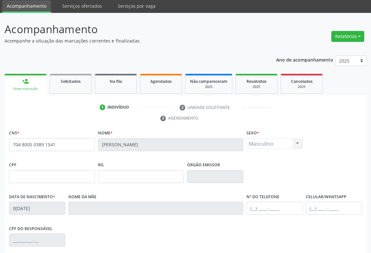
scroll to position [107, 0]
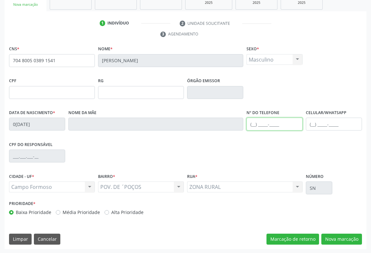
click at [273, 119] on input "text" at bounding box center [274, 124] width 56 height 13
type input "[PHONE_NUMBER]"
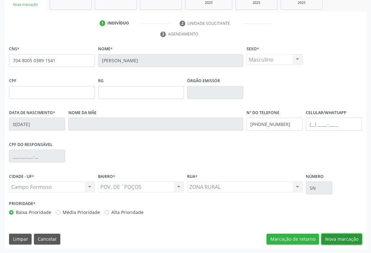
click at [328, 237] on button "Nova marcação" at bounding box center [341, 239] width 41 height 11
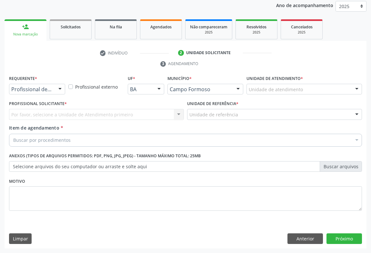
scroll to position [77, 0]
click at [49, 85] on div "Profissional de Saúde" at bounding box center [37, 89] width 56 height 11
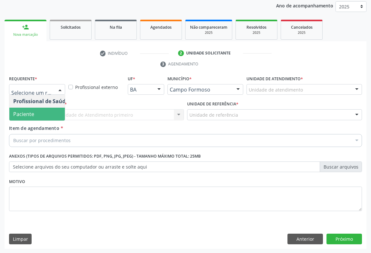
click at [34, 113] on span "Paciente" at bounding box center [40, 114] width 63 height 13
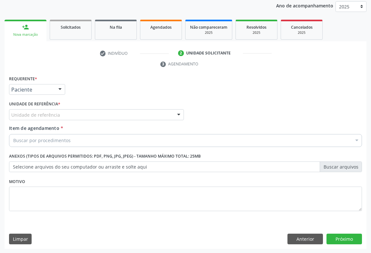
drag, startPoint x: 101, startPoint y: 111, endPoint x: 78, endPoint y: 115, distance: 23.3
click at [101, 111] on div "Unidade de referência" at bounding box center [96, 114] width 175 height 11
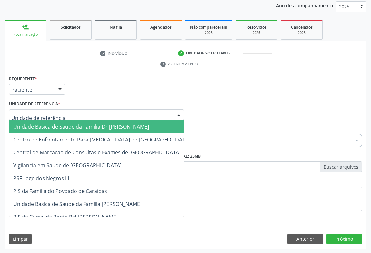
click at [57, 125] on span "Unidade Basica de Saude da Familia Dr [PERSON_NAME]" at bounding box center [81, 126] width 136 height 7
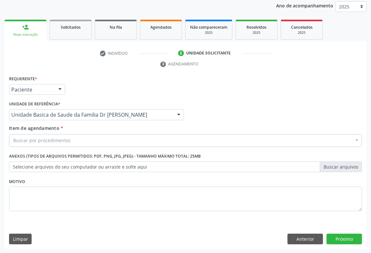
drag, startPoint x: 37, startPoint y: 141, endPoint x: 67, endPoint y: 141, distance: 29.3
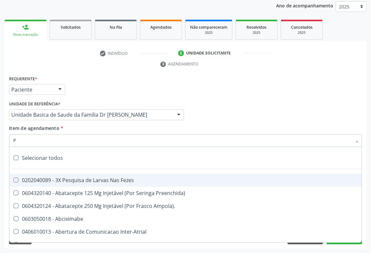
type input "PO"
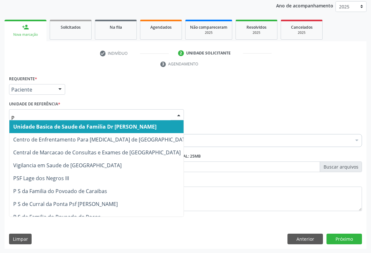
type input "PO"
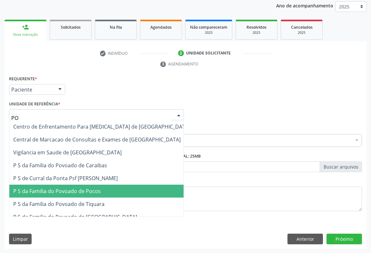
click at [77, 189] on span "P S da Familia do Povoado de Pocos" at bounding box center [56, 191] width 87 height 7
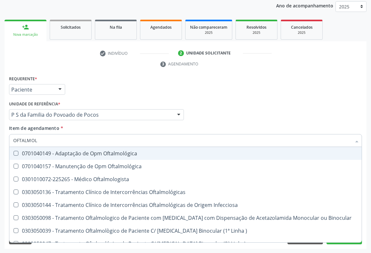
type input "OFTALMOLO"
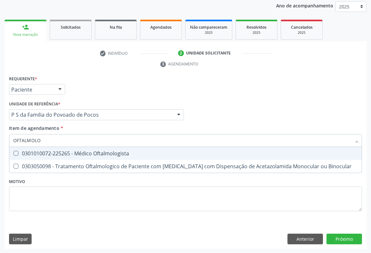
drag, startPoint x: 90, startPoint y: 154, endPoint x: 105, endPoint y: 174, distance: 25.3
click at [92, 158] on span "0301010072-225265 - Médico Oftalmologista" at bounding box center [185, 153] width 352 height 13
checkbox Oftalmologista "true"
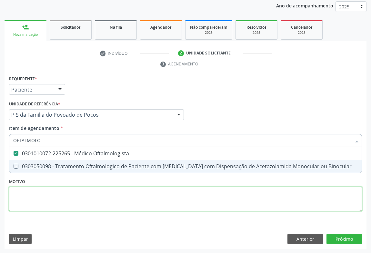
click at [119, 195] on div "Requerente * Paciente Profissional de Saúde Paciente Nenhum resultado encontrad…" at bounding box center [185, 147] width 352 height 146
checkbox Binocular "true"
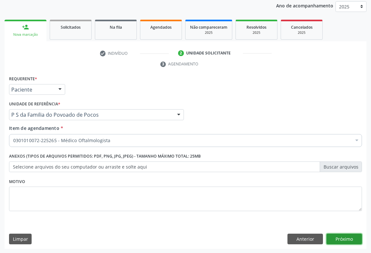
click at [343, 236] on button "Próximo" at bounding box center [343, 239] width 35 height 11
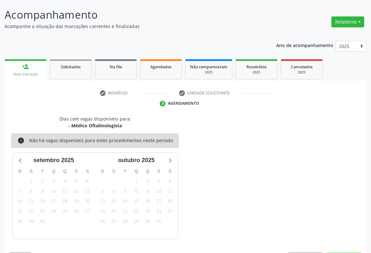
scroll to position [56, 0]
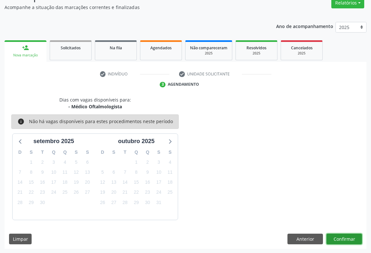
click at [343, 235] on button "Confirmar" at bounding box center [343, 239] width 35 height 11
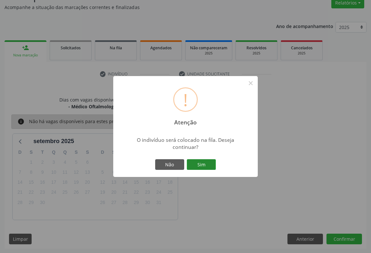
click at [200, 161] on button "Sim" at bounding box center [201, 164] width 29 height 11
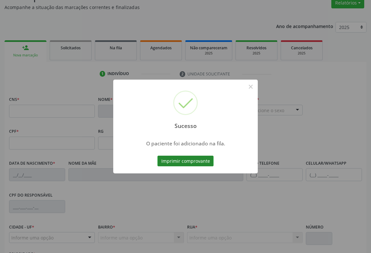
click at [190, 158] on button "Imprimir comprovante" at bounding box center [185, 161] width 56 height 11
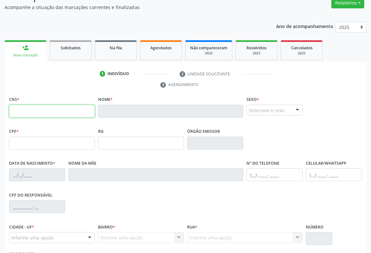
click at [46, 111] on input "text" at bounding box center [52, 111] width 86 height 13
click at [71, 49] on span "Solicitados" at bounding box center [71, 47] width 20 height 5
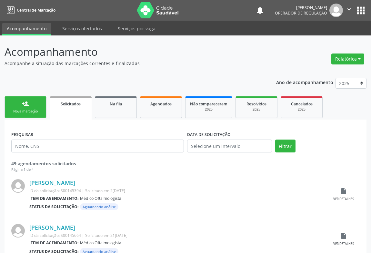
click at [29, 110] on div "Nova marcação" at bounding box center [25, 111] width 32 height 5
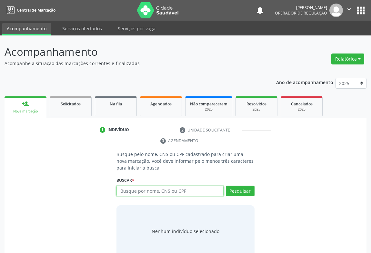
click at [156, 186] on input "text" at bounding box center [169, 191] width 107 height 11
type input "705208416698876"
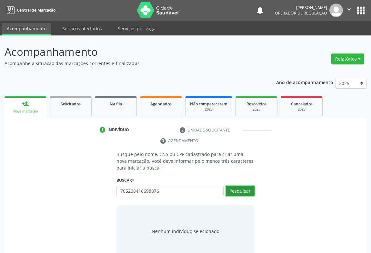
click at [241, 186] on button "Pesquisar" at bounding box center [240, 191] width 29 height 11
type input "705208416698876"
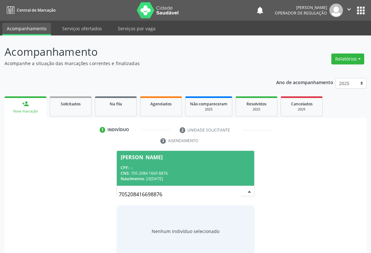
click at [138, 160] on span "[PERSON_NAME] CPF: -- CNS: 705 2084 1669 8876 Nascimento: 23[DATE]" at bounding box center [185, 168] width 137 height 34
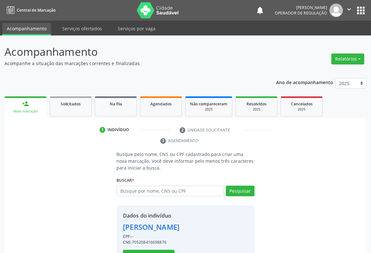
scroll to position [23, 0]
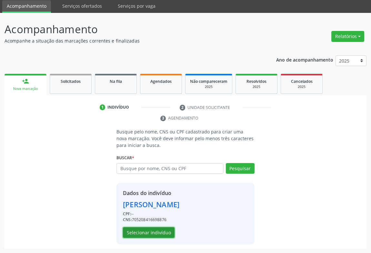
click at [153, 229] on button "Selecionar indivíduo" at bounding box center [149, 232] width 52 height 11
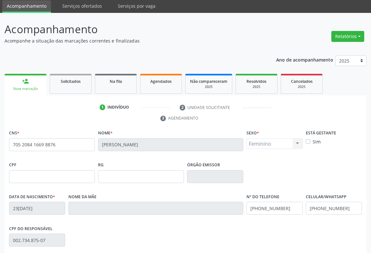
scroll to position [107, 0]
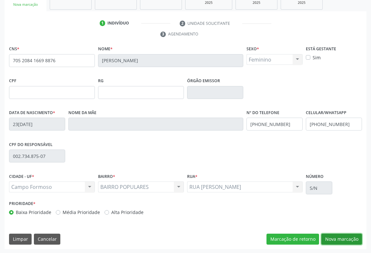
click at [338, 238] on button "Nova marcação" at bounding box center [341, 239] width 41 height 11
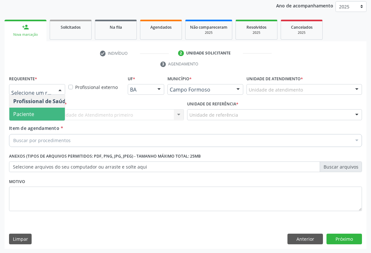
click at [33, 113] on span "Paciente" at bounding box center [23, 114] width 21 height 7
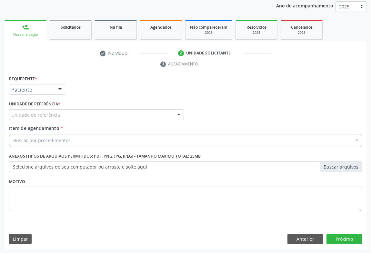
click at [74, 117] on div "Unidade de referência" at bounding box center [96, 114] width 175 height 11
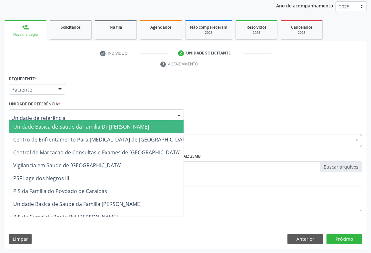
click at [52, 127] on span "Unidade Basica de Saude da Familia Dr [PERSON_NAME]" at bounding box center [81, 126] width 136 height 7
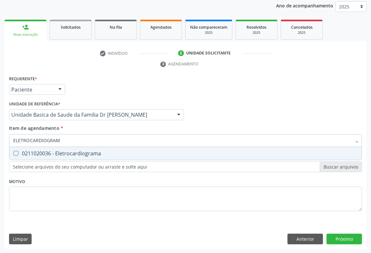
type input "ELETROCARDIOGRAMA"
click at [96, 152] on div "0211020036 - Eletrocardiograma" at bounding box center [185, 153] width 344 height 5
checkbox Eletrocardiograma "true"
click at [245, 215] on div "Requerente * Paciente Profissional de Saúde Paciente Nenhum resultado encontrad…" at bounding box center [185, 147] width 352 height 146
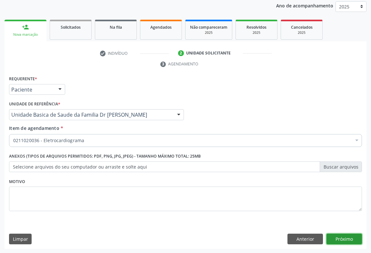
click at [335, 237] on button "Próximo" at bounding box center [343, 239] width 35 height 11
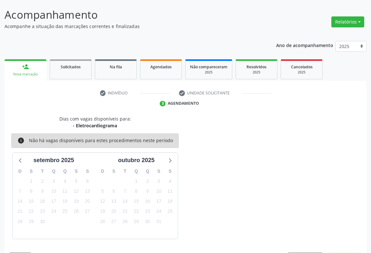
scroll to position [56, 0]
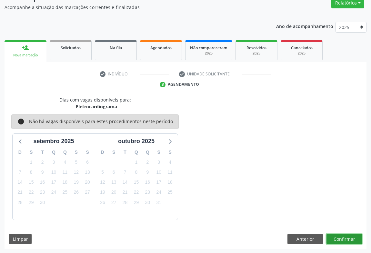
click at [332, 236] on button "Confirmar" at bounding box center [343, 239] width 35 height 11
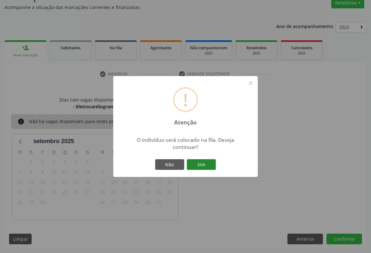
click at [204, 162] on button "Sim" at bounding box center [201, 164] width 29 height 11
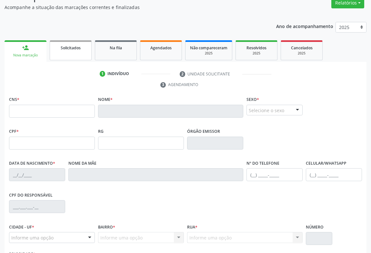
click at [78, 52] on link "Solicitados" at bounding box center [71, 50] width 42 height 20
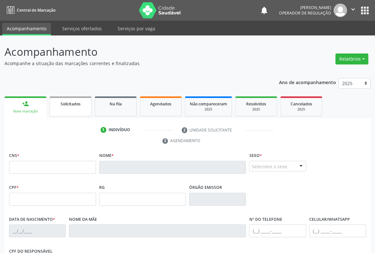
drag, startPoint x: 78, startPoint y: 52, endPoint x: 53, endPoint y: 53, distance: 24.9
click at [78, 52] on p "Acompanhamento" at bounding box center [133, 52] width 256 height 16
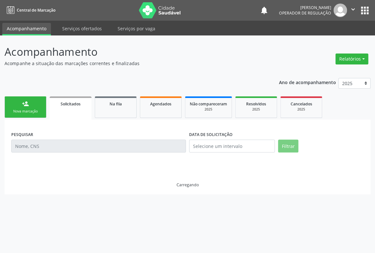
click at [30, 106] on link "person_add Nova marcação" at bounding box center [26, 107] width 42 height 22
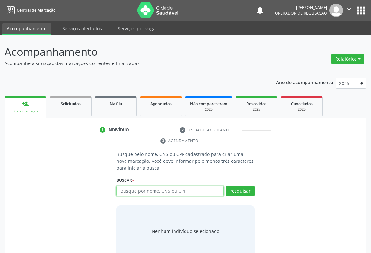
click at [141, 192] on input "text" at bounding box center [169, 191] width 107 height 11
type input "708109553506134"
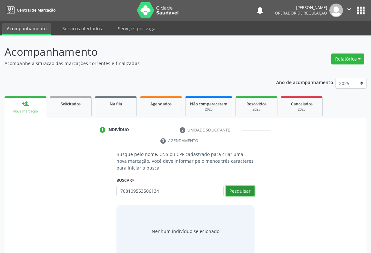
click at [235, 187] on button "Pesquisar" at bounding box center [240, 191] width 29 height 11
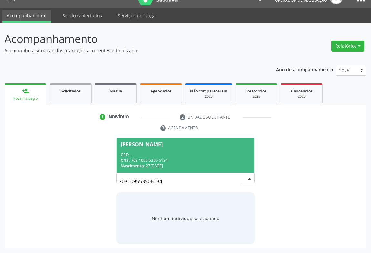
click at [131, 154] on div "CPF: --" at bounding box center [186, 154] width 130 height 5
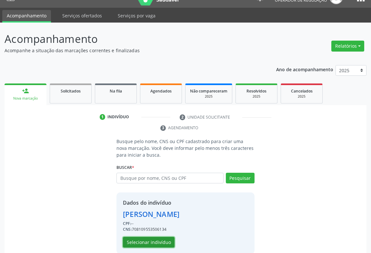
click at [141, 244] on button "Selecionar indivíduo" at bounding box center [149, 242] width 52 height 11
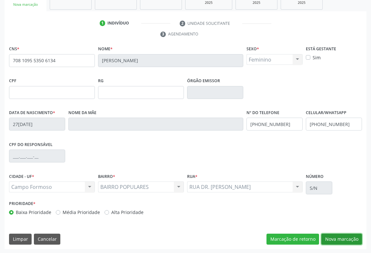
click at [338, 236] on button "Nova marcação" at bounding box center [341, 239] width 41 height 11
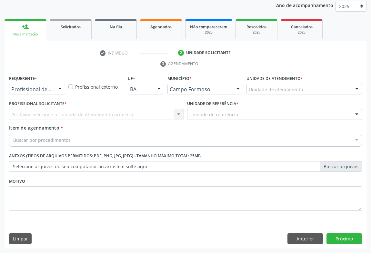
scroll to position [77, 0]
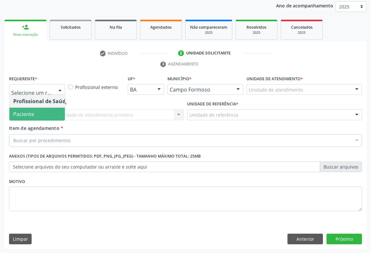
click at [25, 117] on span "Paciente" at bounding box center [23, 114] width 21 height 7
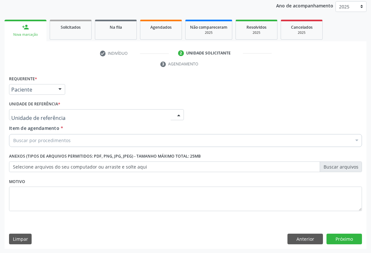
click at [82, 116] on div at bounding box center [96, 114] width 175 height 11
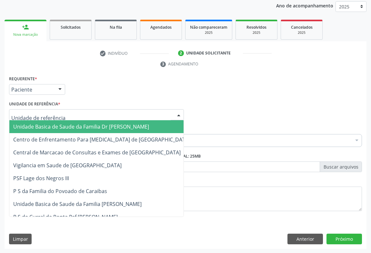
click at [62, 127] on span "Unidade Basica de Saude da Familia Dr [PERSON_NAME]" at bounding box center [81, 126] width 136 height 7
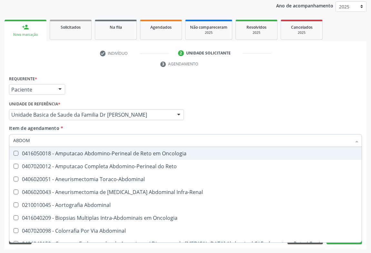
type input "ABDOME"
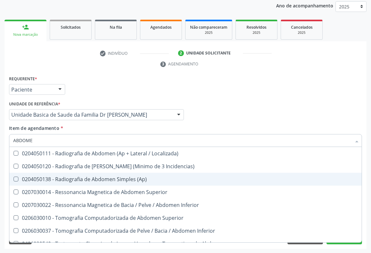
scroll to position [33, 0]
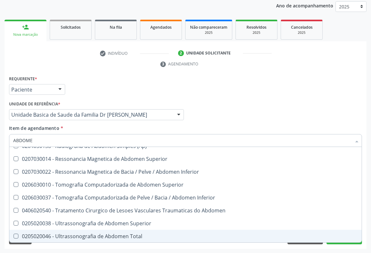
click at [108, 235] on div "0205020046 - Ultrassonografia de Abdomen Total" at bounding box center [185, 236] width 344 height 5
checkbox Total "true"
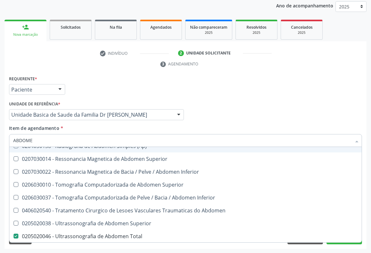
click at [132, 122] on div "Unidade de referência * Unidade Basica de Saude da Familia Dr Paulo Sudre Unida…" at bounding box center [96, 111] width 178 height 25
checkbox Incidencias\) "true"
checkbox Total "false"
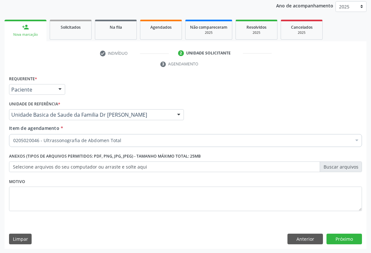
scroll to position [0, 0]
click at [347, 239] on button "Próximo" at bounding box center [343, 239] width 35 height 11
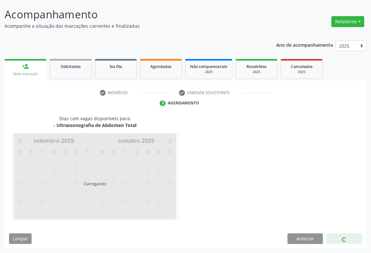
scroll to position [37, 0]
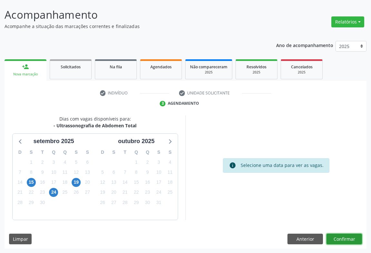
click at [340, 237] on button "Confirmar" at bounding box center [343, 239] width 35 height 11
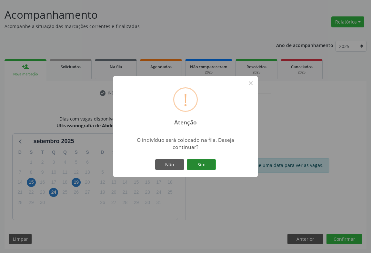
click at [206, 164] on button "Sim" at bounding box center [201, 164] width 29 height 11
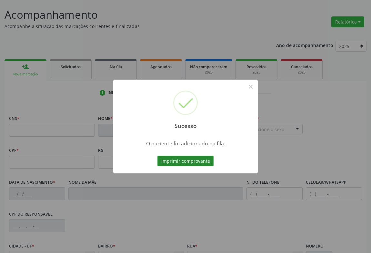
click at [180, 164] on button "Imprimir comprovante" at bounding box center [185, 161] width 56 height 11
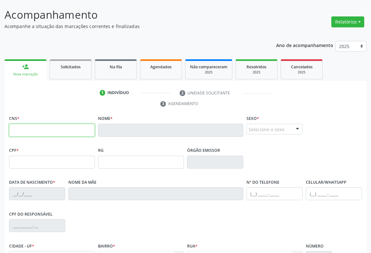
drag, startPoint x: 61, startPoint y: 128, endPoint x: 71, endPoint y: 111, distance: 19.3
click at [63, 128] on input "text" at bounding box center [52, 130] width 86 height 13
click at [94, 110] on div "1 Indivíduo 2 Unidade solicitante 3 Agendamento CNS * Nome * Sexo * Selecione o…" at bounding box center [186, 203] width 362 height 231
click at [122, 71] on link "Na fila" at bounding box center [116, 69] width 42 height 20
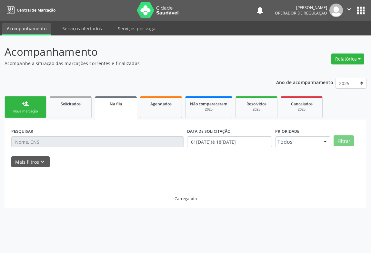
scroll to position [0, 0]
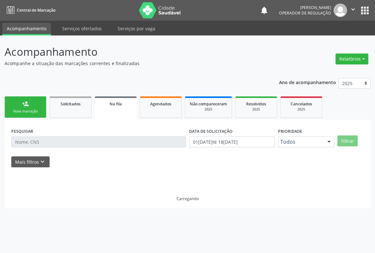
click at [82, 69] on div "Acompanhamento Acompanhe a situação das marcações correntes e finalizadas Relat…" at bounding box center [188, 126] width 366 height 164
click at [26, 105] on div "person_add" at bounding box center [25, 103] width 7 height 7
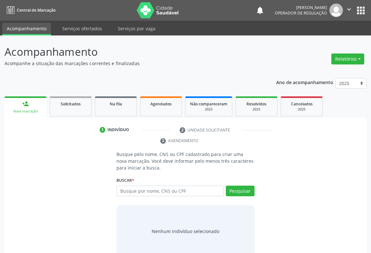
click at [26, 105] on div "person_add" at bounding box center [25, 103] width 7 height 7
click at [162, 191] on input "text" at bounding box center [169, 191] width 107 height 11
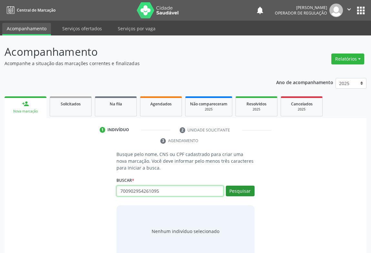
type input "700902954261095"
click at [245, 190] on button "Pesquisar" at bounding box center [240, 191] width 29 height 11
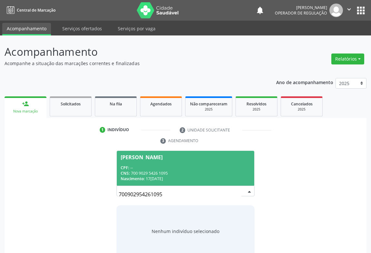
scroll to position [13, 0]
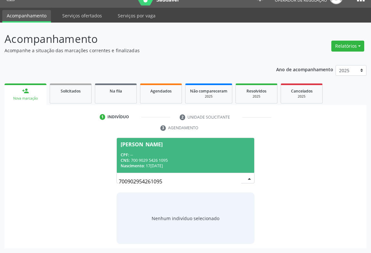
click at [138, 151] on span "Josefa Maria dos Santos Goncalves CPF: -- CNS: 700 9029 5426 1095 Nascimento: 1…" at bounding box center [185, 155] width 137 height 34
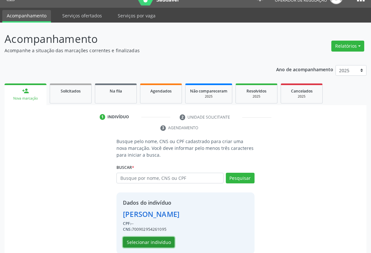
click at [154, 242] on button "Selecionar indivíduo" at bounding box center [149, 242] width 52 height 11
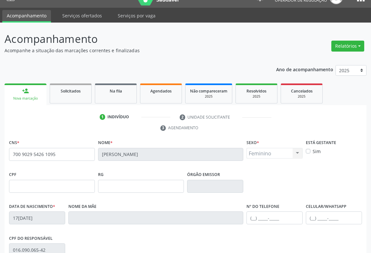
scroll to position [107, 0]
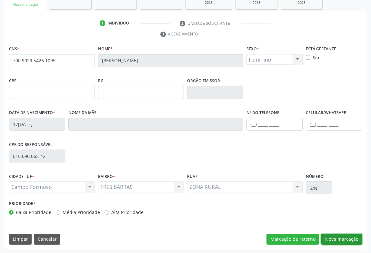
click at [345, 237] on button "Nova marcação" at bounding box center [341, 239] width 41 height 11
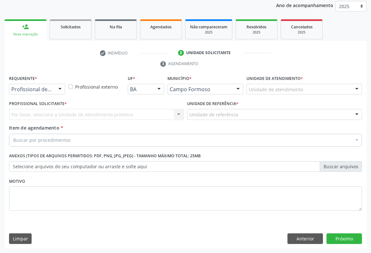
scroll to position [77, 0]
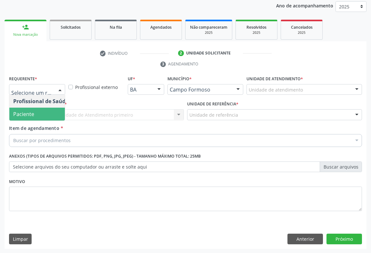
click at [32, 117] on span "Paciente" at bounding box center [40, 114] width 63 height 13
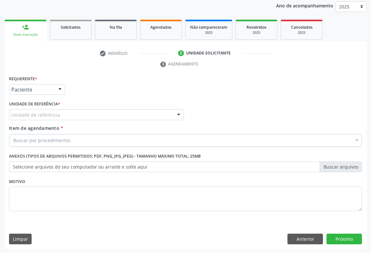
drag, startPoint x: 79, startPoint y: 114, endPoint x: 65, endPoint y: 126, distance: 18.1
click at [79, 115] on div "Unidade de referência" at bounding box center [96, 114] width 175 height 11
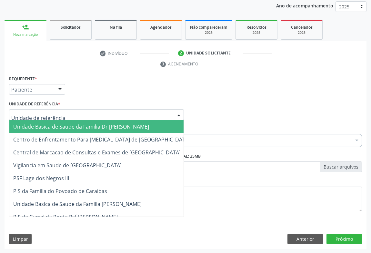
click at [58, 129] on span "Unidade Basica de Saude da Familia Dr [PERSON_NAME]" at bounding box center [81, 126] width 136 height 7
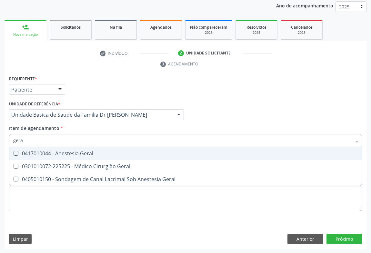
type input "geral"
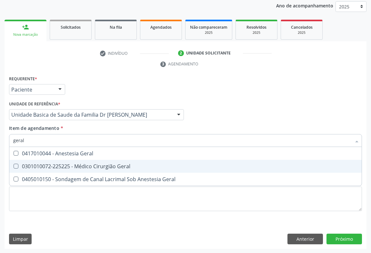
click at [54, 164] on div "0301010072-225225 - Médico Cirurgião Geral" at bounding box center [185, 166] width 344 height 5
checkbox Geral "true"
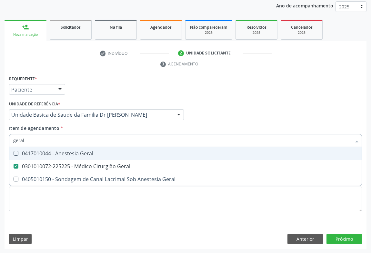
click at [152, 130] on div "Item de agendamento * geral Desfazer seleção 0417010044 - Anestesia Geral 03010…" at bounding box center [185, 135] width 352 height 20
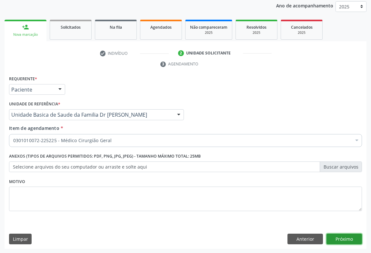
click at [352, 237] on button "Próximo" at bounding box center [343, 239] width 35 height 11
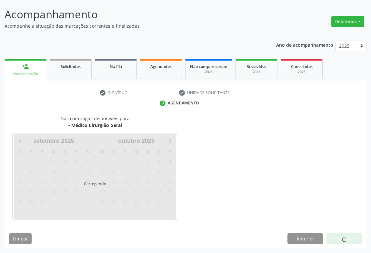
scroll to position [37, 0]
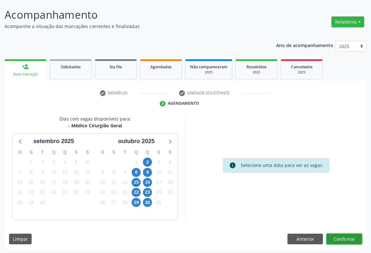
click at [347, 236] on button "Confirmar" at bounding box center [343, 239] width 35 height 11
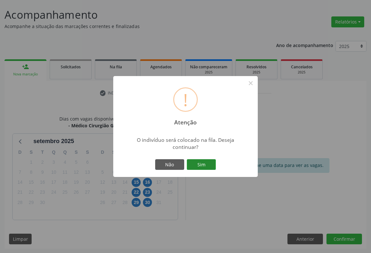
click at [196, 159] on button "Sim" at bounding box center [201, 164] width 29 height 11
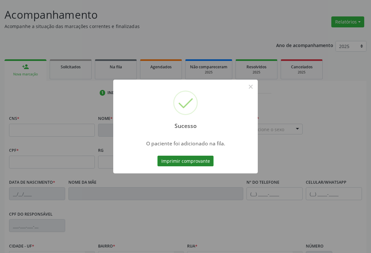
click at [189, 161] on button "Imprimir comprovante" at bounding box center [185, 161] width 56 height 11
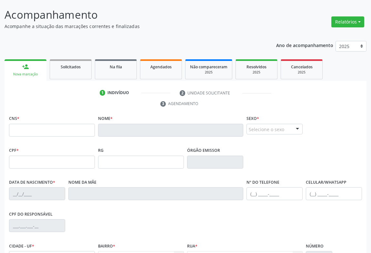
scroll to position [0, 0]
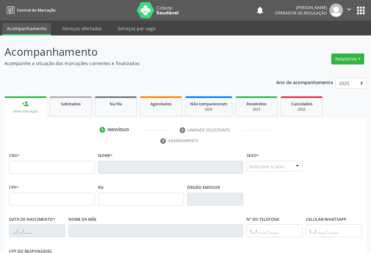
click at [351, 9] on icon "" at bounding box center [348, 9] width 7 height 7
click at [322, 39] on link "Sair" at bounding box center [332, 39] width 44 height 9
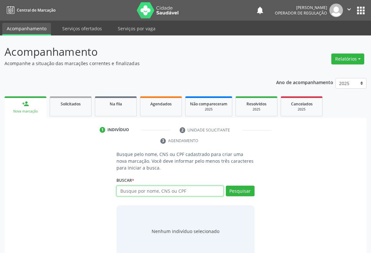
click at [135, 187] on input "text" at bounding box center [169, 191] width 107 height 11
drag, startPoint x: 128, startPoint y: 190, endPoint x: 135, endPoint y: 195, distance: 8.5
click at [130, 191] on input "text" at bounding box center [169, 191] width 107 height 11
type input "703104326493060"
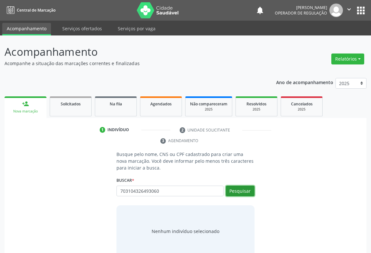
click at [237, 191] on button "Pesquisar" at bounding box center [240, 191] width 29 height 11
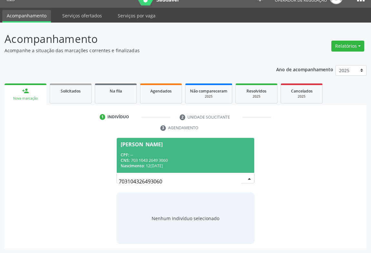
click at [147, 155] on div "CPF: --" at bounding box center [186, 154] width 130 height 5
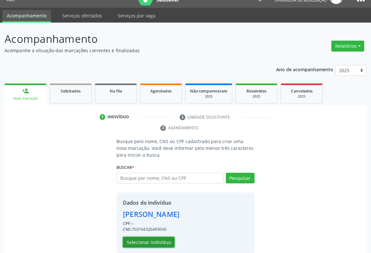
click at [139, 241] on button "Selecionar indivíduo" at bounding box center [149, 242] width 52 height 11
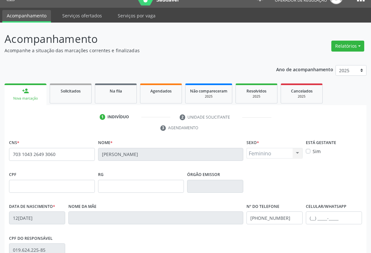
scroll to position [107, 0]
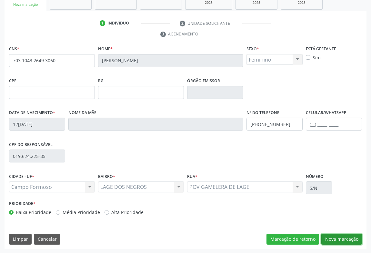
click at [330, 236] on button "Nova marcação" at bounding box center [341, 239] width 41 height 11
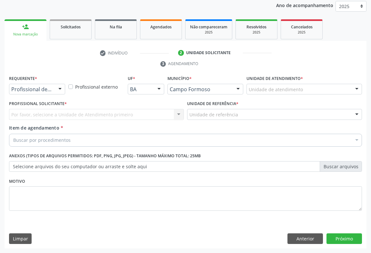
scroll to position [77, 0]
click at [57, 92] on div at bounding box center [60, 89] width 10 height 11
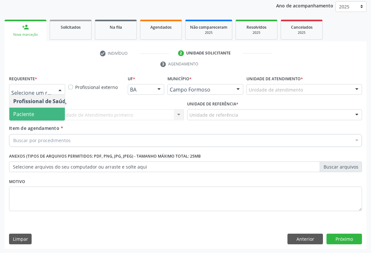
click at [51, 114] on span "Paciente" at bounding box center [40, 114] width 63 height 13
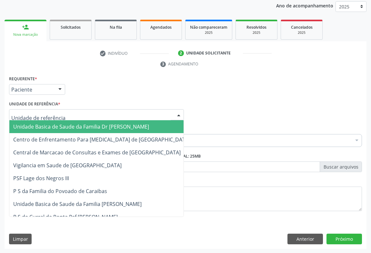
click at [166, 114] on div at bounding box center [96, 114] width 175 height 11
click at [90, 127] on span "Unidade Basica de Saude da Familia Dr [PERSON_NAME]" at bounding box center [81, 126] width 136 height 7
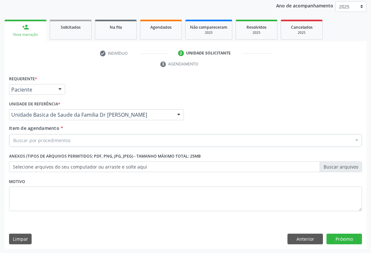
click at [70, 142] on div "Buscar por procedimentos" at bounding box center [185, 140] width 352 height 13
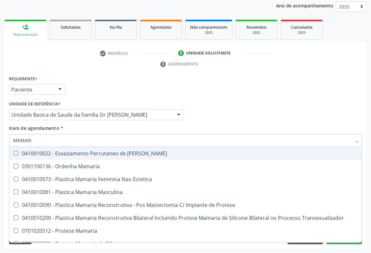
type input "MAMARIA"
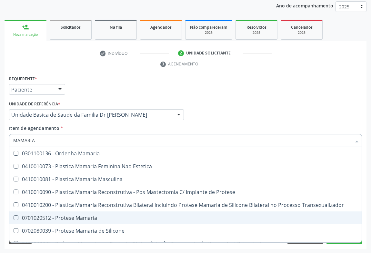
scroll to position [20, 0]
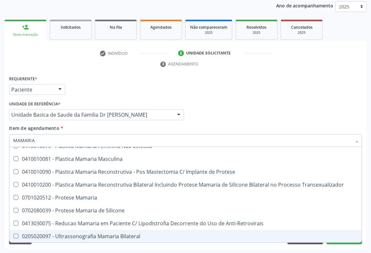
click at [121, 234] on div "0205020097 - Ultrassonografia Mamaria Bilateral" at bounding box center [185, 236] width 344 height 5
checkbox Bilateral "true"
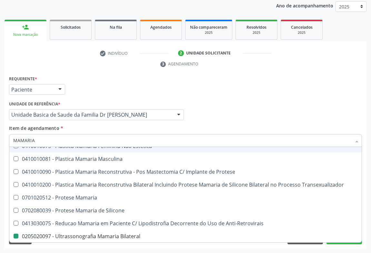
click at [219, 128] on div "Item de agendamento * MAMARIA Desfazer seleção 0301100136 - Ordenha Mamaria 041…" at bounding box center [185, 135] width 352 height 20
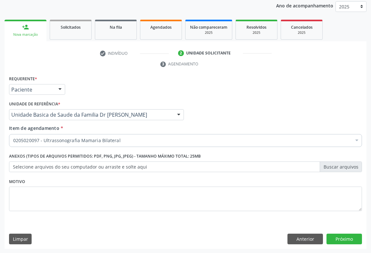
scroll to position [0, 0]
click at [344, 235] on button "Próximo" at bounding box center [343, 239] width 35 height 11
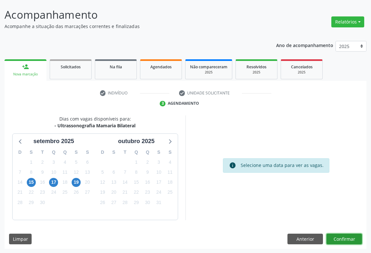
click at [338, 235] on button "Confirmar" at bounding box center [343, 239] width 35 height 11
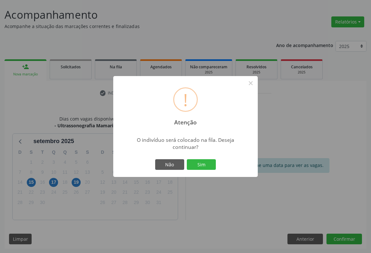
drag, startPoint x: 190, startPoint y: 158, endPoint x: 195, endPoint y: 162, distance: 7.1
click at [190, 158] on div "Não Sim" at bounding box center [185, 165] width 64 height 14
click at [196, 163] on button "Sim" at bounding box center [201, 164] width 29 height 11
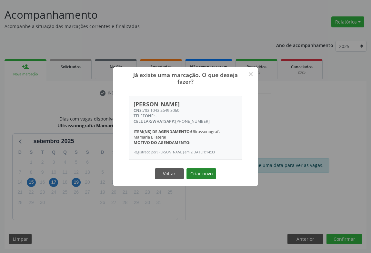
click at [214, 171] on button "Criar novo" at bounding box center [201, 173] width 30 height 11
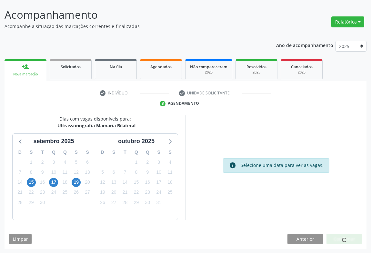
scroll to position [0, 0]
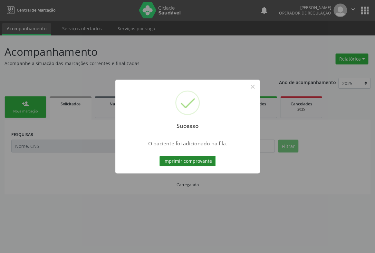
click at [187, 159] on button "Imprimir comprovante" at bounding box center [187, 161] width 56 height 11
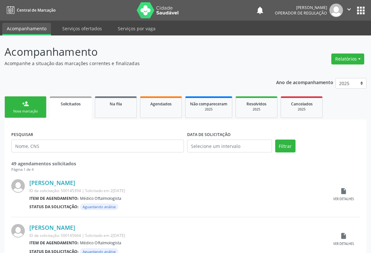
click at [28, 110] on div "Nova marcação" at bounding box center [25, 111] width 32 height 5
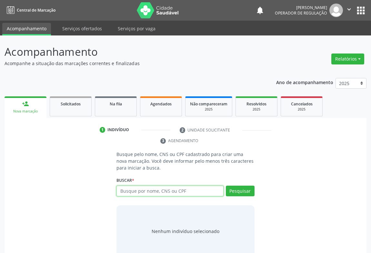
drag, startPoint x: 133, startPoint y: 189, endPoint x: 132, endPoint y: 183, distance: 6.2
click at [134, 188] on input "text" at bounding box center [169, 191] width 107 height 11
type input "701809272774972"
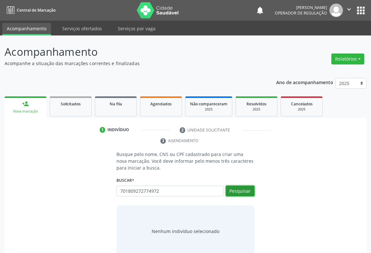
click at [231, 192] on button "Pesquisar" at bounding box center [240, 191] width 29 height 11
type input "701809272774972"
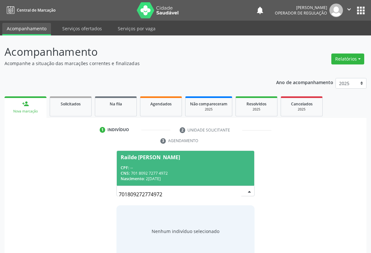
scroll to position [13, 0]
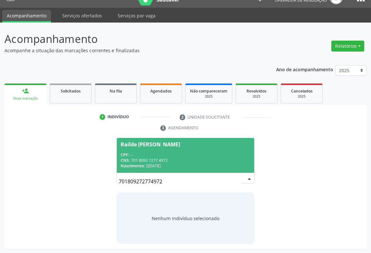
click at [140, 150] on span "Railde [PERSON_NAME] CPF: -- CNS: 701 8092 7277 4972 Nascimento: 2[DATE]" at bounding box center [185, 155] width 137 height 34
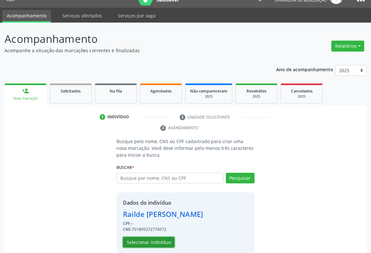
click at [149, 240] on button "Selecionar indivíduo" at bounding box center [149, 242] width 52 height 11
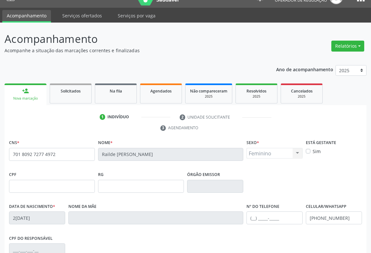
scroll to position [107, 0]
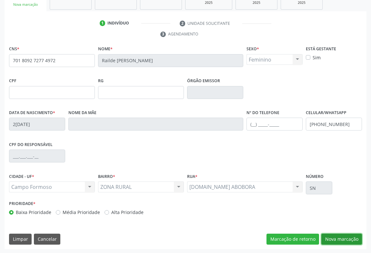
click at [349, 236] on button "Nova marcação" at bounding box center [341, 239] width 41 height 11
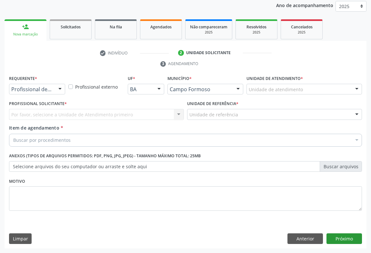
scroll to position [77, 0]
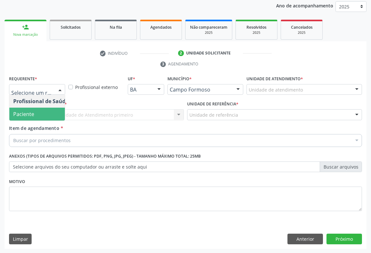
click at [30, 113] on span "Paciente" at bounding box center [23, 114] width 21 height 7
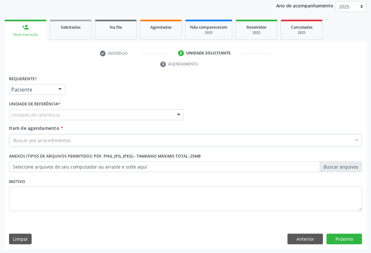
click at [68, 111] on div "Unidade de referência" at bounding box center [96, 114] width 175 height 11
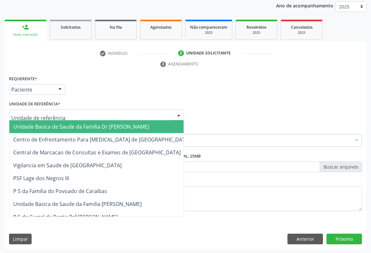
drag, startPoint x: 57, startPoint y: 126, endPoint x: 58, endPoint y: 133, distance: 6.8
click at [57, 127] on span "Unidade Basica de Saude da Familia Dr [PERSON_NAME]" at bounding box center [81, 126] width 136 height 7
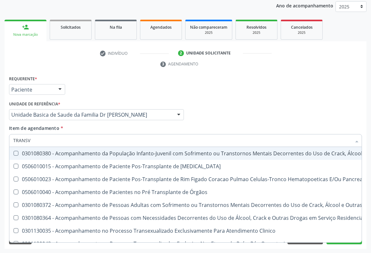
type input "TRANSVA"
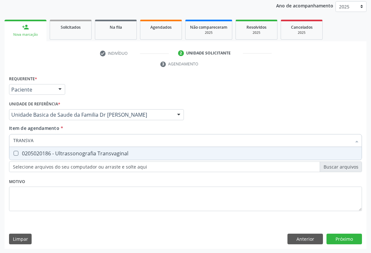
click at [49, 152] on div "0205020186 - Ultrassonografia Transvaginal" at bounding box center [185, 153] width 344 height 5
checkbox Transvaginal "true"
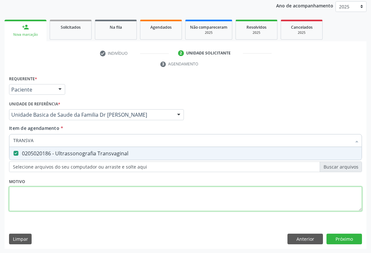
click at [63, 194] on div "Requerente * Paciente Profissional de Saúde Paciente Nenhum resultado encontrad…" at bounding box center [185, 147] width 352 height 146
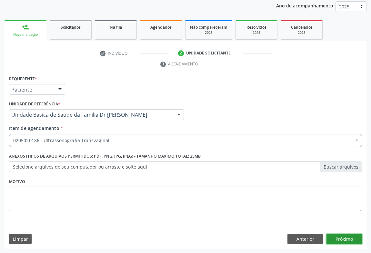
click at [346, 236] on button "Próximo" at bounding box center [343, 239] width 35 height 11
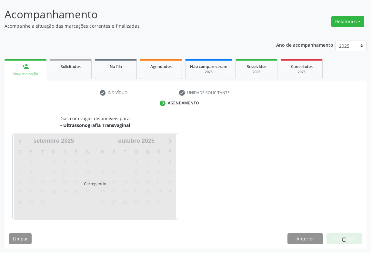
scroll to position [37, 0]
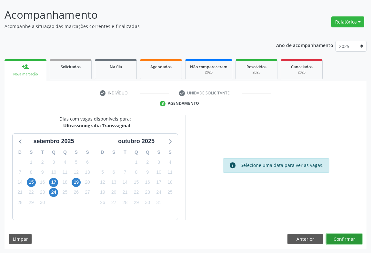
click at [341, 238] on button "Confirmar" at bounding box center [343, 239] width 35 height 11
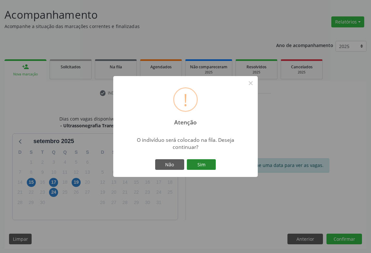
click at [203, 164] on button "Sim" at bounding box center [201, 164] width 29 height 11
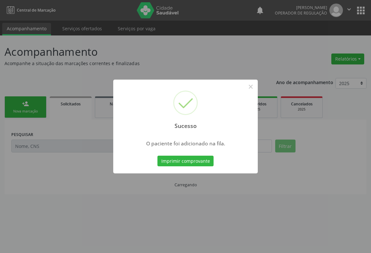
scroll to position [0, 0]
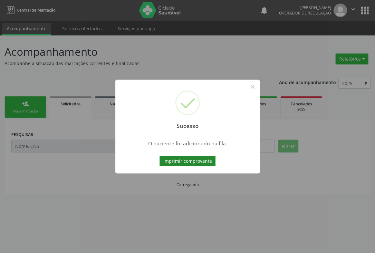
click at [208, 161] on button "Imprimir comprovante" at bounding box center [187, 161] width 56 height 11
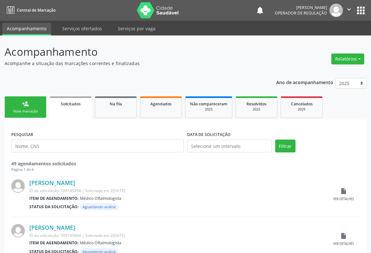
click at [28, 107] on link "person_add Nova marcação" at bounding box center [26, 107] width 42 height 22
drag, startPoint x: 28, startPoint y: 107, endPoint x: 92, endPoint y: 108, distance: 64.4
click at [28, 107] on link "person_add Nova marcação" at bounding box center [26, 107] width 42 height 22
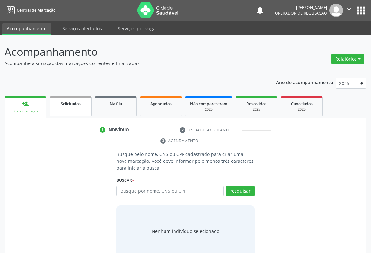
drag, startPoint x: 73, startPoint y: 111, endPoint x: 74, endPoint y: 115, distance: 4.1
click at [73, 111] on link "Solicitados" at bounding box center [71, 106] width 42 height 20
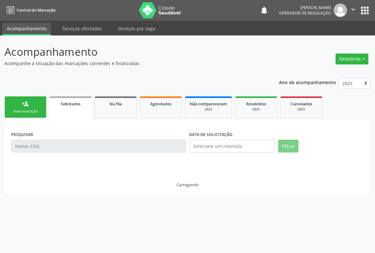
click at [26, 110] on div "Nova marcação" at bounding box center [25, 111] width 32 height 5
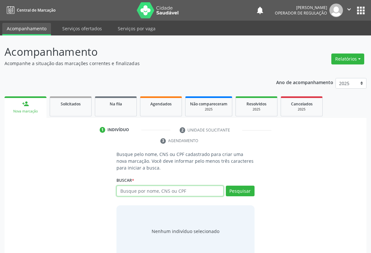
click at [160, 193] on input "text" at bounding box center [169, 191] width 107 height 11
type input "702304175886910"
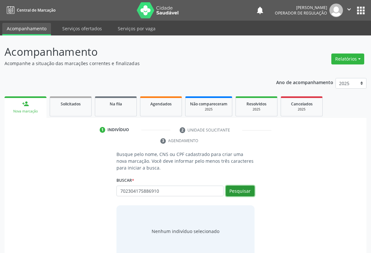
drag, startPoint x: 233, startPoint y: 188, endPoint x: 228, endPoint y: 174, distance: 15.2
click at [233, 188] on button "Pesquisar" at bounding box center [240, 191] width 29 height 11
type input "702304175886910"
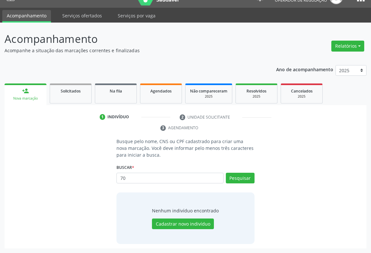
type input "7"
type input "702304175889610"
click at [237, 177] on button "Pesquisar" at bounding box center [240, 178] width 29 height 11
type input "702304175889610"
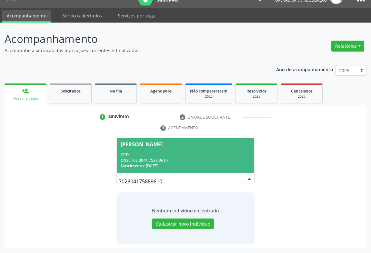
click at [136, 148] on span "[PERSON_NAME] CPF: -- CNS: 702 3041 7588 9610 Nascimento: [DATE]" at bounding box center [185, 155] width 137 height 34
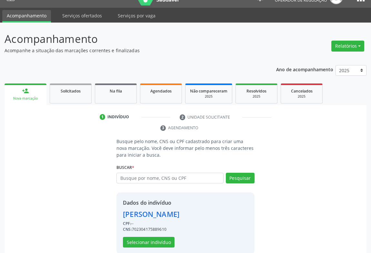
click at [143, 235] on div "Dados do indivíduo [PERSON_NAME] CPF: -- CNS: 702304175889610 Selecionar indiví…" at bounding box center [151, 223] width 56 height 49
click at [143, 237] on button "Selecionar indivíduo" at bounding box center [149, 242] width 52 height 11
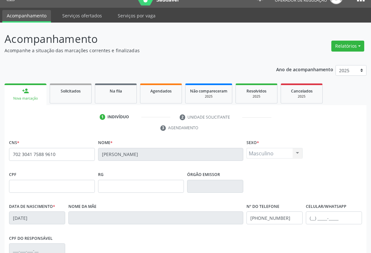
scroll to position [107, 0]
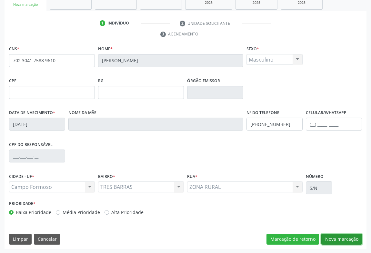
click at [351, 237] on button "Nova marcação" at bounding box center [341, 239] width 41 height 11
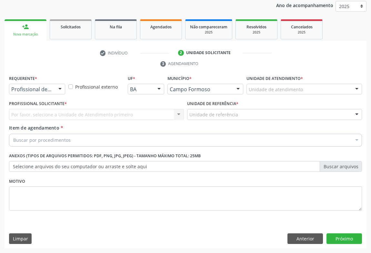
scroll to position [77, 0]
click at [53, 86] on div "Profissional de Saúde" at bounding box center [37, 89] width 56 height 11
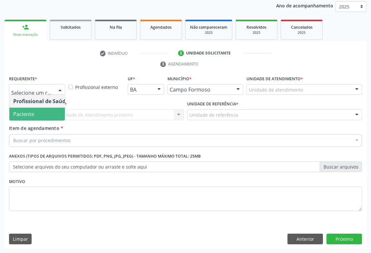
click at [39, 113] on span "Paciente" at bounding box center [40, 114] width 63 height 13
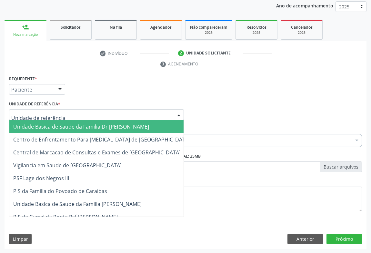
drag, startPoint x: 88, startPoint y: 115, endPoint x: 74, endPoint y: 121, distance: 14.6
click at [87, 115] on div at bounding box center [96, 114] width 175 height 11
click at [71, 123] on span "Unidade Basica de Saude da Familia Dr [PERSON_NAME]" at bounding box center [81, 126] width 136 height 7
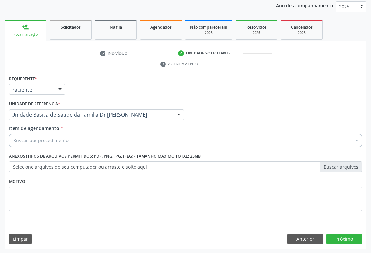
click at [71, 144] on div "Buscar por procedimentos" at bounding box center [185, 140] width 352 height 13
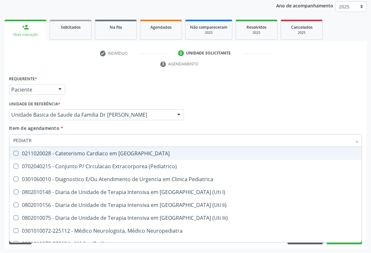
type input "PEDIATRA"
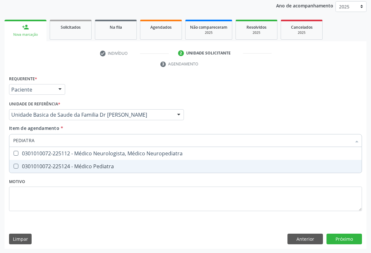
click at [82, 167] on div "0301010072-225124 - Médico Pediatra" at bounding box center [185, 166] width 344 height 5
checkbox Pediatra "true"
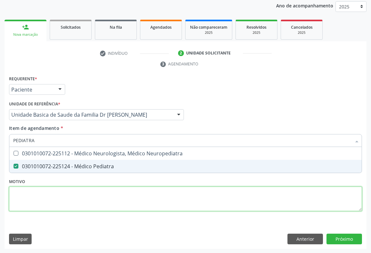
click at [118, 198] on div "Requerente * Paciente Profissional de Saúde Paciente Nenhum resultado encontrad…" at bounding box center [185, 147] width 352 height 146
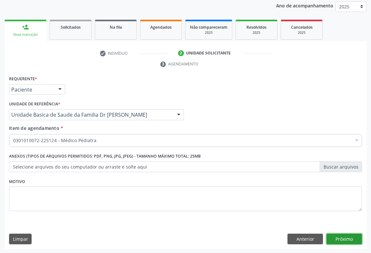
click at [354, 235] on button "Próximo" at bounding box center [343, 239] width 35 height 11
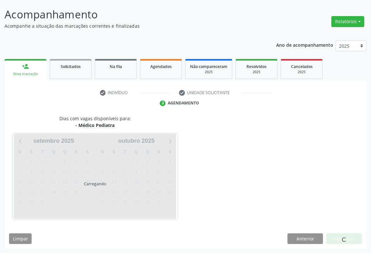
scroll to position [37, 0]
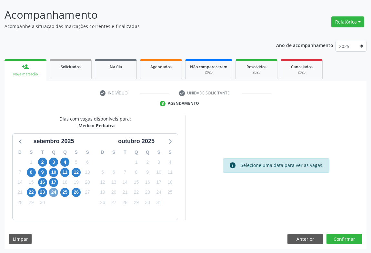
click at [54, 191] on span "24" at bounding box center [53, 192] width 9 height 9
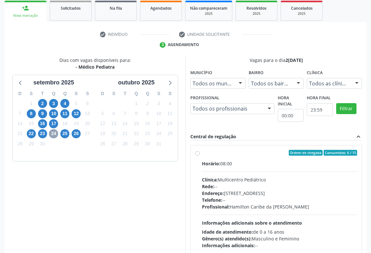
scroll to position [134, 0]
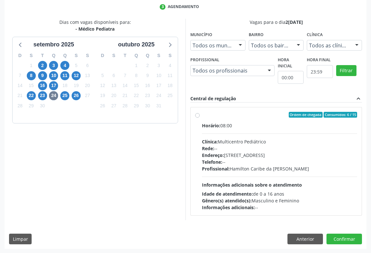
click at [214, 122] on span "Horário:" at bounding box center [211, 125] width 18 height 6
click at [199, 118] on input "Ordem de chegada Consumidos: 6 / 15 Horário: 08:00 Clínica: Multicentro Pediátr…" at bounding box center [197, 115] width 5 height 6
radio input "true"
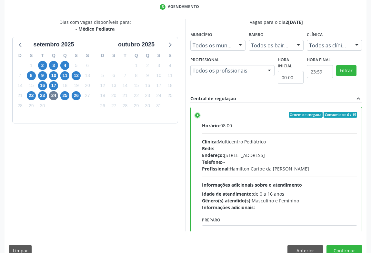
scroll to position [145, 0]
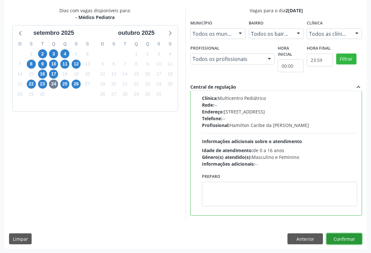
click at [348, 233] on button "Confirmar" at bounding box center [343, 238] width 35 height 11
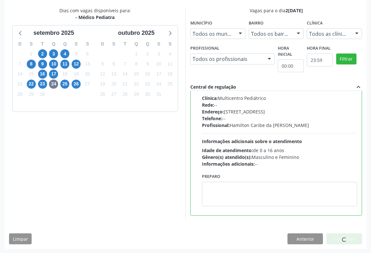
click at [346, 233] on div at bounding box center [343, 238] width 35 height 11
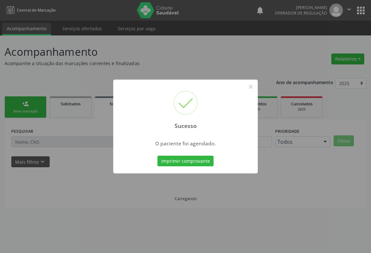
scroll to position [0, 0]
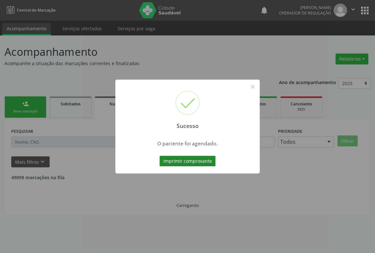
click at [183, 161] on button "Imprimir comprovante" at bounding box center [187, 161] width 56 height 11
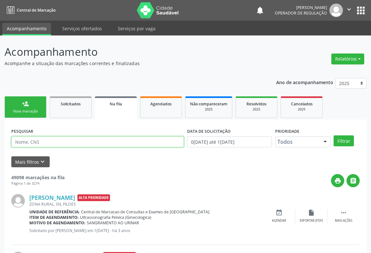
click at [21, 138] on input "text" at bounding box center [97, 141] width 172 height 11
type input "702107795882293"
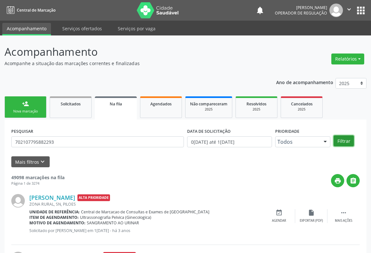
click at [345, 139] on button "Filtrar" at bounding box center [343, 140] width 20 height 11
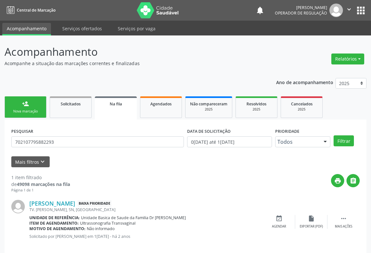
scroll to position [8, 0]
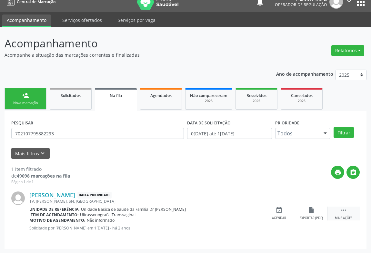
drag, startPoint x: 340, startPoint y: 208, endPoint x: 258, endPoint y: 193, distance: 83.3
click at [340, 208] on icon "" at bounding box center [343, 210] width 7 height 7
click at [243, 208] on icon "print" at bounding box center [246, 210] width 7 height 7
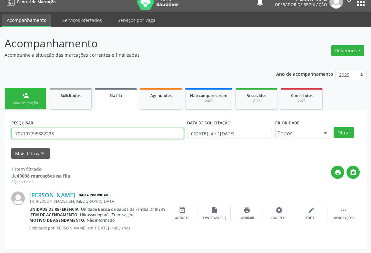
drag, startPoint x: 13, startPoint y: 129, endPoint x: 68, endPoint y: 135, distance: 55.5
click at [68, 135] on input "702107795882293" at bounding box center [97, 133] width 172 height 11
click at [147, 106] on link "Agendados" at bounding box center [161, 99] width 42 height 22
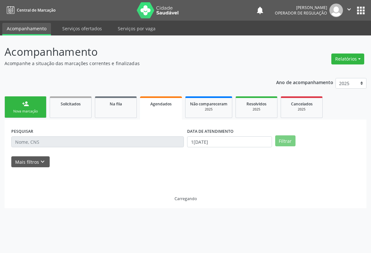
scroll to position [0, 0]
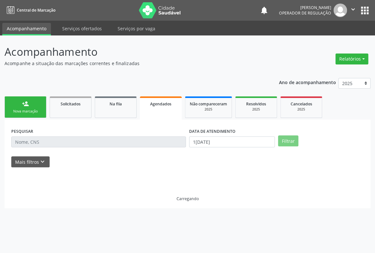
click at [19, 142] on input "text" at bounding box center [98, 141] width 175 height 11
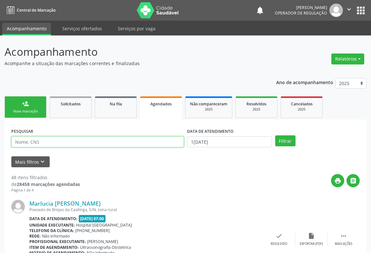
click at [18, 143] on input "text" at bounding box center [97, 141] width 172 height 11
paste input "702107795882293"
type input "702107795882293"
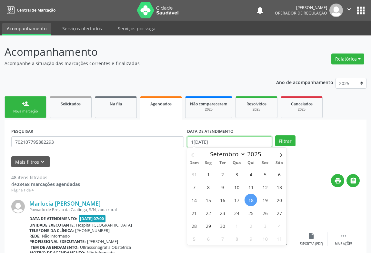
click at [242, 138] on input "18/09/2025" at bounding box center [229, 141] width 85 height 11
click at [282, 141] on button "Filtrar" at bounding box center [285, 140] width 20 height 11
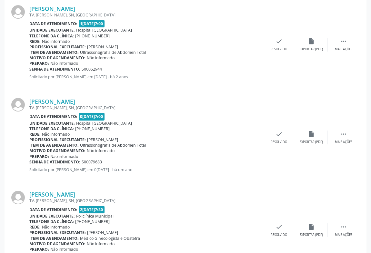
scroll to position [415, 0]
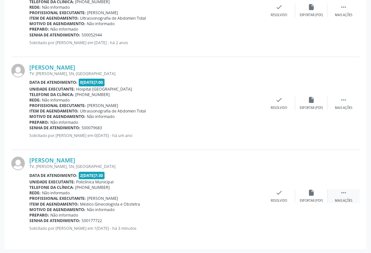
click at [344, 193] on icon "" at bounding box center [343, 192] width 7 height 7
click at [227, 196] on div "print Imprimir" at bounding box center [214, 196] width 32 height 14
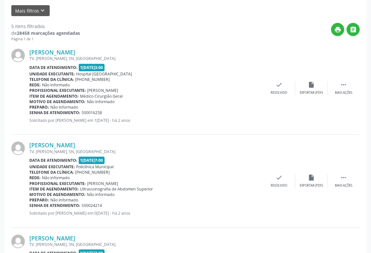
scroll to position [0, 0]
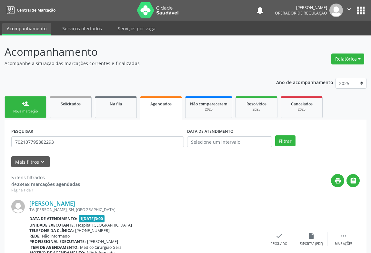
click at [25, 103] on div "person_add" at bounding box center [25, 103] width 7 height 7
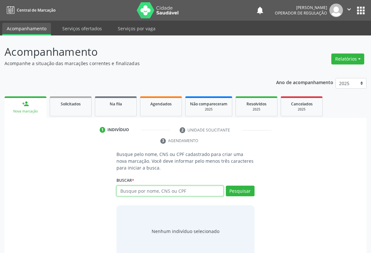
drag, startPoint x: 143, startPoint y: 193, endPoint x: 138, endPoint y: 184, distance: 10.1
click at [143, 191] on input "text" at bounding box center [169, 191] width 107 height 11
type input "700509545233257"
click at [248, 197] on div "Pesquisar" at bounding box center [238, 193] width 31 height 15
click at [243, 182] on div "Buscar * Busque por nome, CNS ou CPF Nenhum resultado encontrado para: " " Não …" at bounding box center [185, 188] width 138 height 25
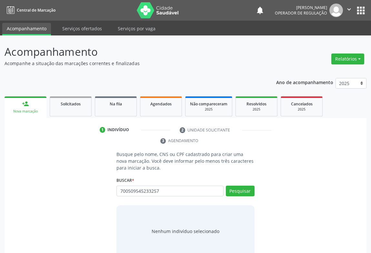
scroll to position [13, 0]
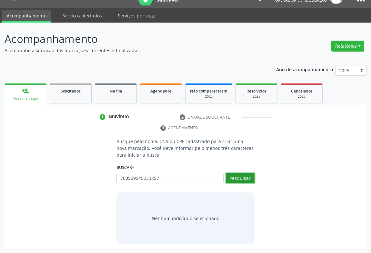
click at [238, 178] on button "Pesquisar" at bounding box center [240, 178] width 29 height 11
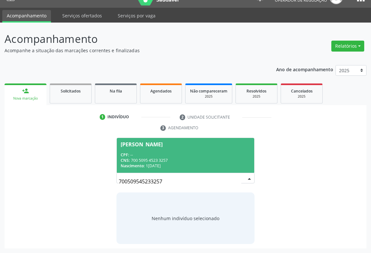
click at [179, 168] on div "Nascimento: 10/03/2025" at bounding box center [186, 165] width 130 height 5
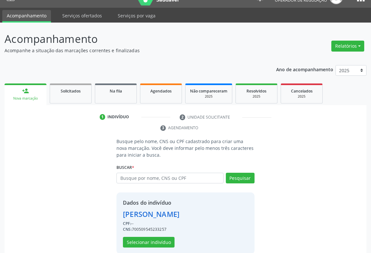
scroll to position [23, 0]
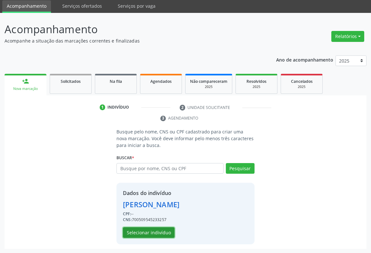
click at [160, 233] on button "Selecionar indivíduo" at bounding box center [149, 232] width 52 height 11
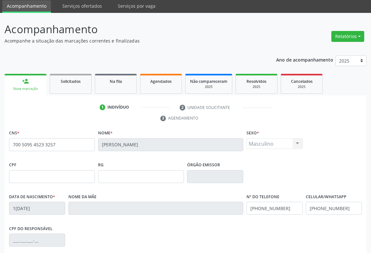
scroll to position [107, 0]
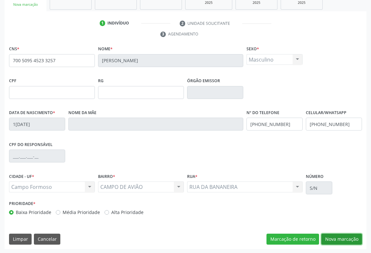
click at [343, 235] on button "Nova marcação" at bounding box center [341, 239] width 41 height 11
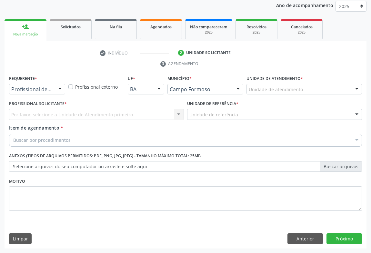
scroll to position [77, 0]
click at [55, 91] on div at bounding box center [60, 89] width 10 height 11
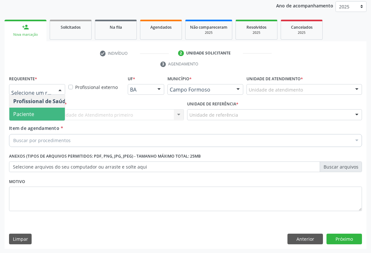
click at [50, 115] on span "Paciente" at bounding box center [40, 114] width 63 height 13
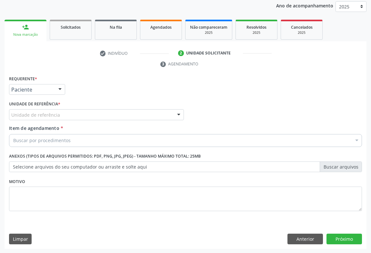
click at [86, 115] on div "Unidade de referência" at bounding box center [96, 114] width 175 height 11
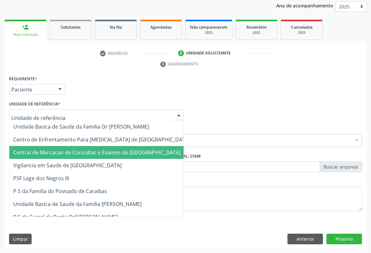
click at [96, 156] on span "Central de Marcacao de Consultas e Exames de [GEOGRAPHIC_DATA]" at bounding box center [101, 152] width 184 height 13
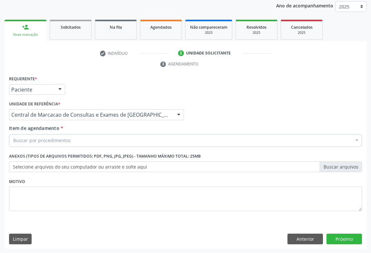
click at [128, 142] on div "Buscar por procedimentos" at bounding box center [185, 140] width 352 height 13
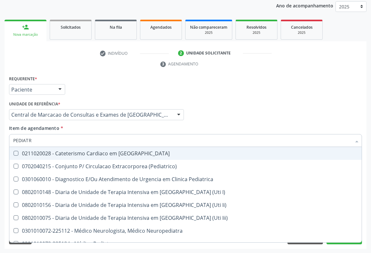
type input "PEDIATRA"
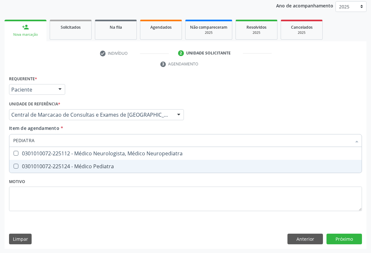
click at [131, 167] on div "0301010072-225124 - Médico Pediatra" at bounding box center [185, 166] width 344 height 5
checkbox Pediatra "true"
click at [340, 243] on button "Próximo" at bounding box center [343, 239] width 35 height 11
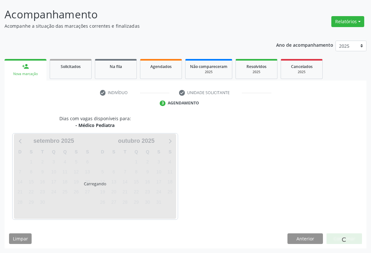
scroll to position [37, 0]
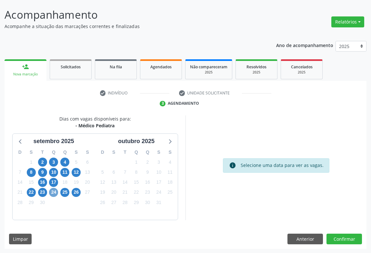
click at [52, 191] on span "24" at bounding box center [53, 192] width 9 height 9
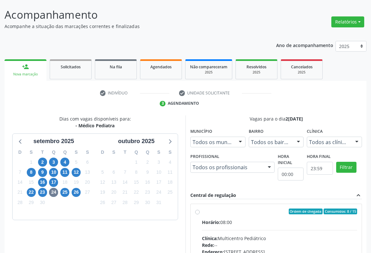
click at [233, 215] on label "Ordem de chegada Consumidos: 8 / 15 Horário: 08:00 Clínica: Multicentro Pediátr…" at bounding box center [279, 257] width 155 height 99
click at [199, 214] on input "Ordem de chegada Consumidos: 8 / 15 Horário: 08:00 Clínica: Multicentro Pediátr…" at bounding box center [197, 211] width 5 height 6
radio input "true"
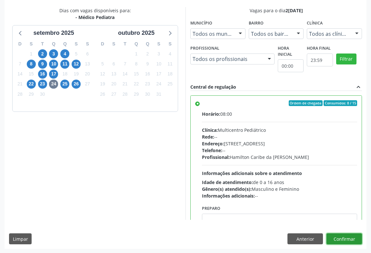
click at [342, 239] on button "Confirmar" at bounding box center [343, 238] width 35 height 11
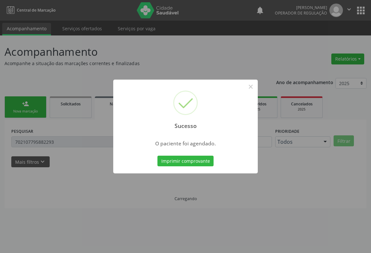
scroll to position [0, 0]
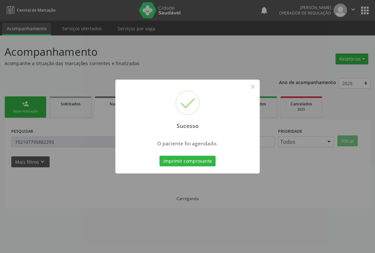
click at [159, 156] on button "Imprimir comprovante" at bounding box center [187, 161] width 56 height 11
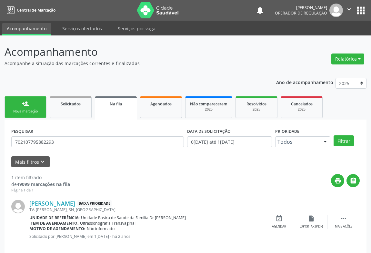
click at [29, 113] on div "Nova marcação" at bounding box center [25, 111] width 32 height 5
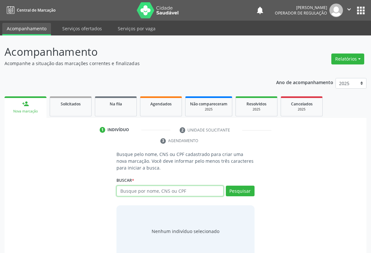
click at [141, 188] on input "text" at bounding box center [169, 191] width 107 height 11
type input "702000897611285"
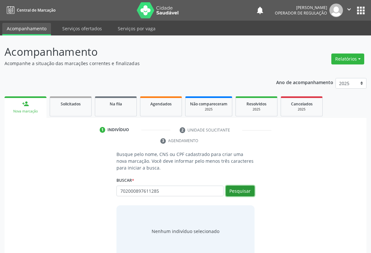
drag, startPoint x: 241, startPoint y: 193, endPoint x: 237, endPoint y: 191, distance: 4.5
click at [239, 192] on button "Pesquisar" at bounding box center [240, 191] width 29 height 11
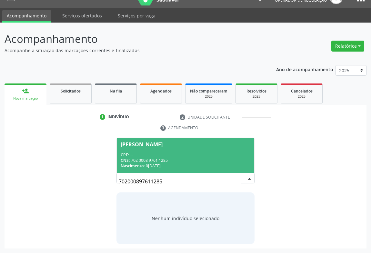
click at [176, 163] on div "Nascimento: 02/08/2020" at bounding box center [186, 165] width 130 height 5
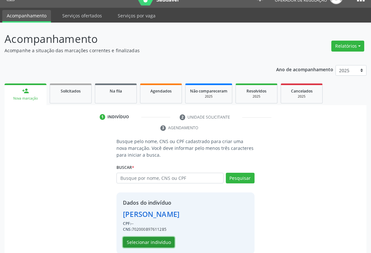
click at [153, 245] on button "Selecionar indivíduo" at bounding box center [149, 242] width 52 height 11
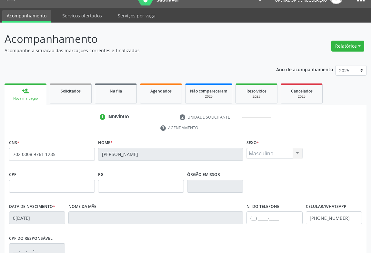
scroll to position [107, 0]
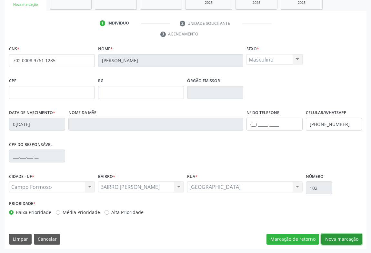
drag, startPoint x: 346, startPoint y: 240, endPoint x: 305, endPoint y: 221, distance: 44.8
click at [346, 240] on button "Nova marcação" at bounding box center [341, 239] width 41 height 11
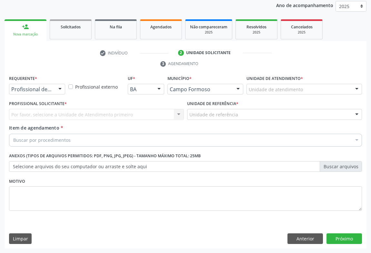
scroll to position [77, 0]
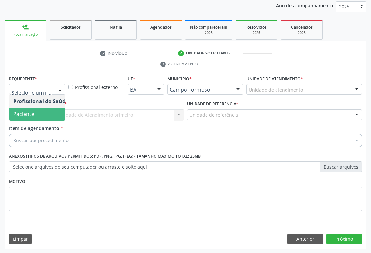
drag, startPoint x: 46, startPoint y: 116, endPoint x: 97, endPoint y: 114, distance: 50.3
click at [48, 116] on span "Paciente" at bounding box center [40, 114] width 63 height 13
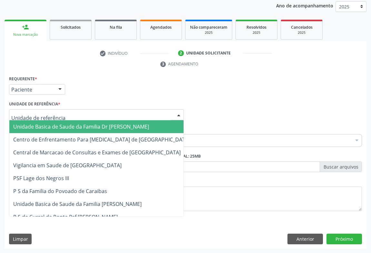
click at [97, 114] on div at bounding box center [96, 114] width 175 height 11
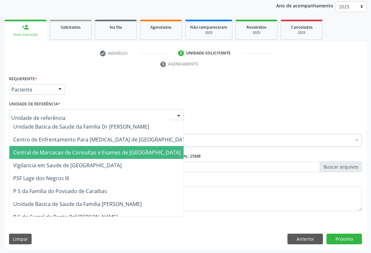
click at [105, 147] on span "Central de Marcacao de Consultas e Exames de [GEOGRAPHIC_DATA]" at bounding box center [101, 152] width 184 height 13
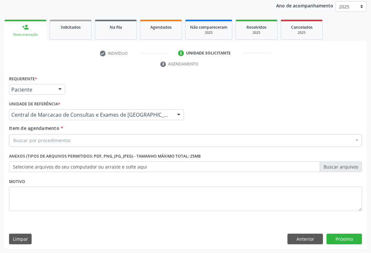
click at [116, 140] on div "Buscar por procedimentos" at bounding box center [185, 140] width 352 height 13
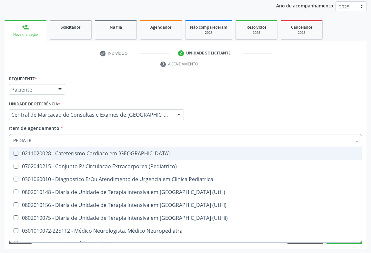
type input "PEDIATRA"
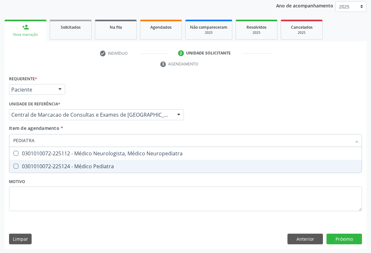
click at [119, 162] on span "0301010072-225124 - Médico Pediatra" at bounding box center [185, 166] width 352 height 13
checkbox Pediatra "true"
click at [350, 240] on div "Requerente * Paciente Profissional de Saúde Paciente Nenhum resultado encontrad…" at bounding box center [186, 161] width 362 height 175
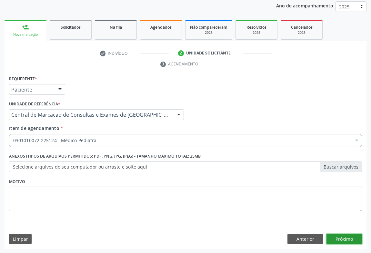
click at [346, 239] on button "Próximo" at bounding box center [343, 239] width 35 height 11
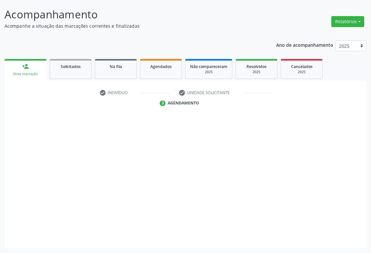
scroll to position [37, 0]
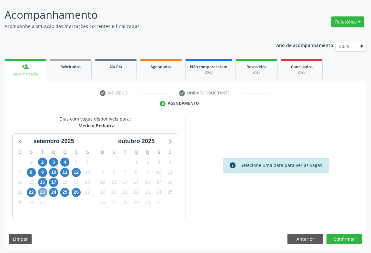
click at [45, 193] on span "23" at bounding box center [42, 192] width 9 height 9
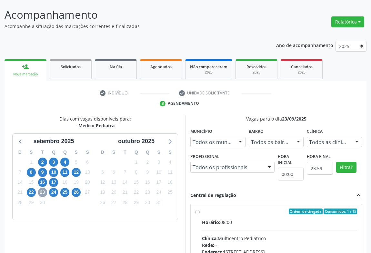
scroll to position [134, 0]
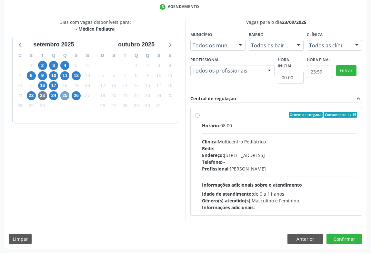
click at [64, 98] on span "25" at bounding box center [64, 95] width 9 height 9
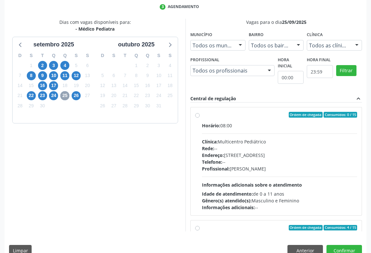
scroll to position [101, 0]
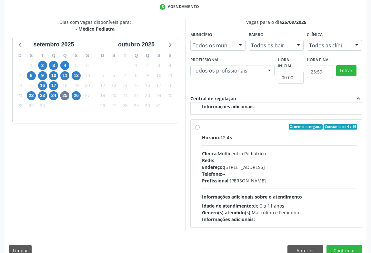
click at [257, 144] on div "Horário: 12:45 Clínica: Multicentro Pediátrico Rede: -- Endereço: Antigo Casa G…" at bounding box center [279, 178] width 155 height 89
click at [199, 130] on input "Ordem de chegada Consumidos: 4 / 15 Horário: 12:45 Clínica: Multicentro Pediátr…" at bounding box center [197, 127] width 5 height 6
radio input "true"
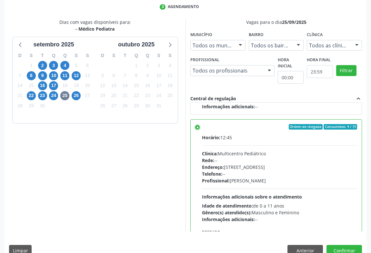
scroll to position [145, 0]
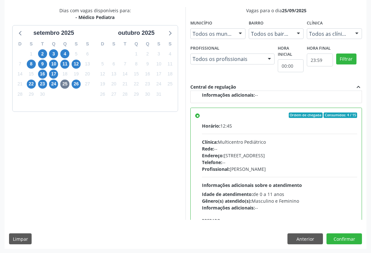
click at [341, 231] on div "Dias com vagas disponíveis para: - Médico Pediatra setembro 2025 D S T Q Q S S …" at bounding box center [186, 128] width 362 height 242
click at [341, 235] on button "Confirmar" at bounding box center [343, 238] width 35 height 11
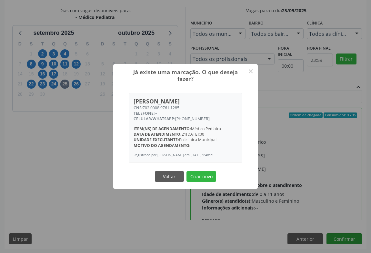
click at [186, 171] on button "Criar novo" at bounding box center [201, 176] width 30 height 11
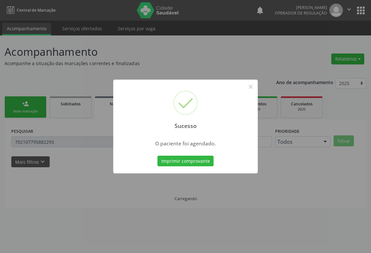
scroll to position [0, 0]
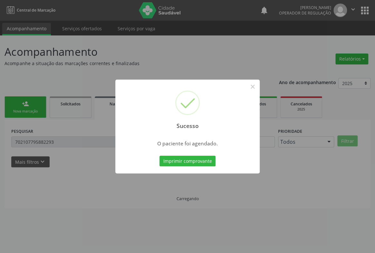
click at [159, 156] on button "Imprimir comprovante" at bounding box center [187, 161] width 56 height 11
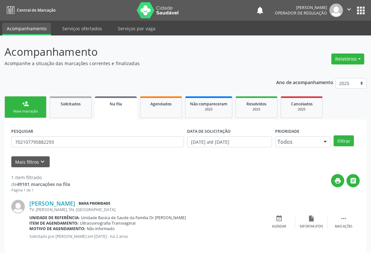
click at [35, 113] on div "Nova marcação" at bounding box center [25, 111] width 32 height 5
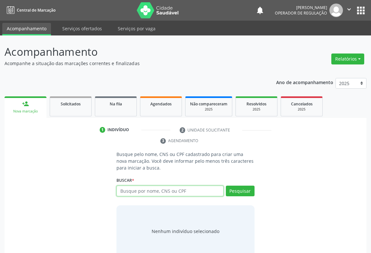
drag, startPoint x: 142, startPoint y: 188, endPoint x: 127, endPoint y: 189, distance: 14.9
click at [141, 188] on input "text" at bounding box center [169, 191] width 107 height 11
type input "704007883415562"
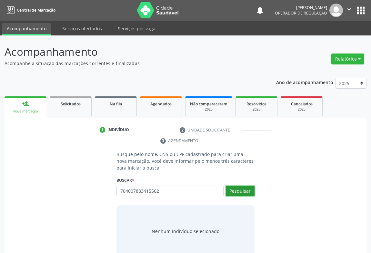
click at [237, 189] on button "Pesquisar" at bounding box center [240, 191] width 29 height 11
type input "704007883415562"
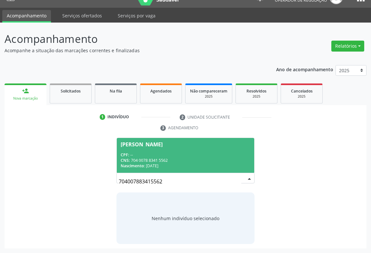
click at [194, 159] on div "CNS: 704 0078 8341 5562" at bounding box center [186, 160] width 130 height 5
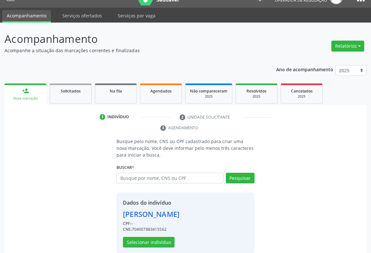
scroll to position [23, 0]
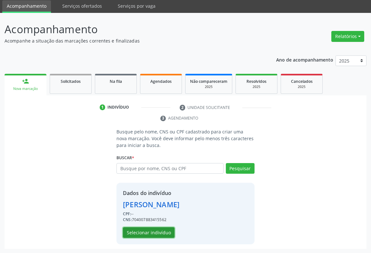
click at [149, 231] on button "Selecionar indivíduo" at bounding box center [149, 232] width 52 height 11
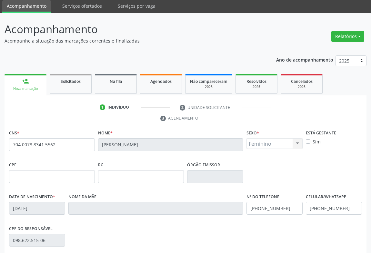
scroll to position [107, 0]
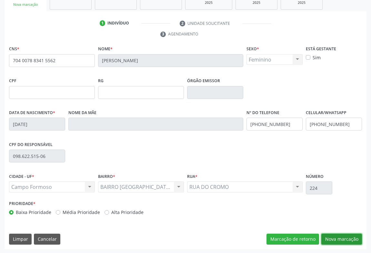
click at [327, 235] on button "Nova marcação" at bounding box center [341, 239] width 41 height 11
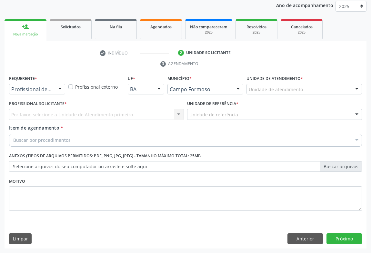
scroll to position [77, 0]
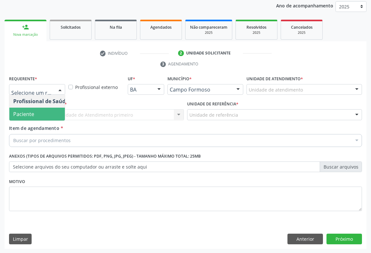
drag, startPoint x: 45, startPoint y: 113, endPoint x: 117, endPoint y: 117, distance: 72.0
click at [45, 113] on span "Paciente" at bounding box center [40, 114] width 63 height 13
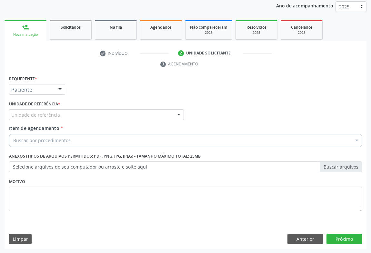
click at [130, 114] on div "Unidade de referência" at bounding box center [96, 114] width 175 height 11
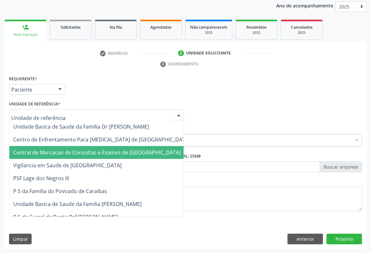
click at [128, 147] on span "Central de Marcacao de Consultas e Exames de [GEOGRAPHIC_DATA]" at bounding box center [101, 152] width 184 height 13
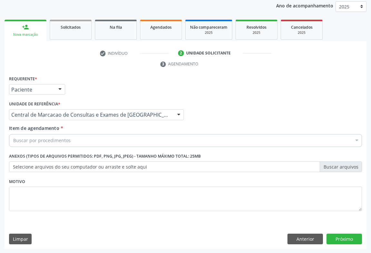
click at [145, 142] on div "Buscar por procedimentos" at bounding box center [185, 140] width 352 height 13
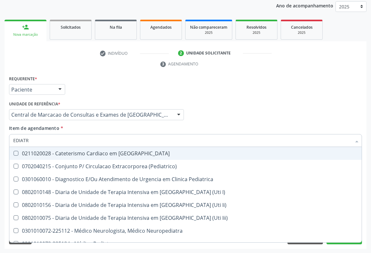
type input "EDIATRA"
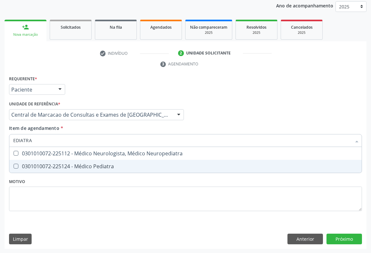
click at [128, 164] on div "0301010072-225124 - Médico Pediatra" at bounding box center [185, 166] width 344 height 5
checkbox Pediatra "true"
click at [348, 234] on div "Requerente * Paciente Profissional de Saúde Paciente Nenhum resultado encontrad…" at bounding box center [186, 161] width 362 height 175
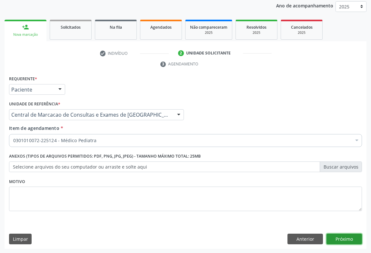
click at [341, 235] on button "Próximo" at bounding box center [343, 239] width 35 height 11
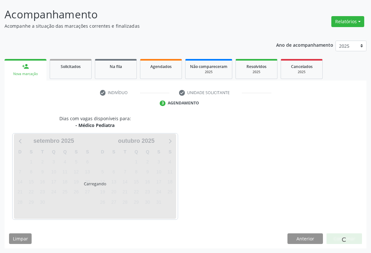
scroll to position [37, 0]
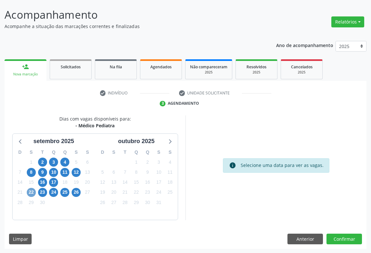
click at [29, 195] on span "22" at bounding box center [31, 192] width 9 height 9
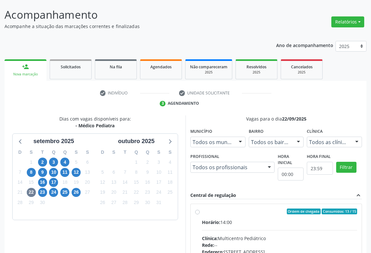
click at [267, 209] on div "Ordem de chegada Consumidos: 13 / 15" at bounding box center [279, 211] width 155 height 6
click at [199, 209] on input "Ordem de chegada Consumidos: 13 / 15 Horário: 14:00 Clínica: Multicentro Pediát…" at bounding box center [197, 211] width 5 height 6
radio input "true"
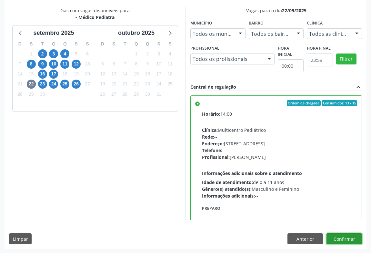
click at [341, 240] on button "Confirmar" at bounding box center [343, 238] width 35 height 11
